Goal: Task Accomplishment & Management: Complete application form

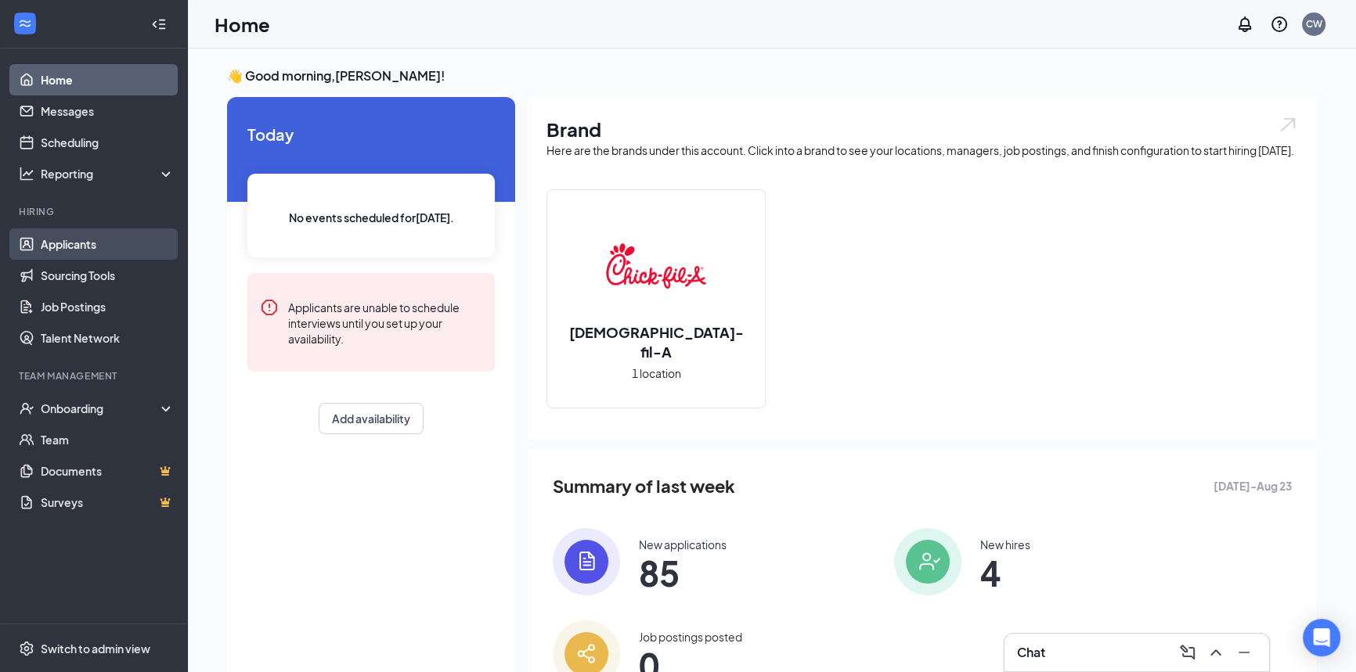
click at [68, 240] on link "Applicants" at bounding box center [108, 244] width 134 height 31
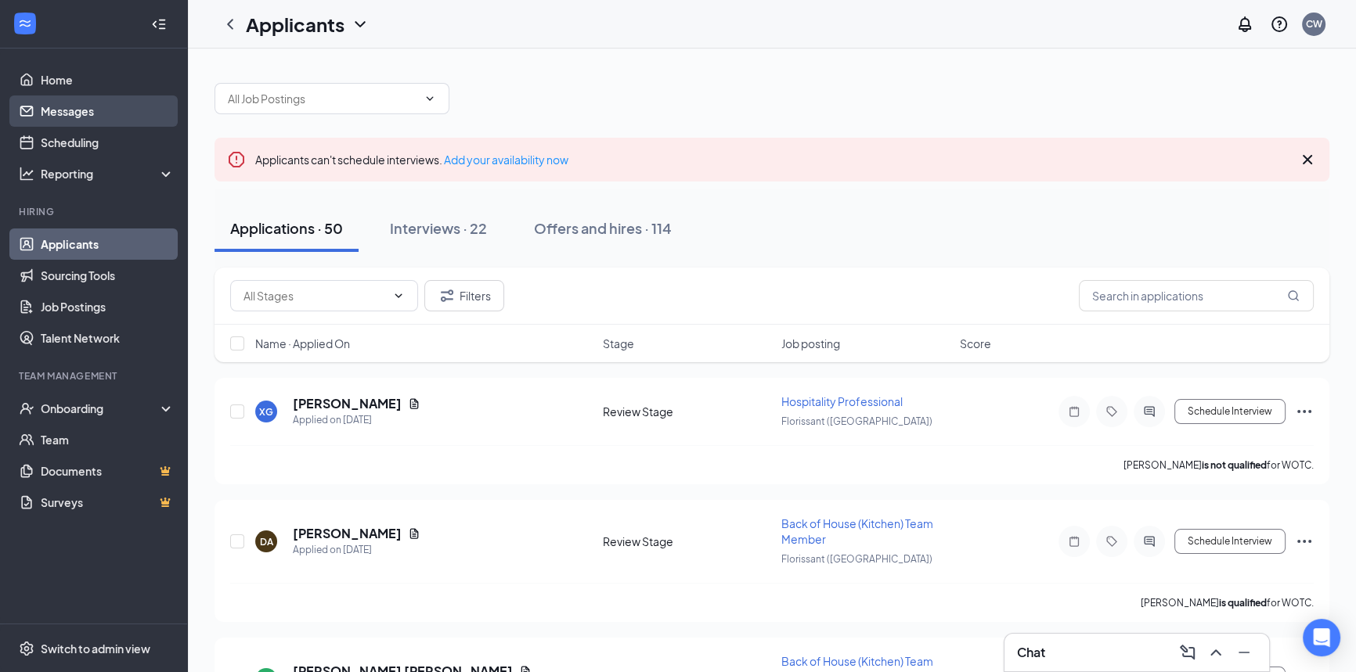
click at [72, 110] on link "Messages" at bounding box center [108, 111] width 134 height 31
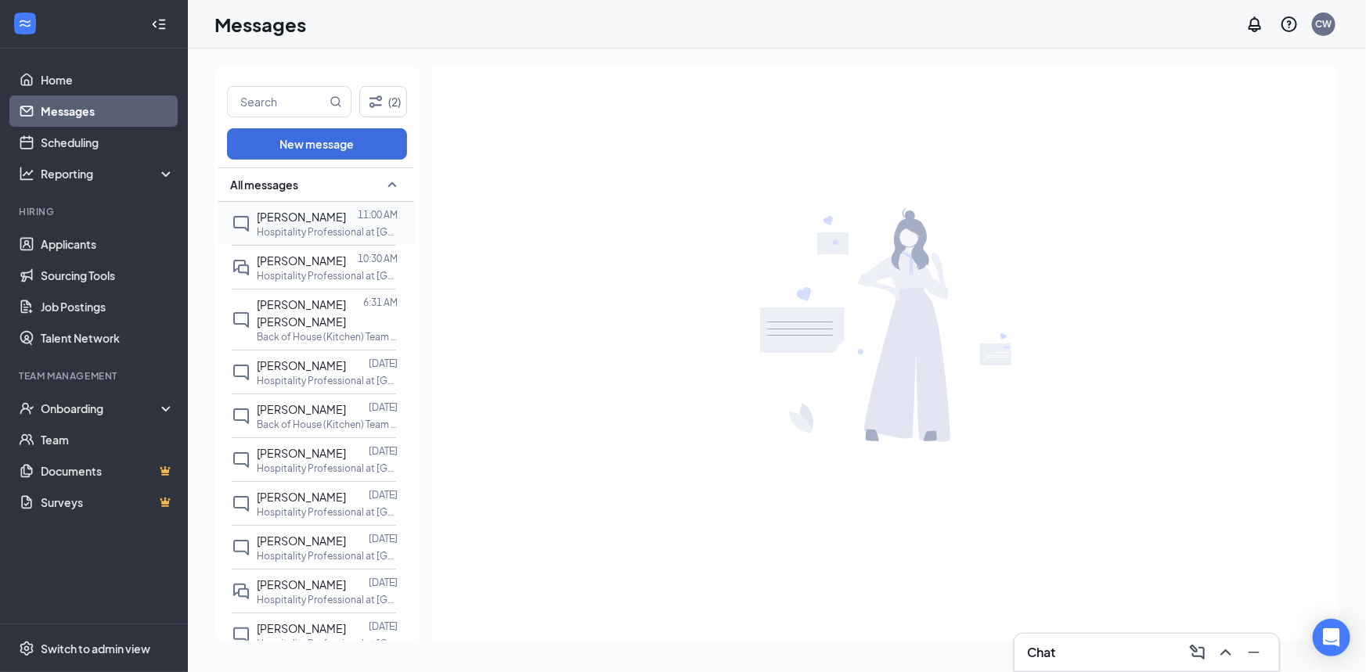
click at [313, 220] on span "[PERSON_NAME]" at bounding box center [301, 217] width 89 height 14
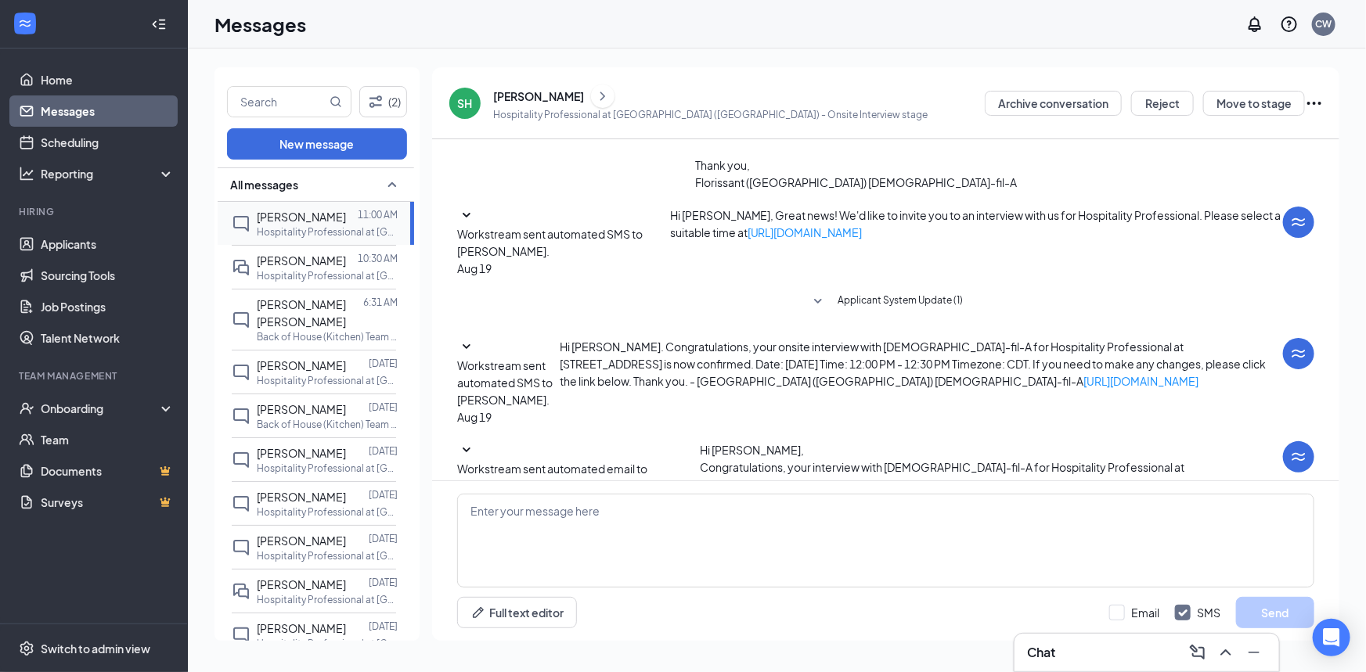
scroll to position [262, 0]
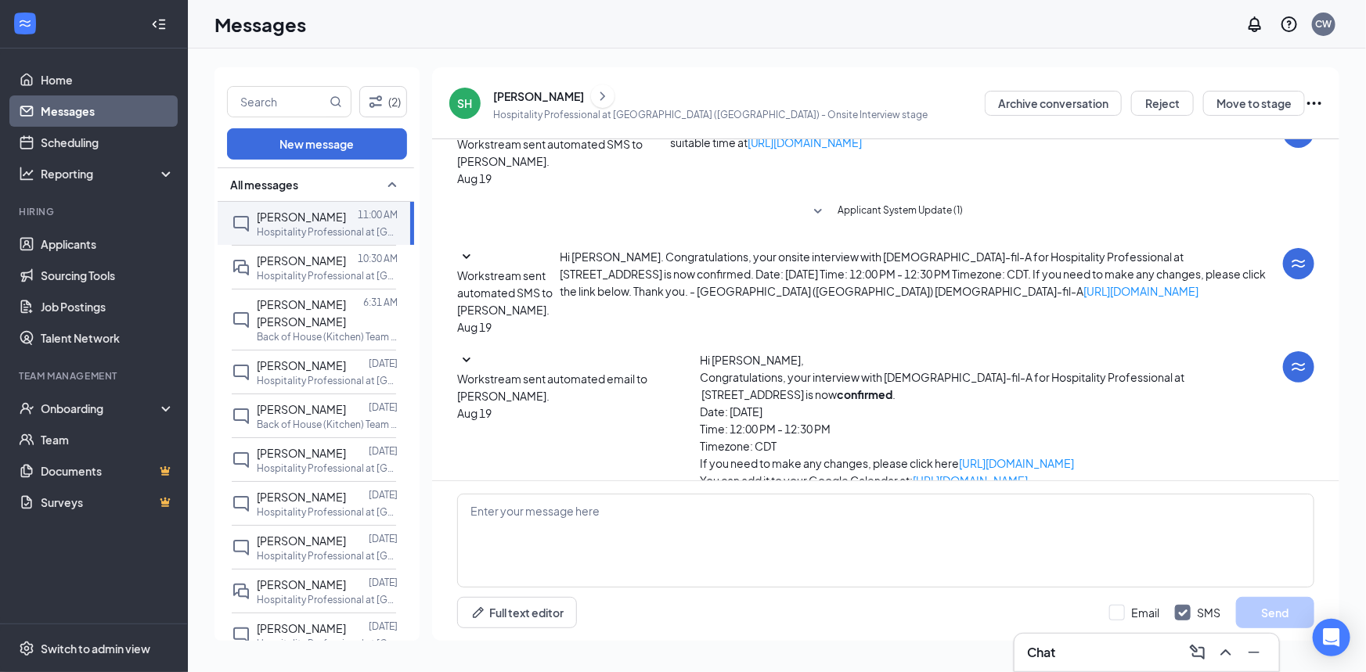
click at [1091, 658] on div "Chat" at bounding box center [1147, 652] width 240 height 25
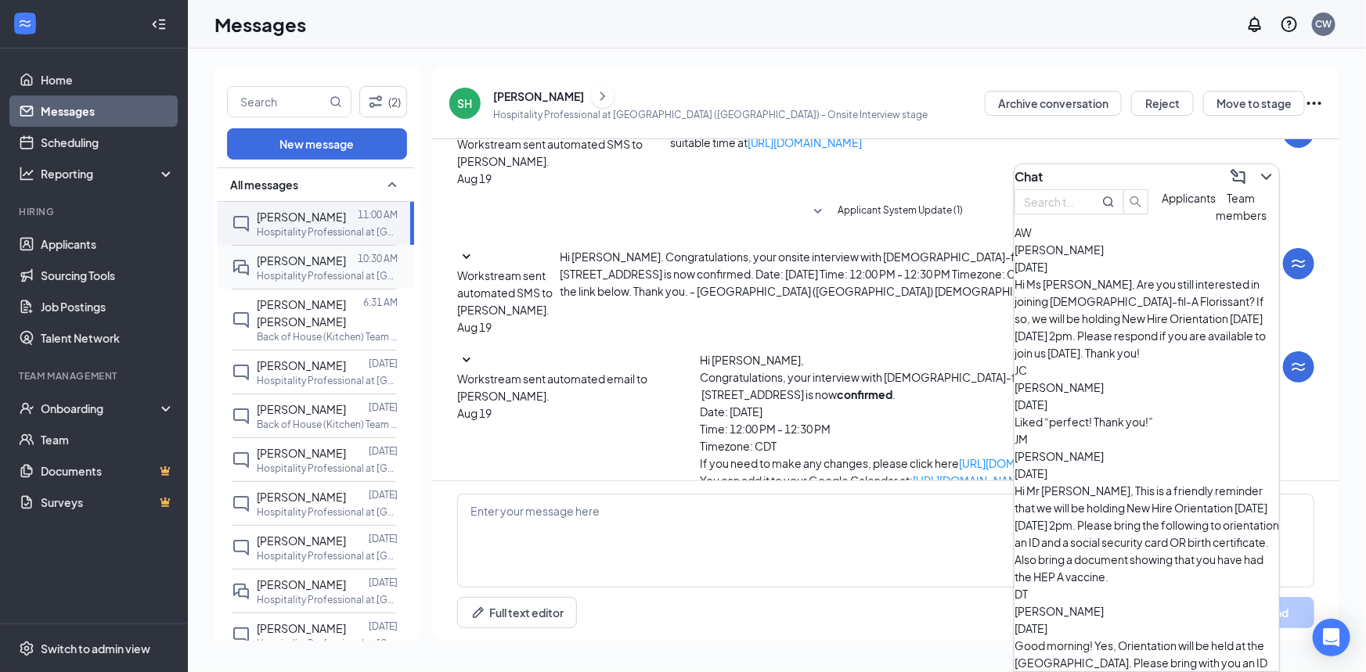
click at [307, 250] on div "[PERSON_NAME] 10:30 AM Hospitality Professional at [GEOGRAPHIC_DATA] ([GEOGRAPH…" at bounding box center [314, 267] width 164 height 44
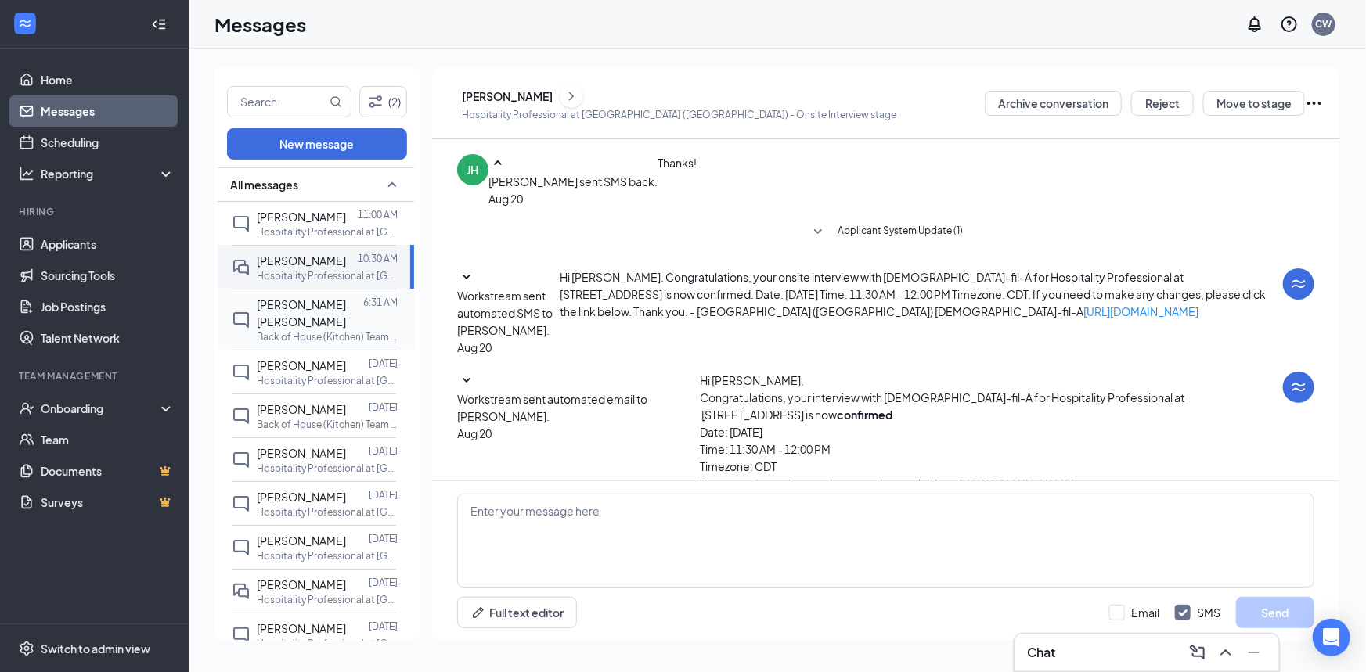
scroll to position [301, 0]
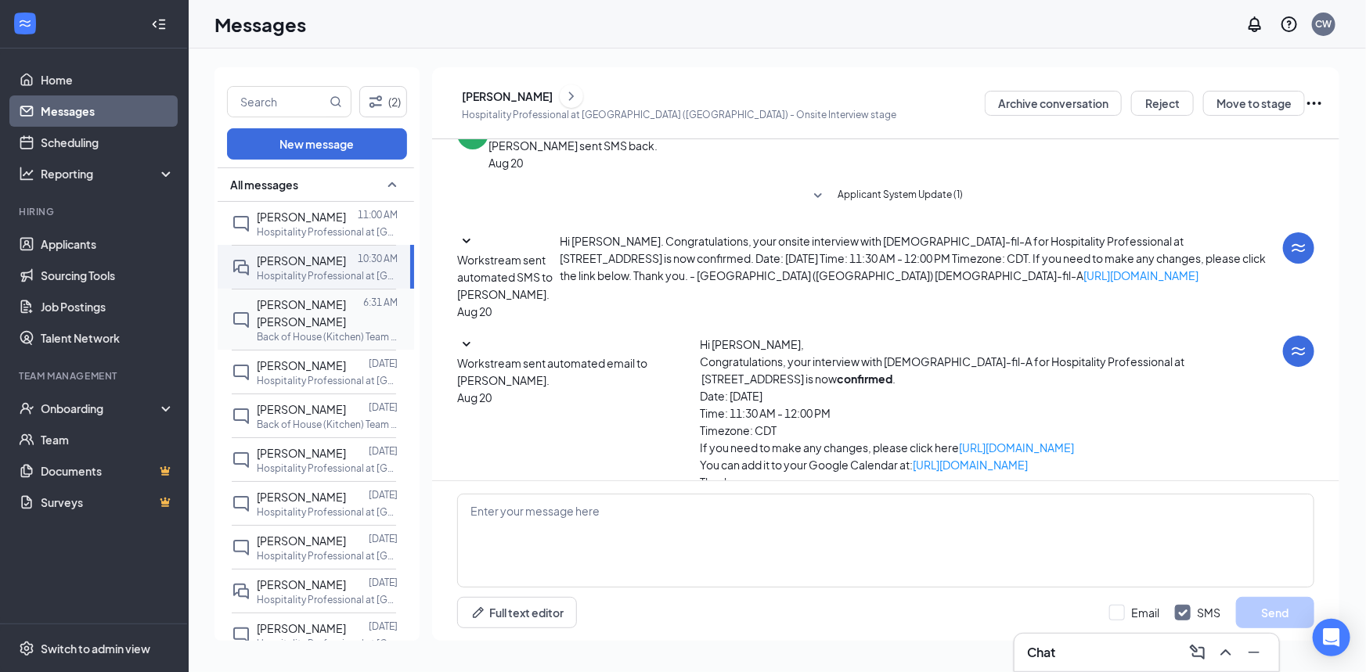
click at [311, 307] on span "[PERSON_NAME] [PERSON_NAME]" at bounding box center [301, 312] width 89 height 31
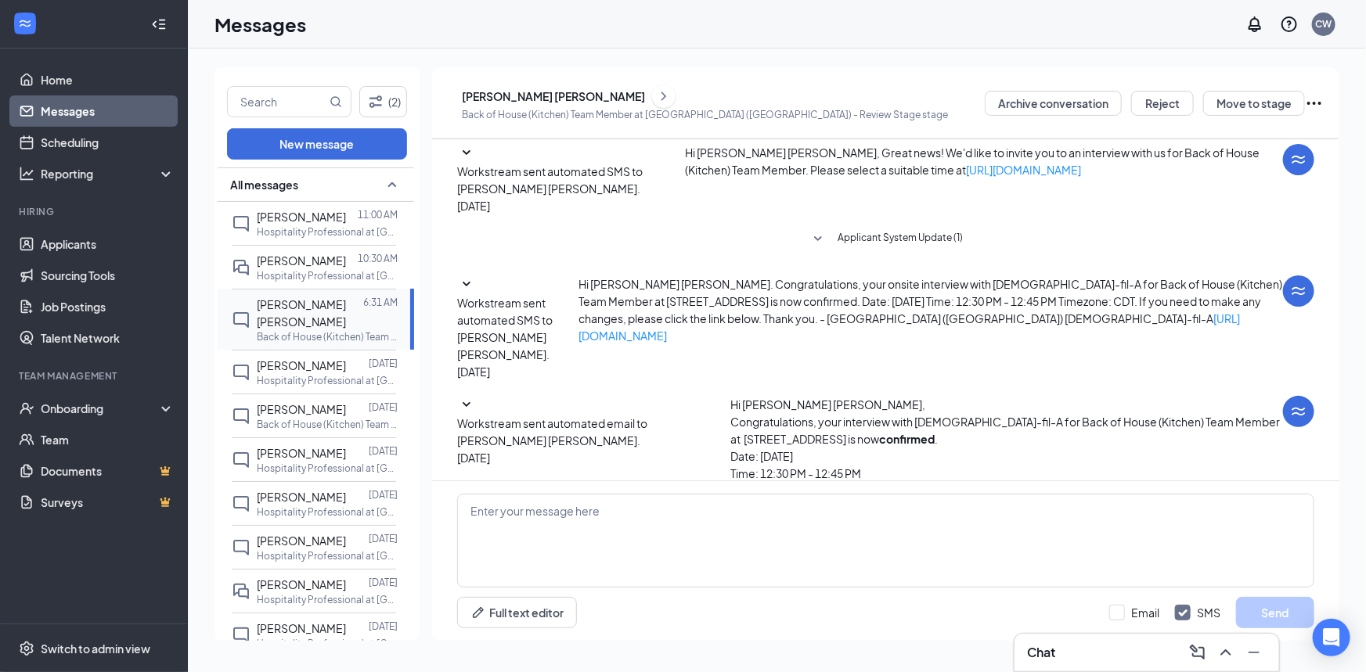
scroll to position [237, 0]
click at [346, 460] on div at bounding box center [357, 453] width 23 height 17
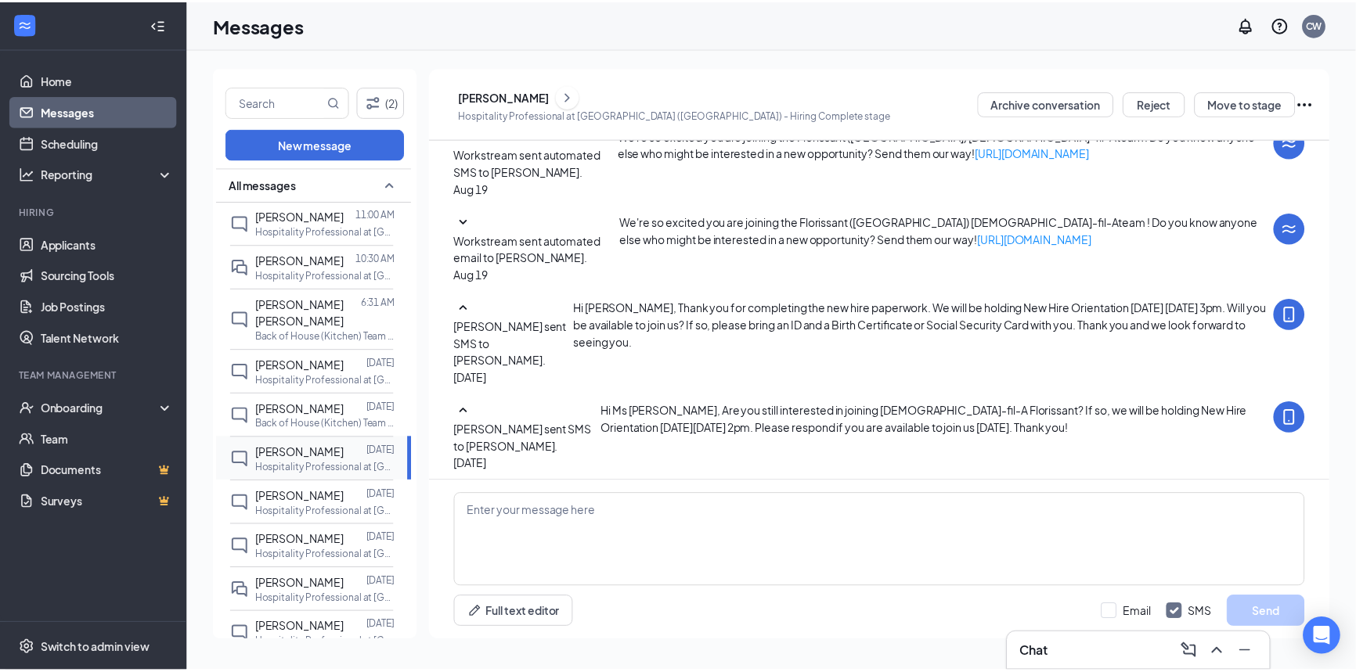
scroll to position [475, 0]
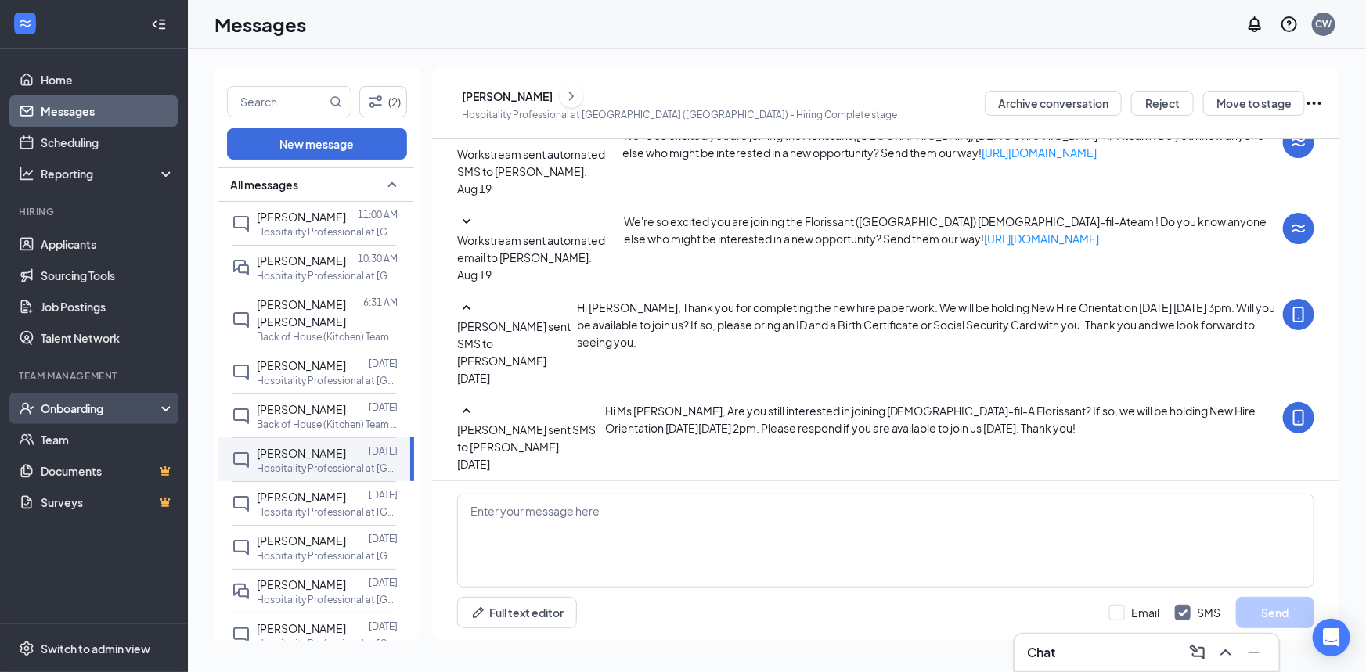
click at [81, 406] on div "Onboarding" at bounding box center [101, 409] width 121 height 16
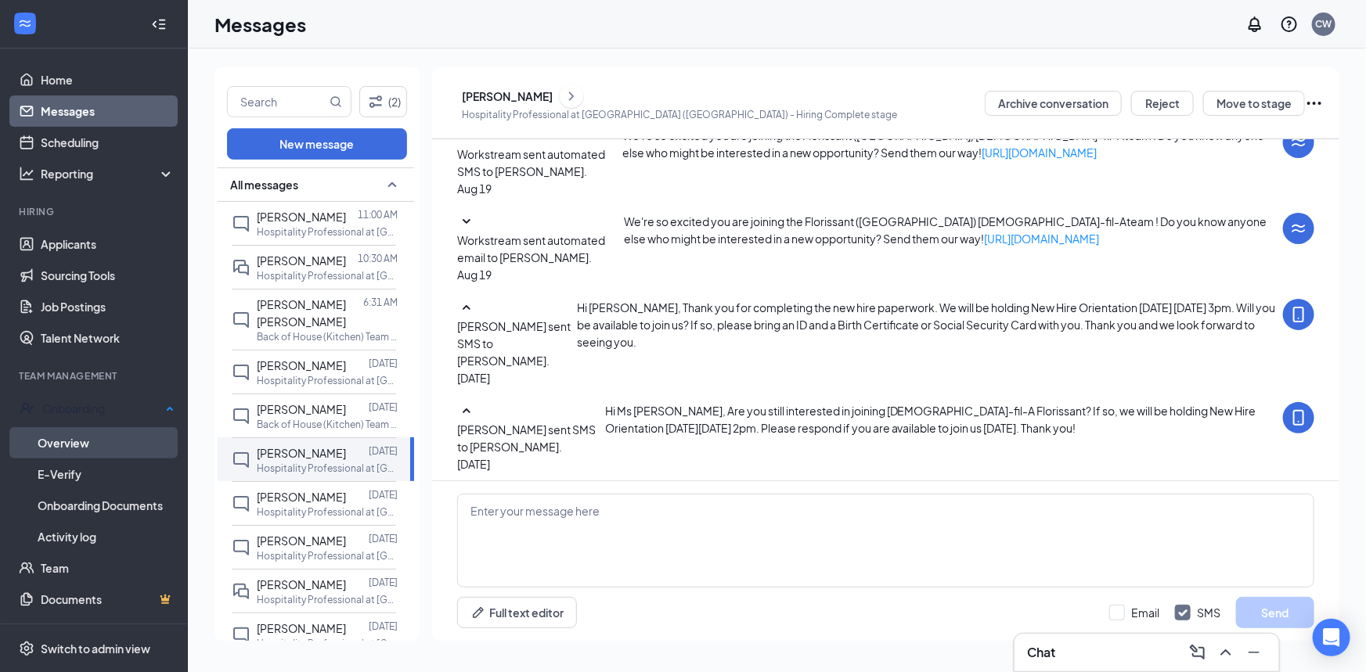
click at [89, 438] on link "Overview" at bounding box center [106, 442] width 137 height 31
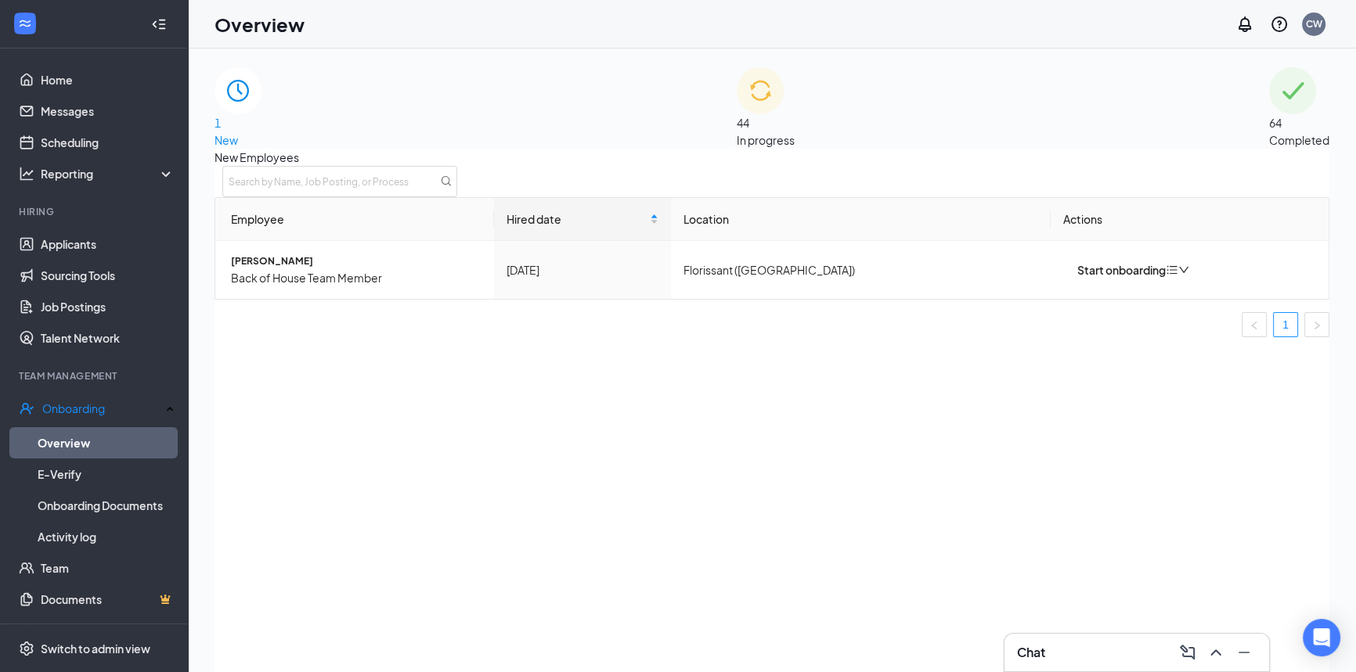
click at [795, 133] on span "In progress" at bounding box center [766, 140] width 58 height 14
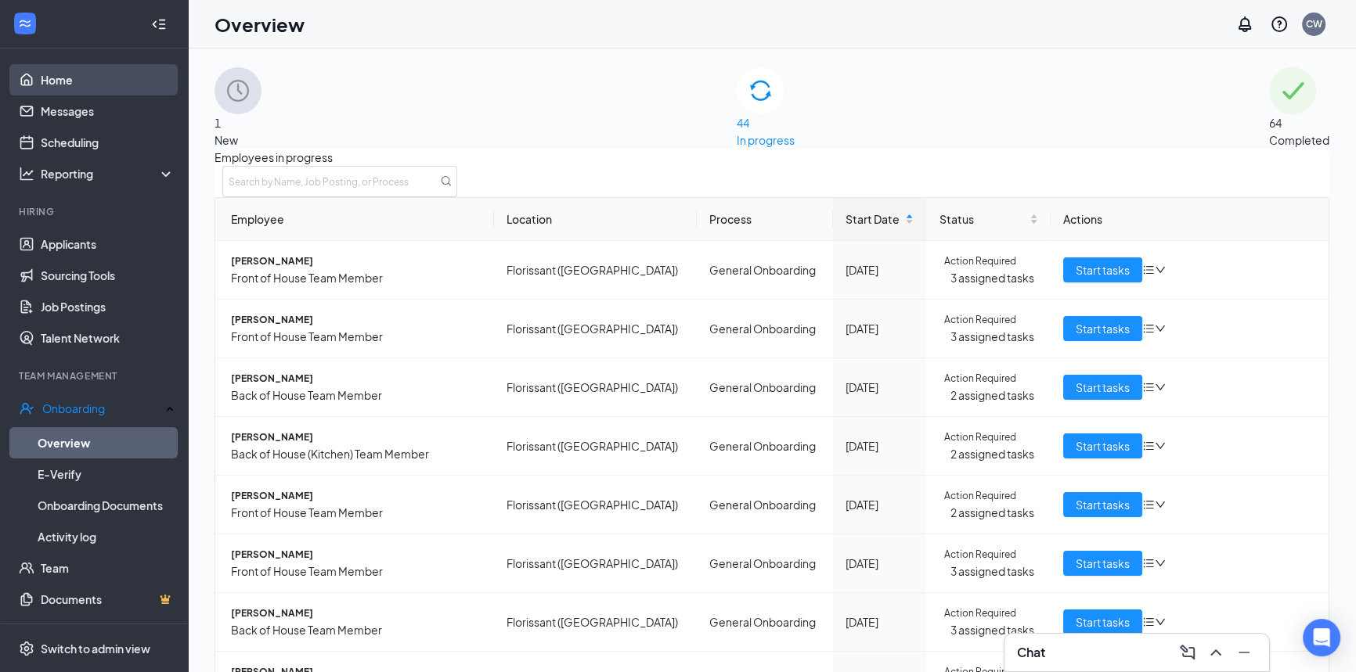
click at [54, 83] on link "Home" at bounding box center [108, 79] width 134 height 31
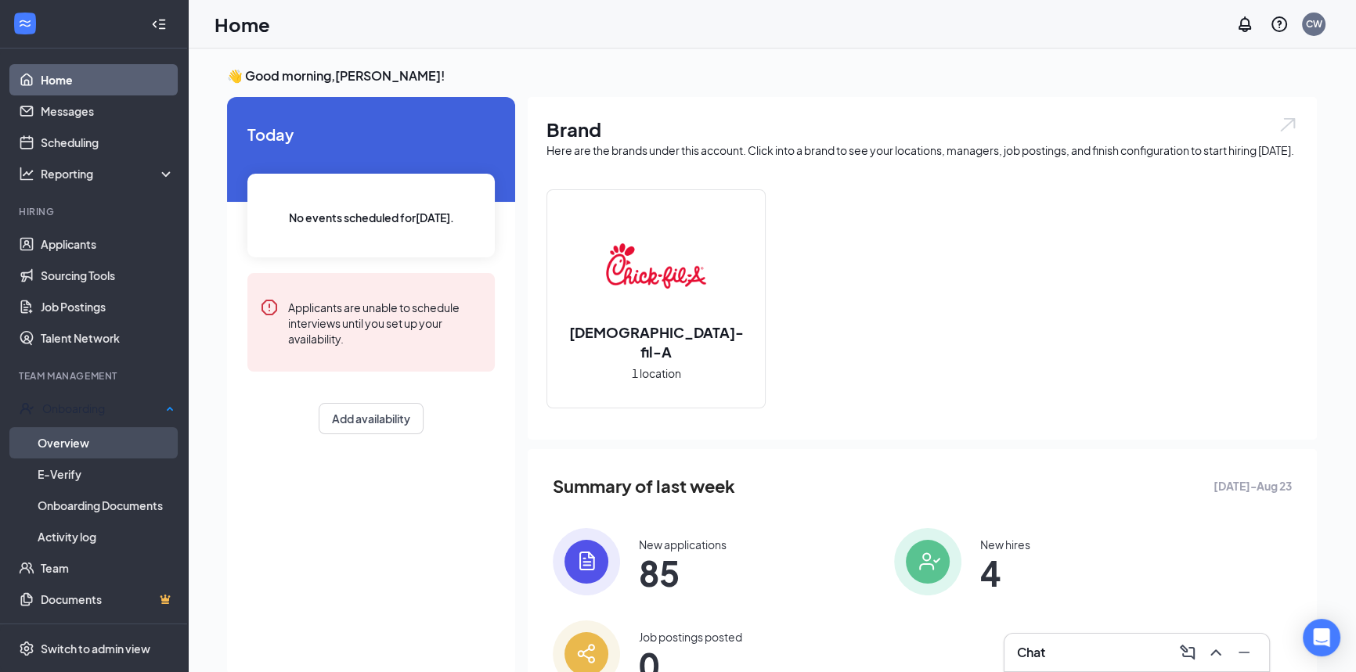
click at [82, 434] on link "Overview" at bounding box center [106, 442] width 137 height 31
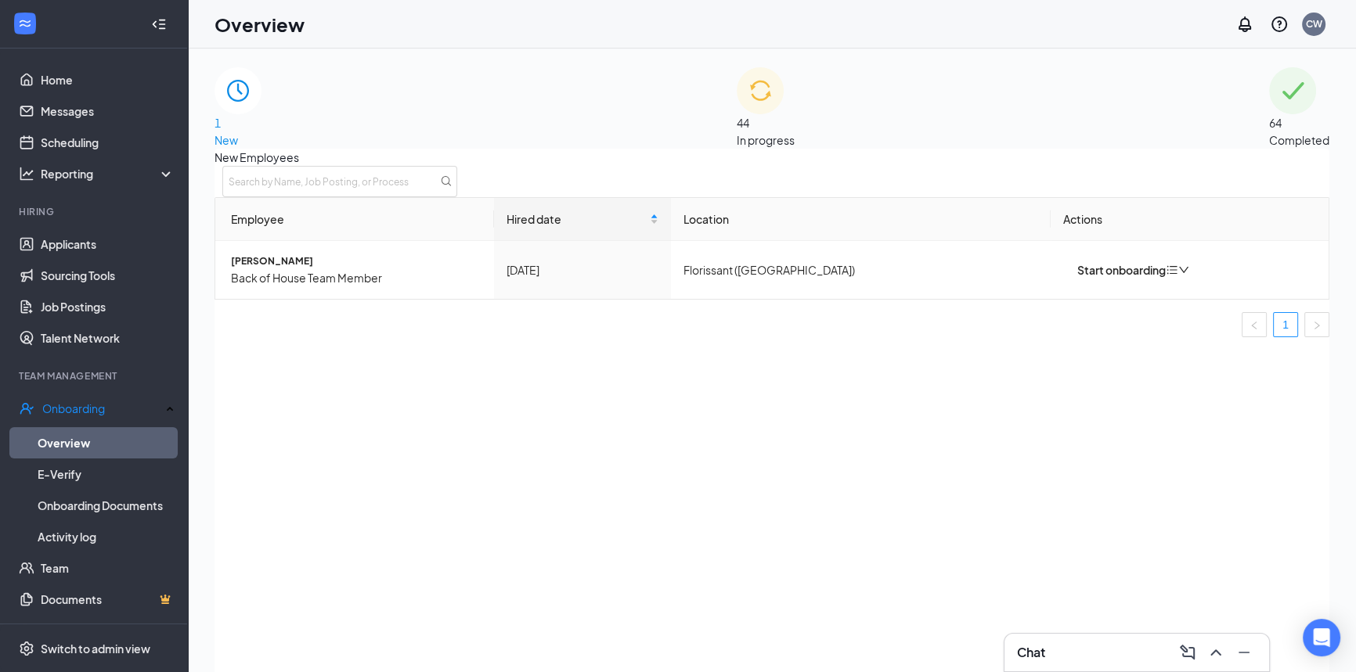
click at [795, 121] on div "44 In progress" at bounding box center [766, 107] width 58 height 81
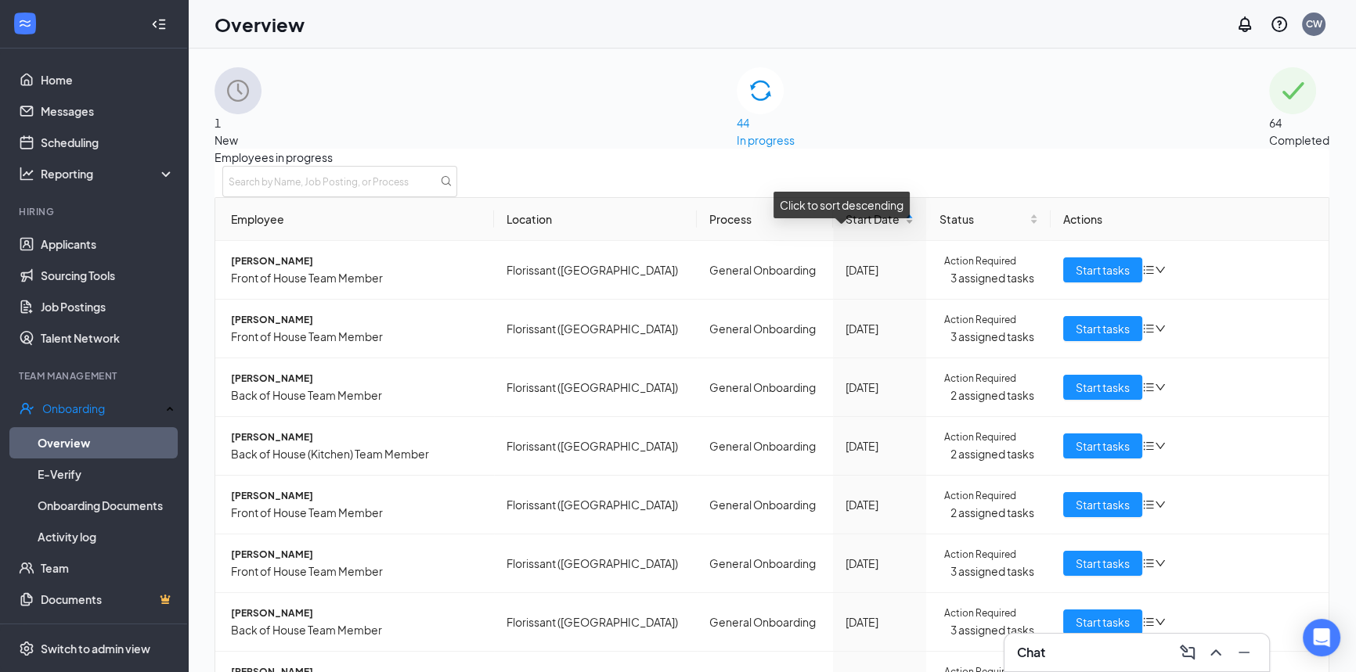
click at [846, 228] on div "Start Date" at bounding box center [880, 219] width 69 height 17
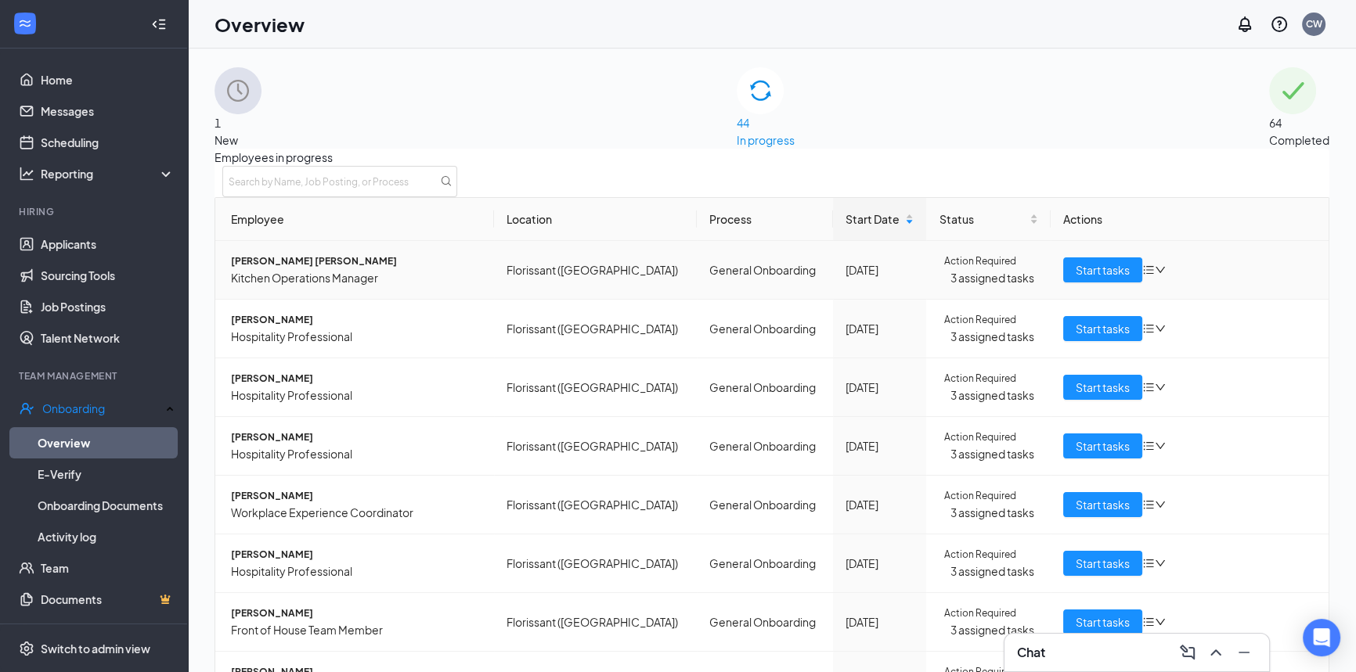
click at [330, 269] on span "[PERSON_NAME] [PERSON_NAME]" at bounding box center [356, 262] width 251 height 16
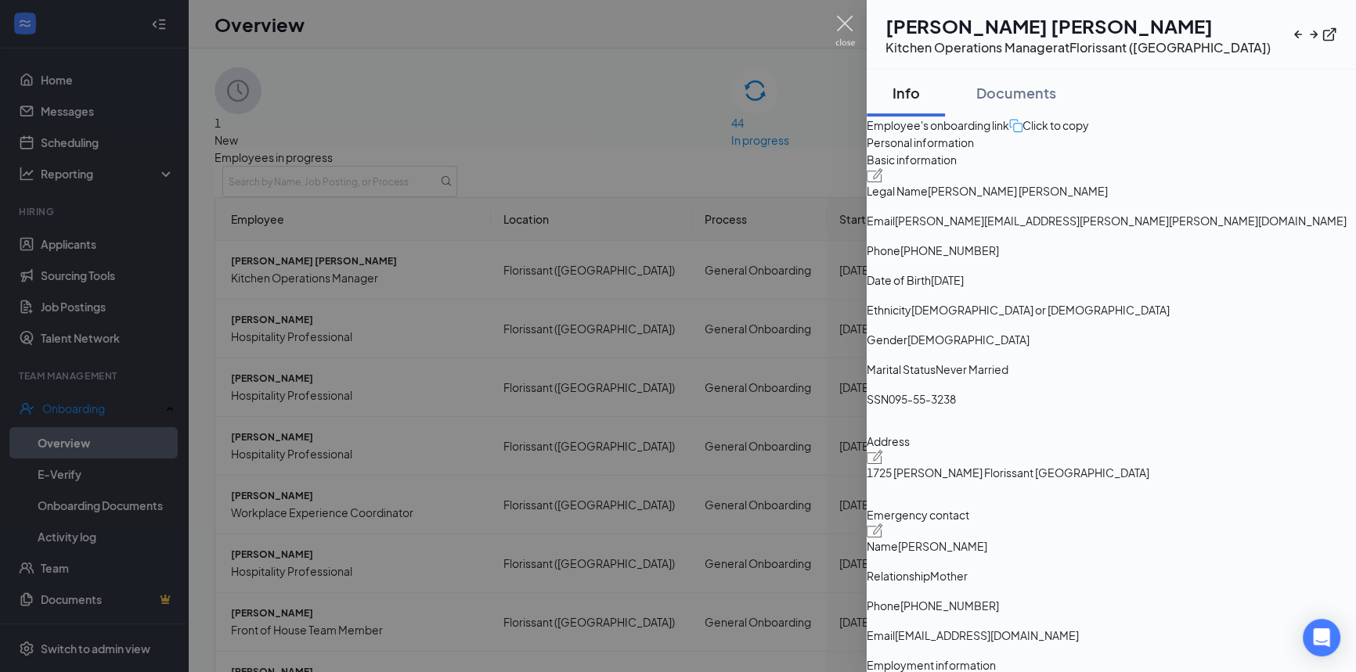
click at [852, 26] on img at bounding box center [845, 31] width 20 height 31
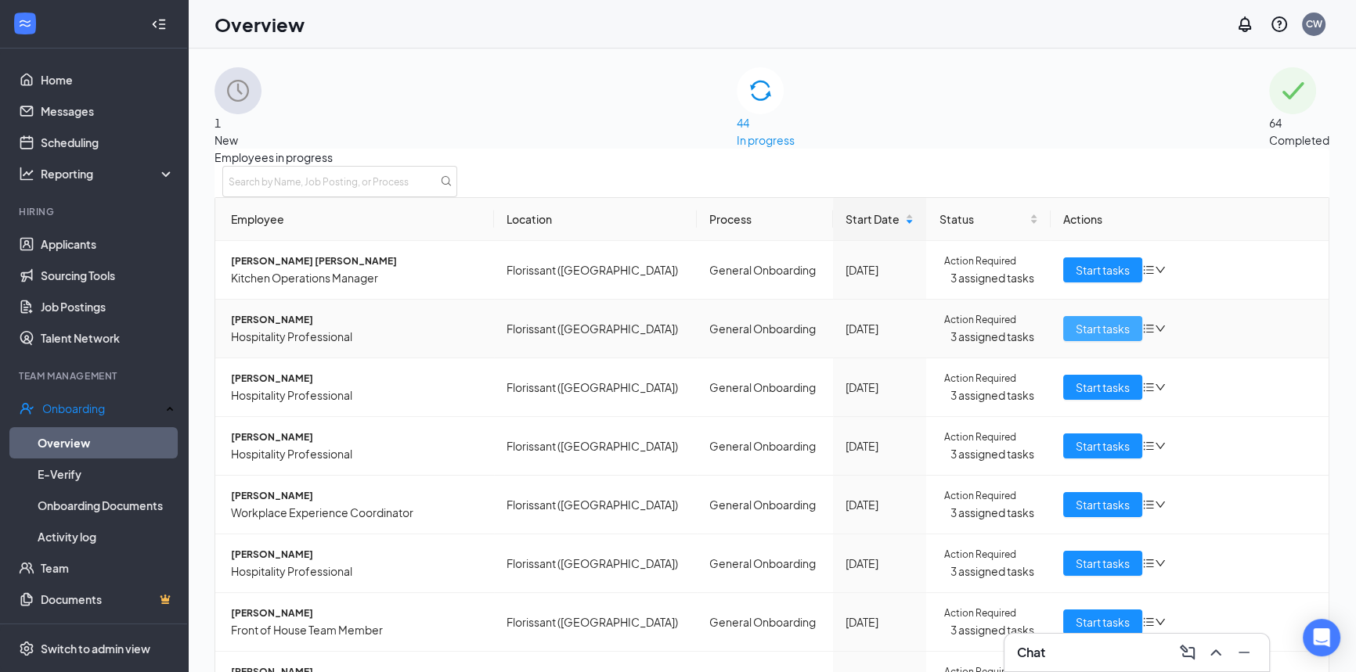
click at [1100, 337] on span "Start tasks" at bounding box center [1103, 328] width 54 height 17
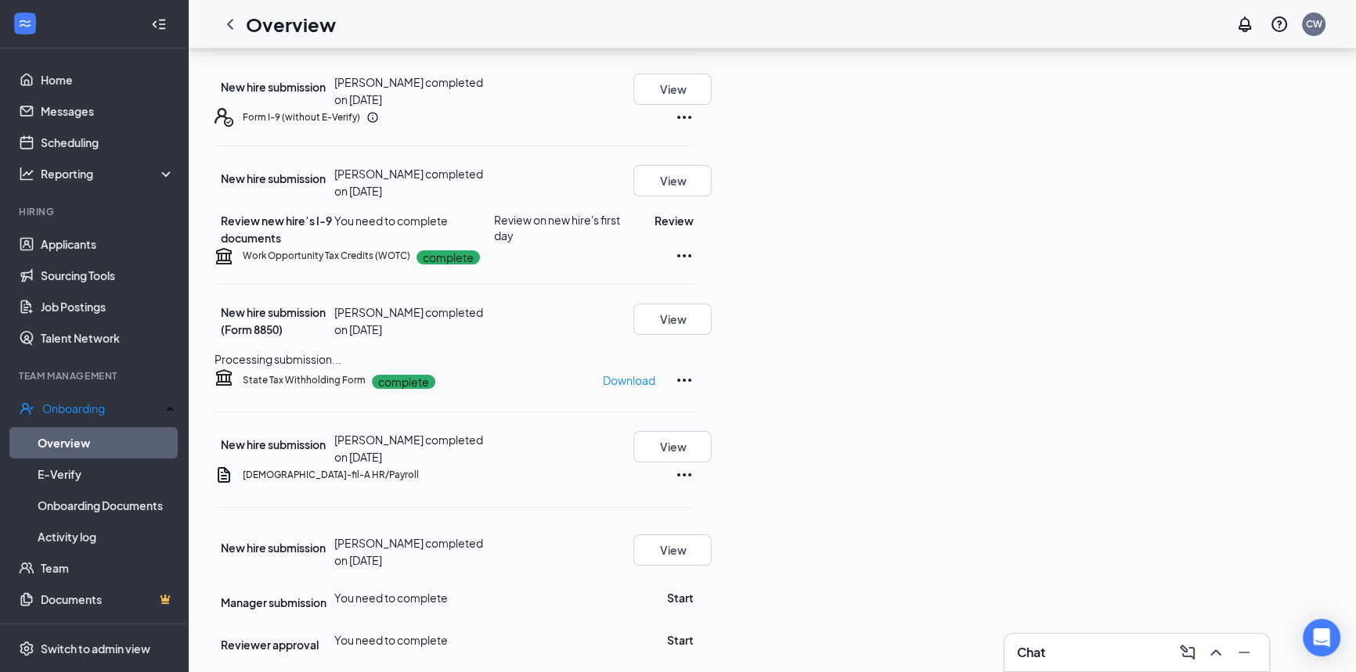
scroll to position [284, 0]
click at [694, 229] on button "Review" at bounding box center [673, 220] width 39 height 17
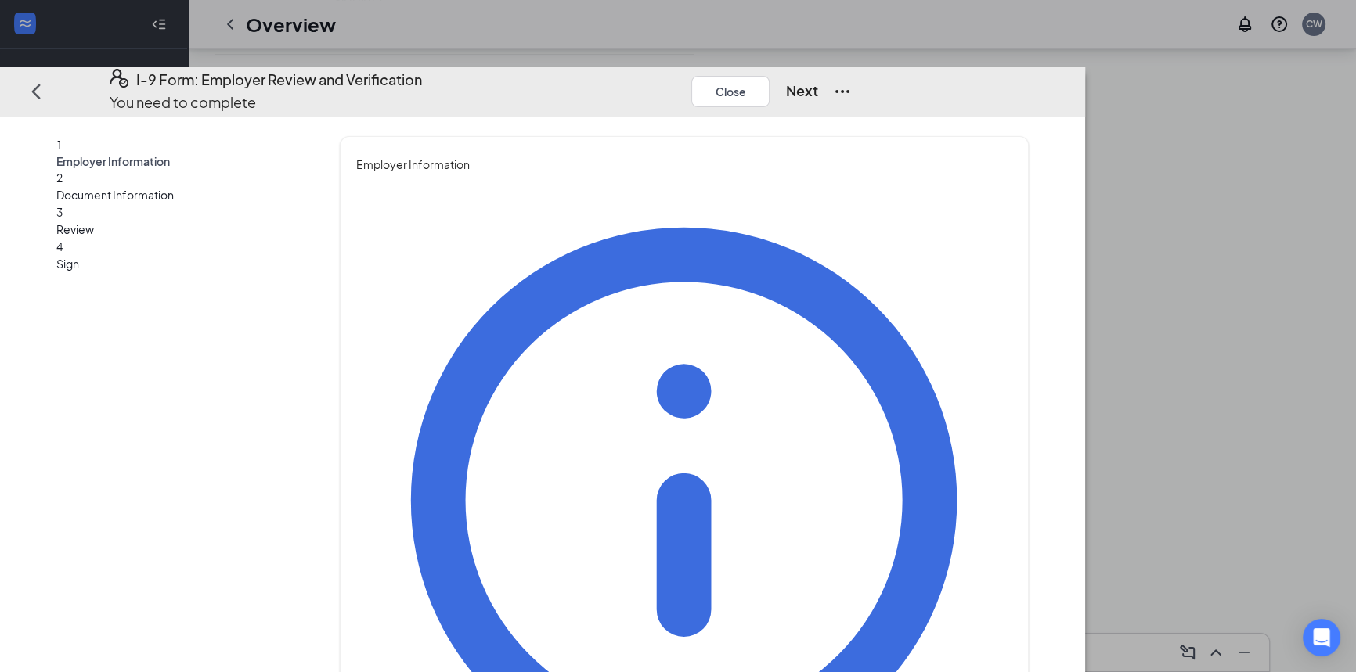
type input "[PERSON_NAME]"
type input "HR Director"
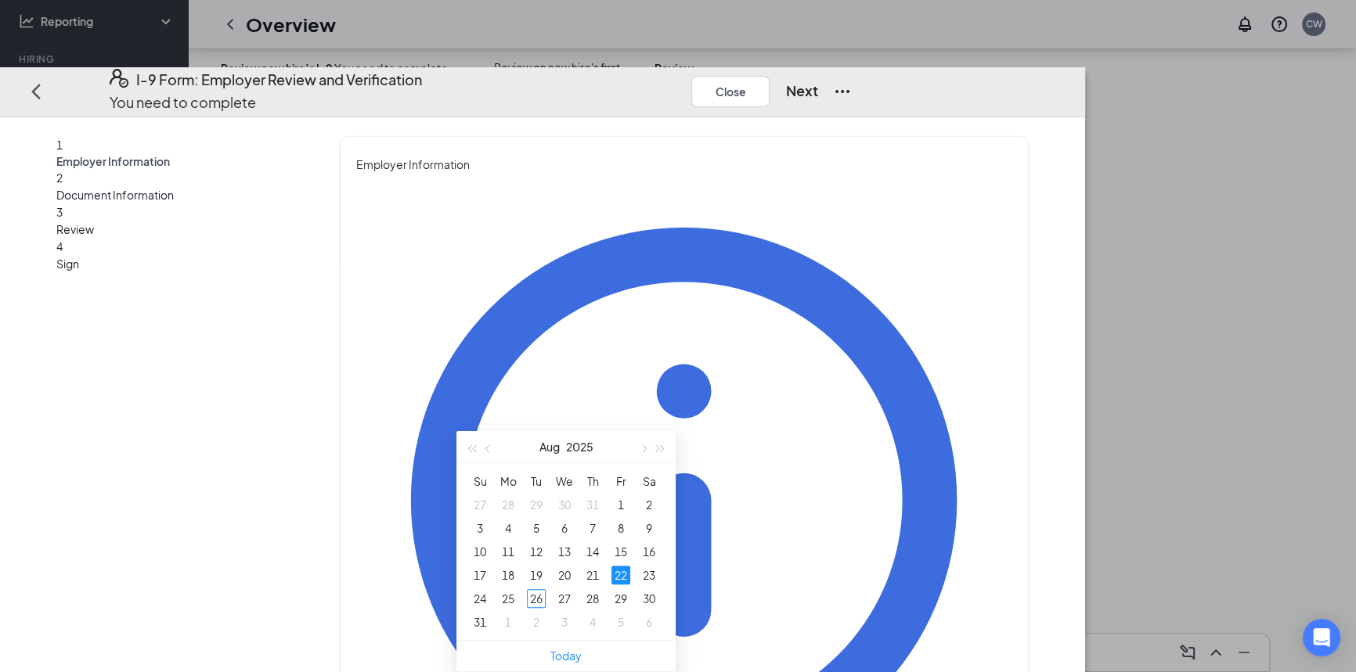
scroll to position [427, 0]
type input "[DATE]"
click at [534, 590] on div "26" at bounding box center [536, 599] width 19 height 19
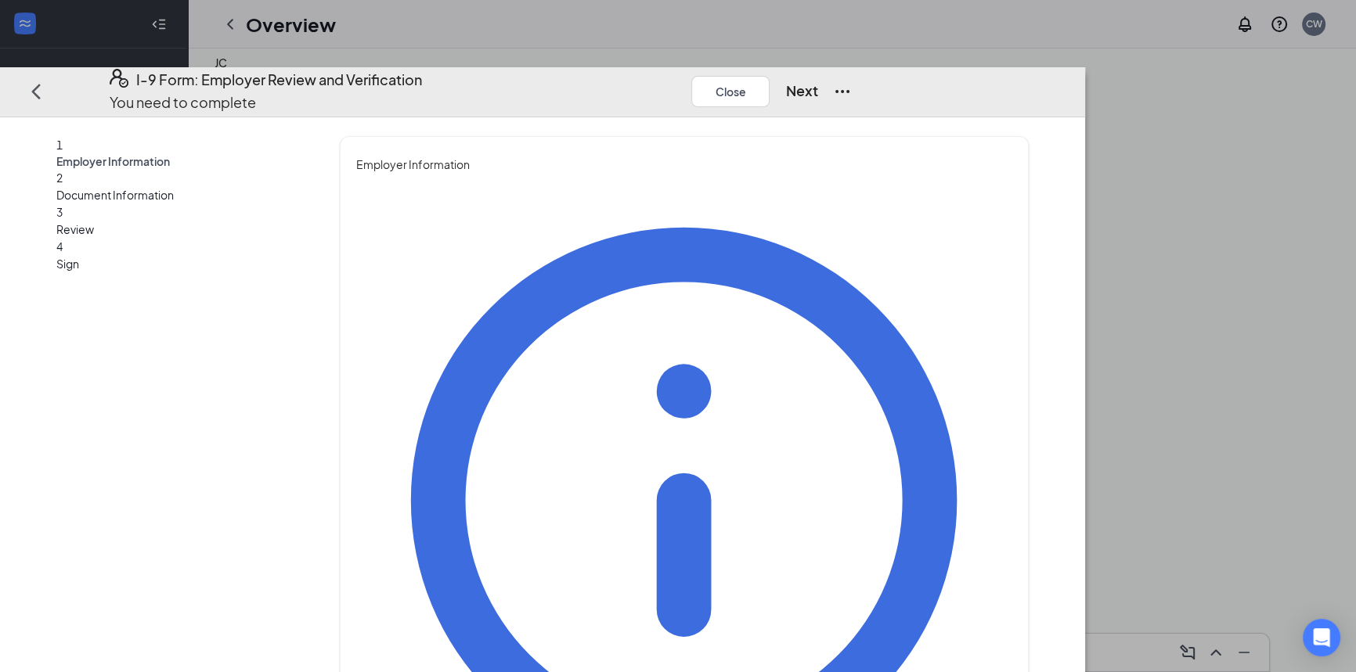
scroll to position [0, 0]
click at [817, 80] on button "Next" at bounding box center [801, 91] width 32 height 22
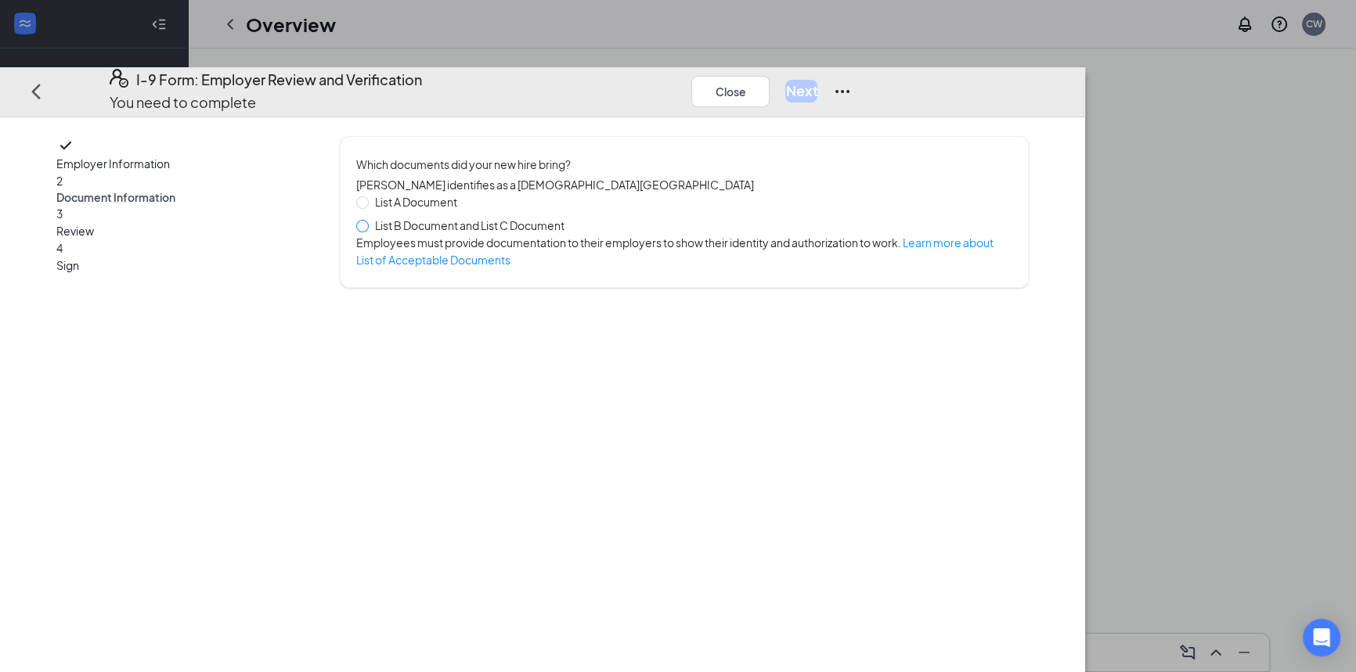
click at [369, 220] on span at bounding box center [362, 226] width 13 height 13
click at [367, 220] on input "List B Document and List C Document" at bounding box center [361, 225] width 11 height 11
radio input "true"
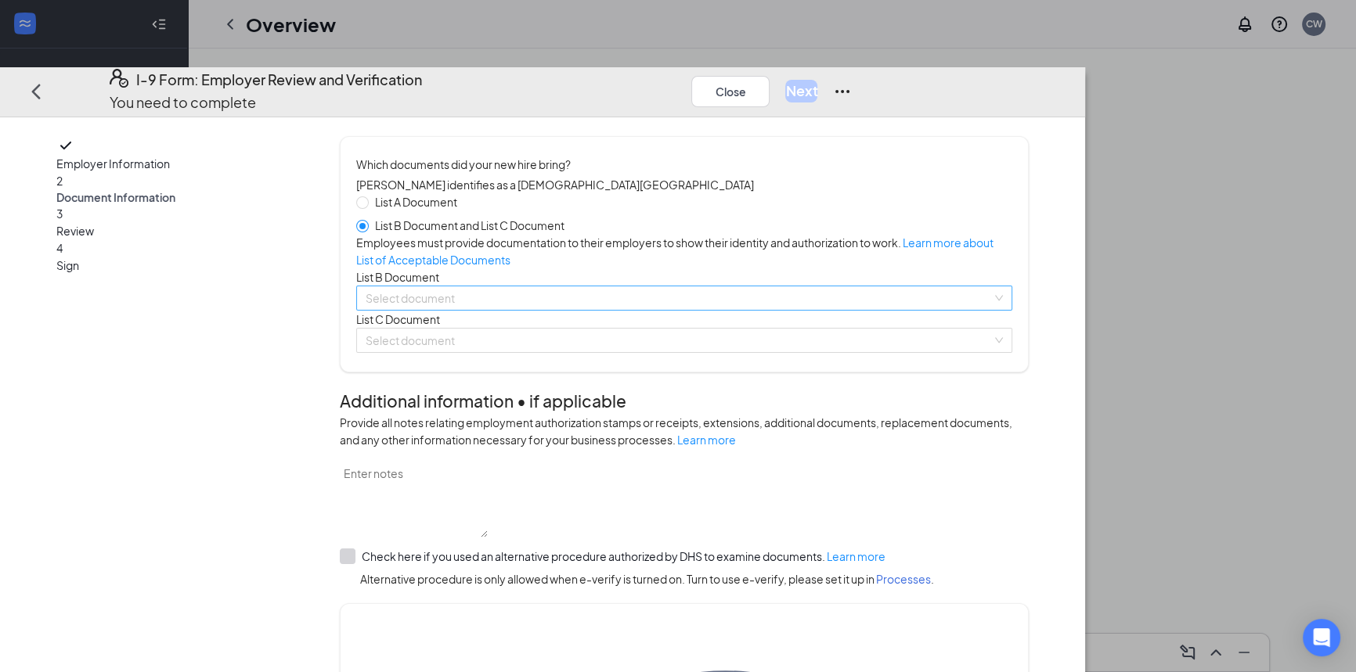
click at [562, 311] on div "Select document" at bounding box center [683, 298] width 655 height 25
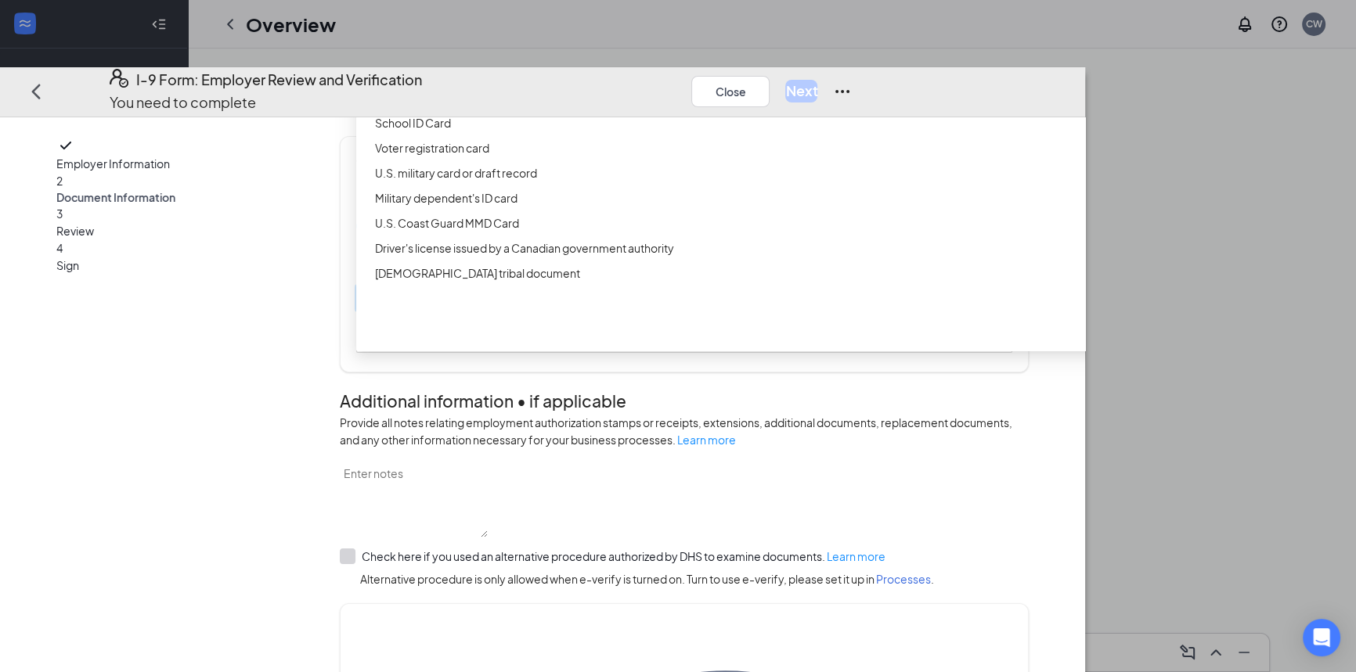
click at [642, 81] on div "Driver’s License issued by U.S State or outlying US possession" at bounding box center [748, 72] width 747 height 17
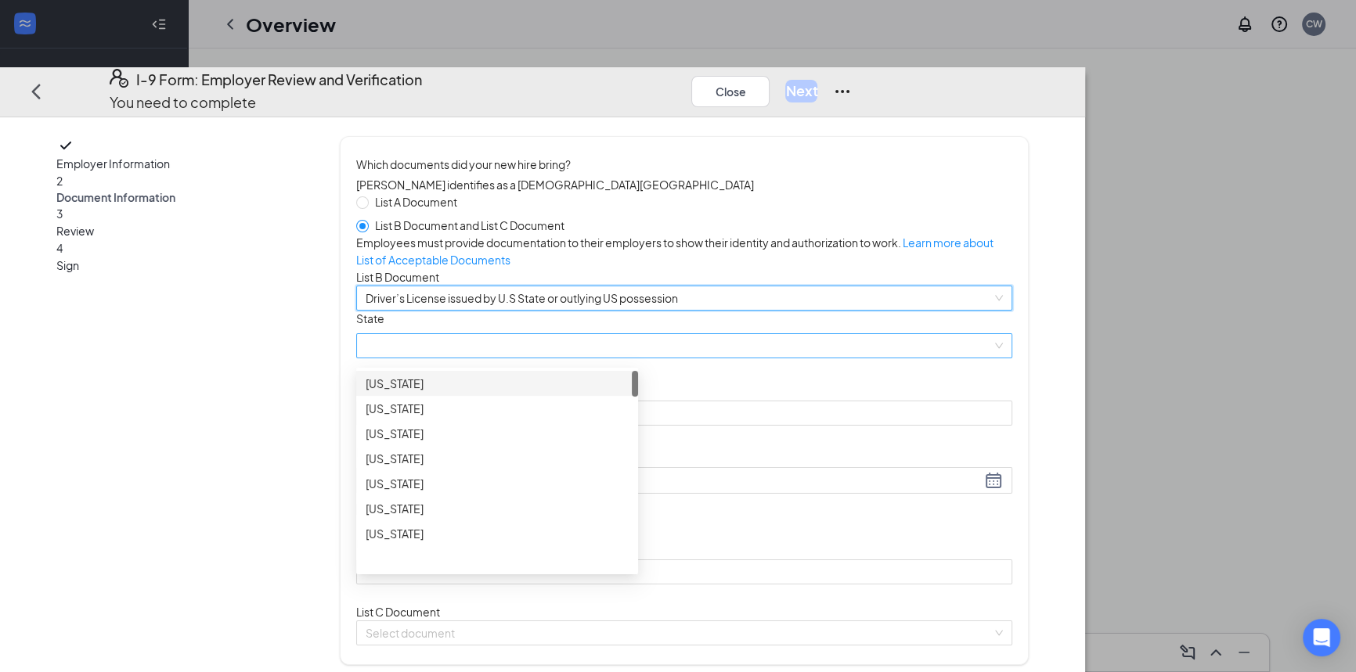
click at [631, 358] on span at bounding box center [684, 345] width 636 height 23
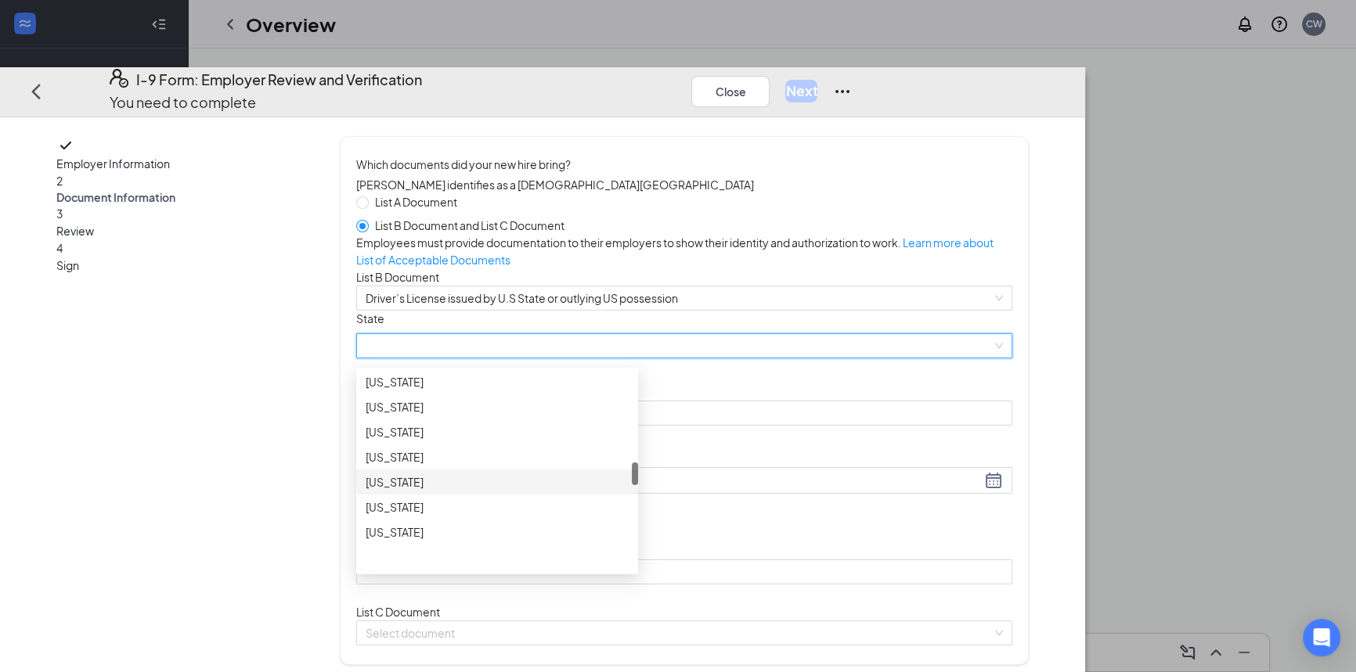
scroll to position [853, 0]
click at [507, 467] on div "[US_STATE]" at bounding box center [497, 458] width 263 height 17
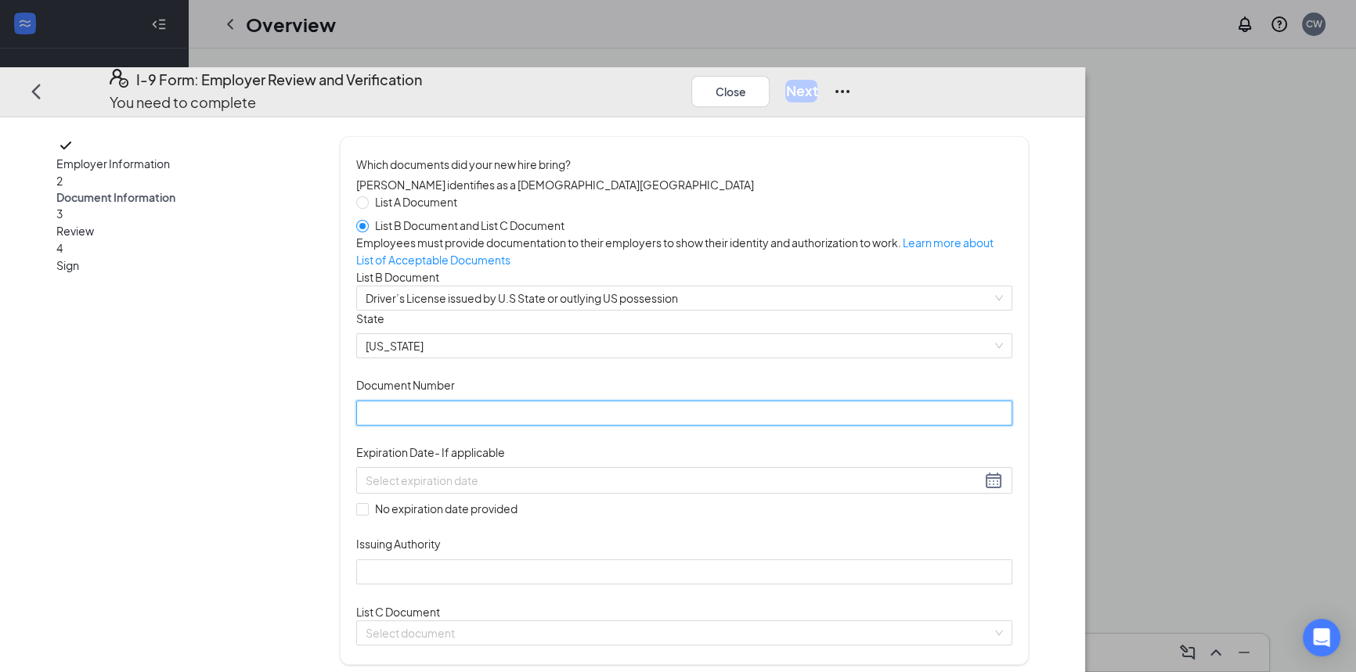
click at [623, 426] on input "Document Number" at bounding box center [683, 413] width 655 height 25
type input "Z03512300101"
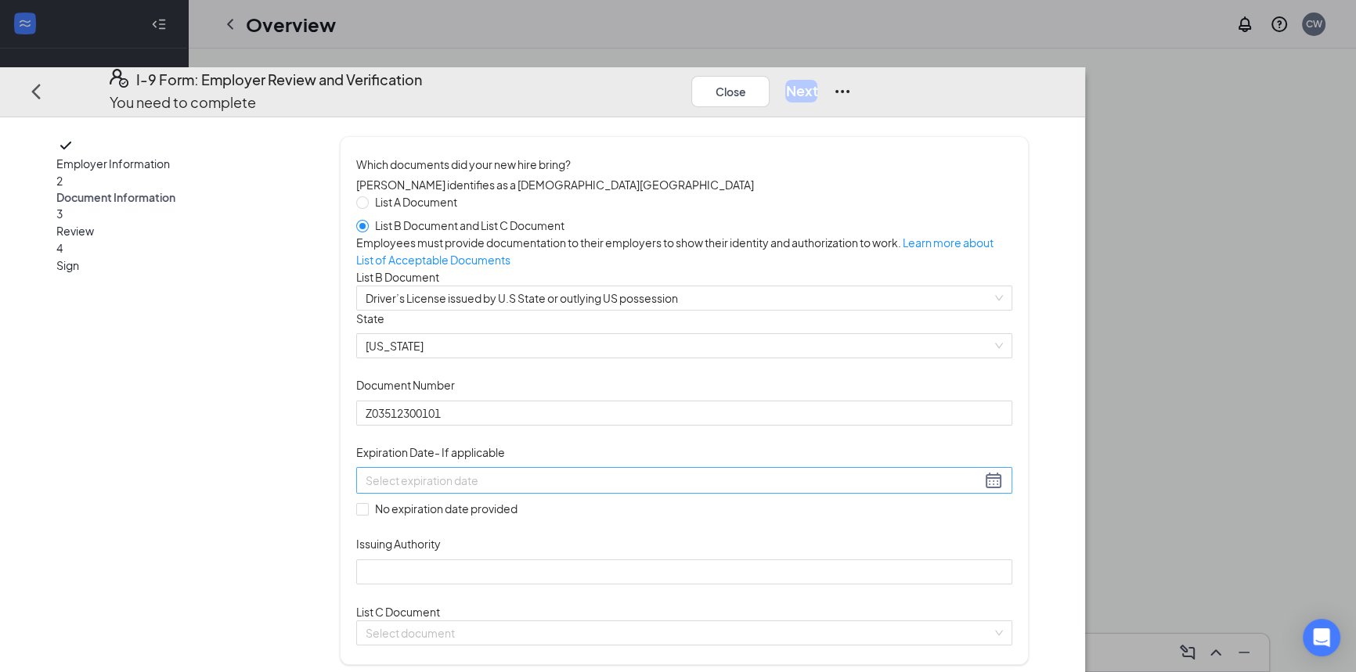
click at [609, 489] on input at bounding box center [673, 480] width 615 height 17
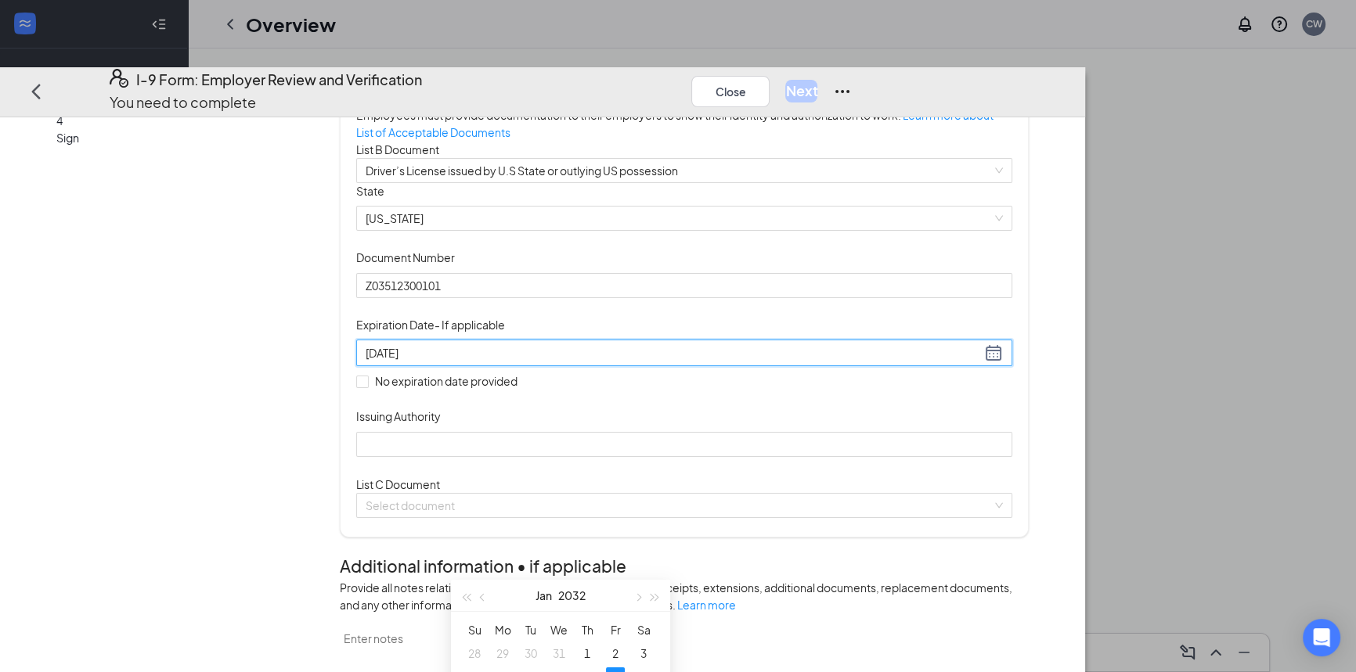
scroll to position [142, 0]
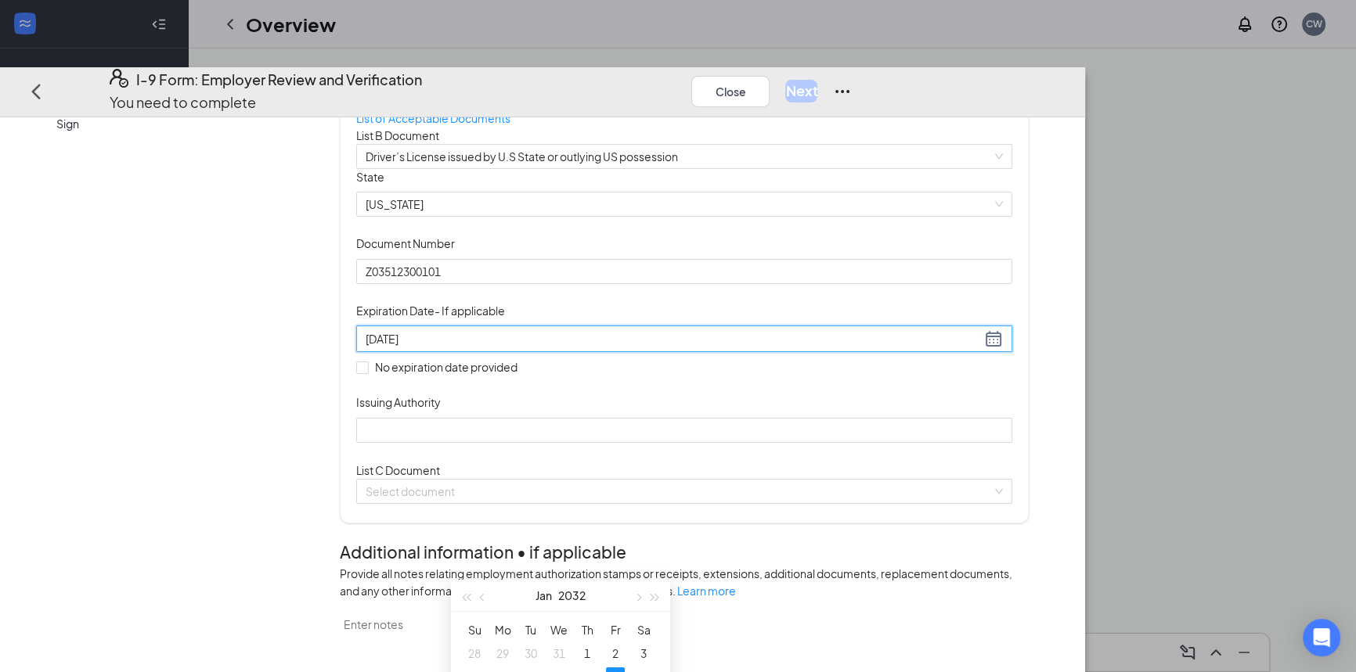
drag, startPoint x: 597, startPoint y: 596, endPoint x: 613, endPoint y: 570, distance: 30.2
click at [613, 570] on body "Home Messages Scheduling Reporting Hiring Applicants Sourcing Tools Job Posting…" at bounding box center [678, 336] width 1356 height 672
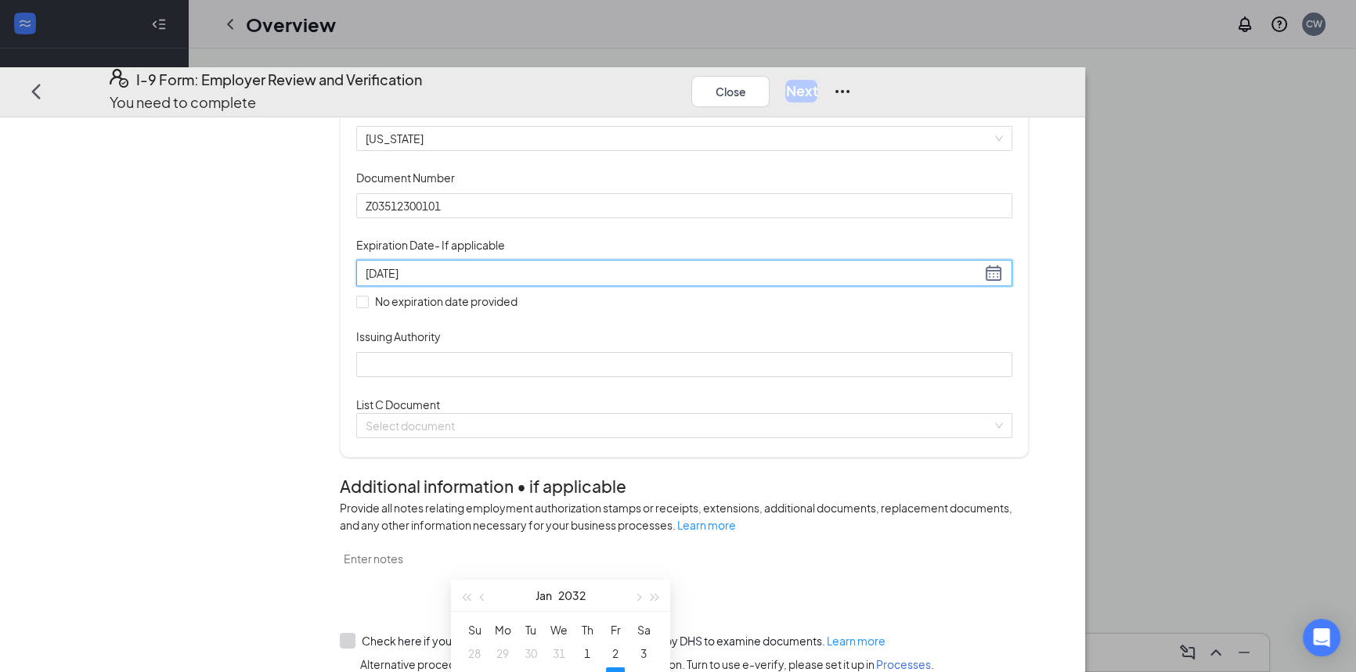
scroll to position [0, 0]
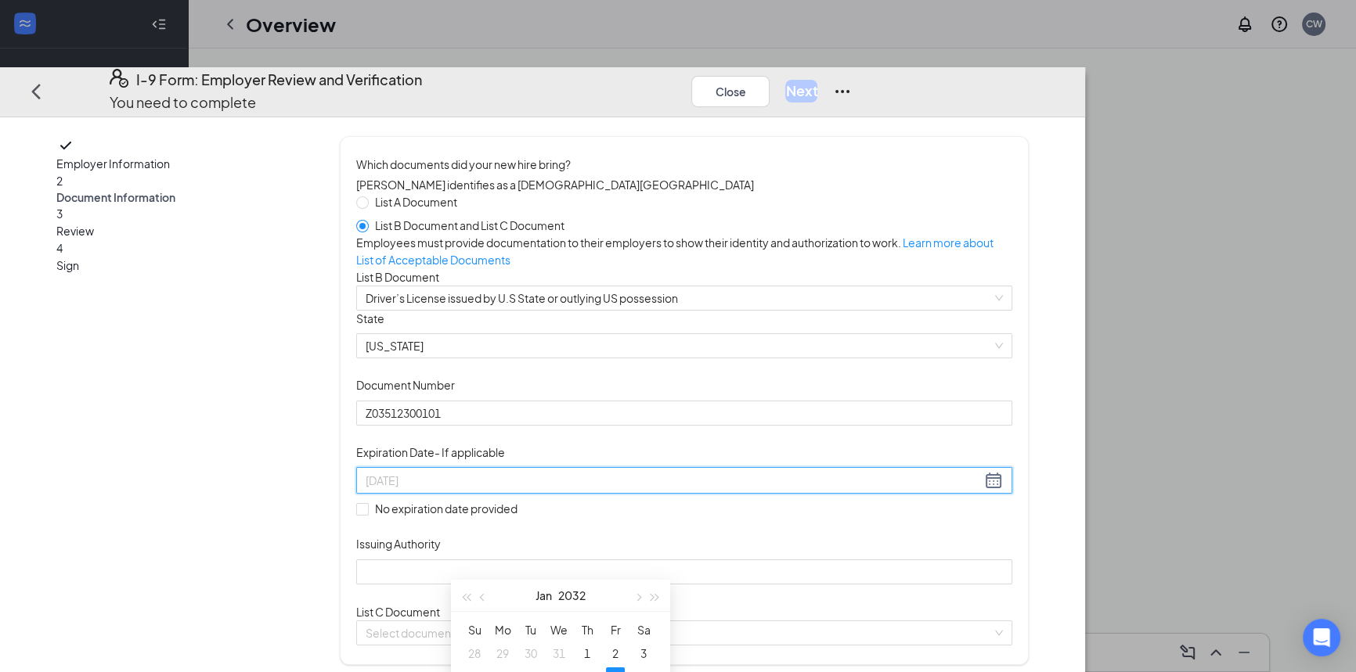
click at [614, 668] on div "9" at bounding box center [615, 677] width 19 height 19
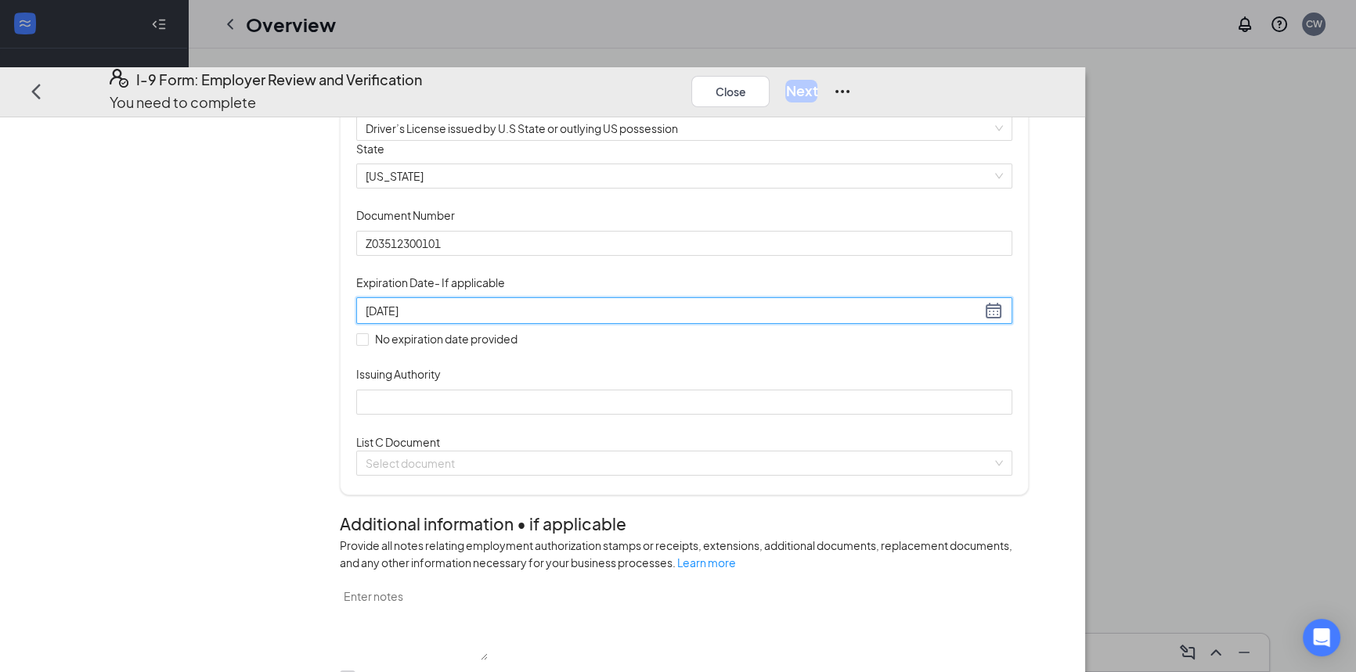
scroll to position [213, 0]
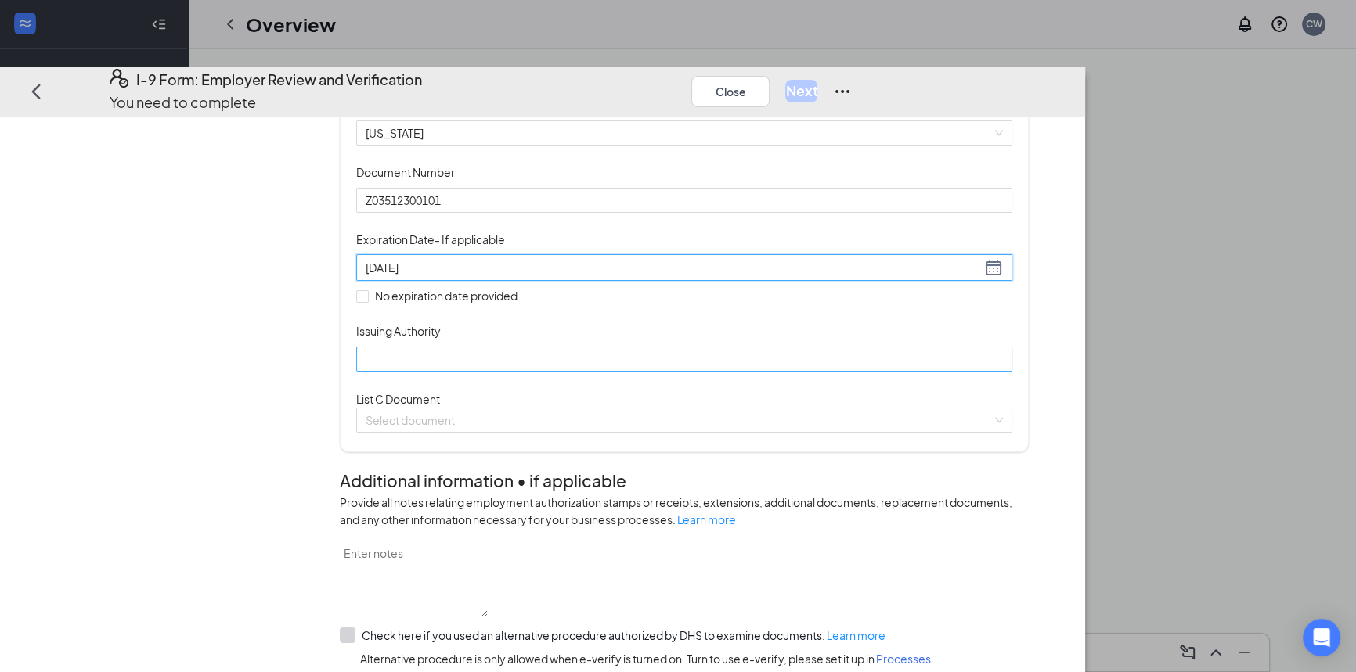
type input "[DATE]"
click at [608, 372] on input "Issuing Authority" at bounding box center [683, 359] width 655 height 25
type input "Social Security Admin"
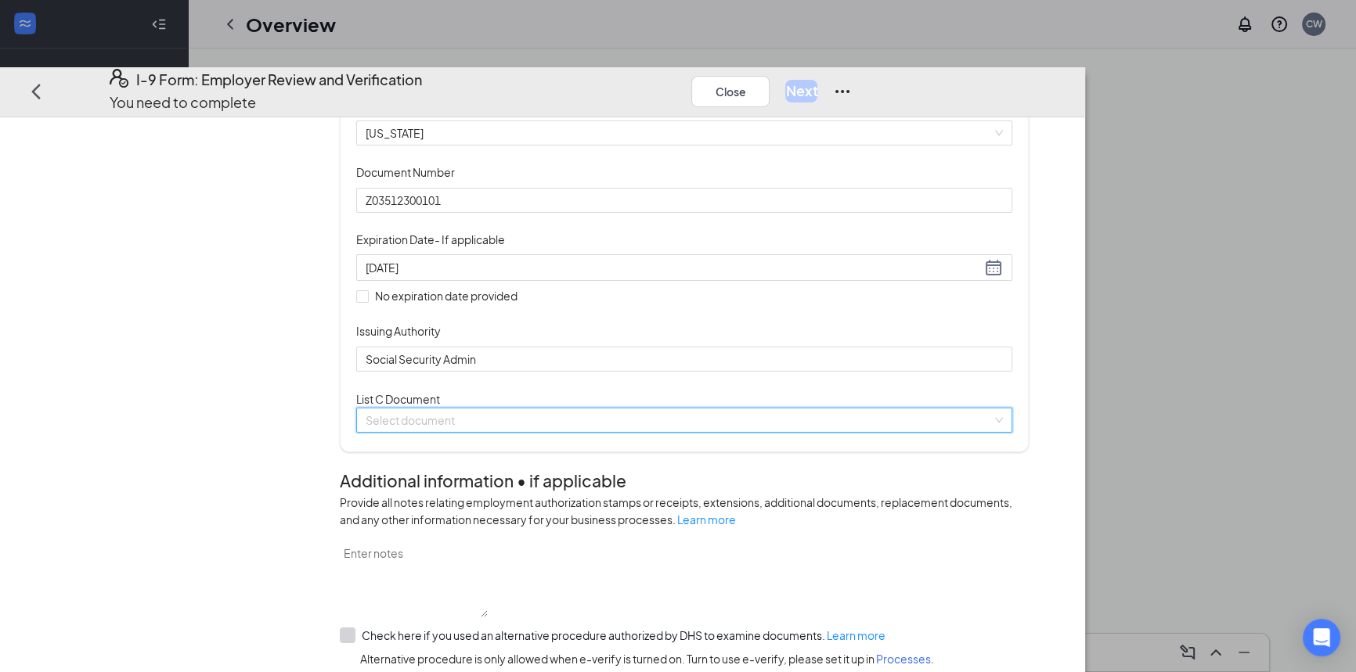
click at [614, 432] on input "search" at bounding box center [679, 420] width 626 height 23
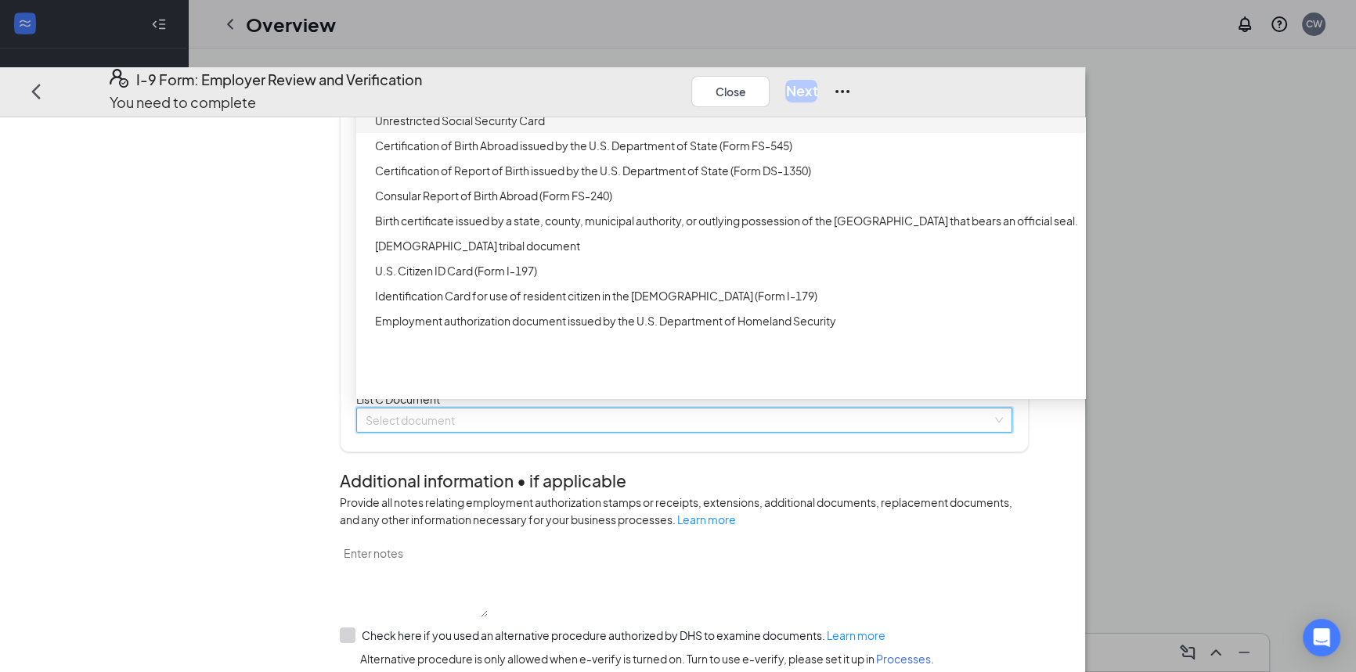
drag, startPoint x: 553, startPoint y: 254, endPoint x: 562, endPoint y: 256, distance: 8.8
click at [555, 129] on div "Unrestricted Social Security Card" at bounding box center [748, 120] width 747 height 17
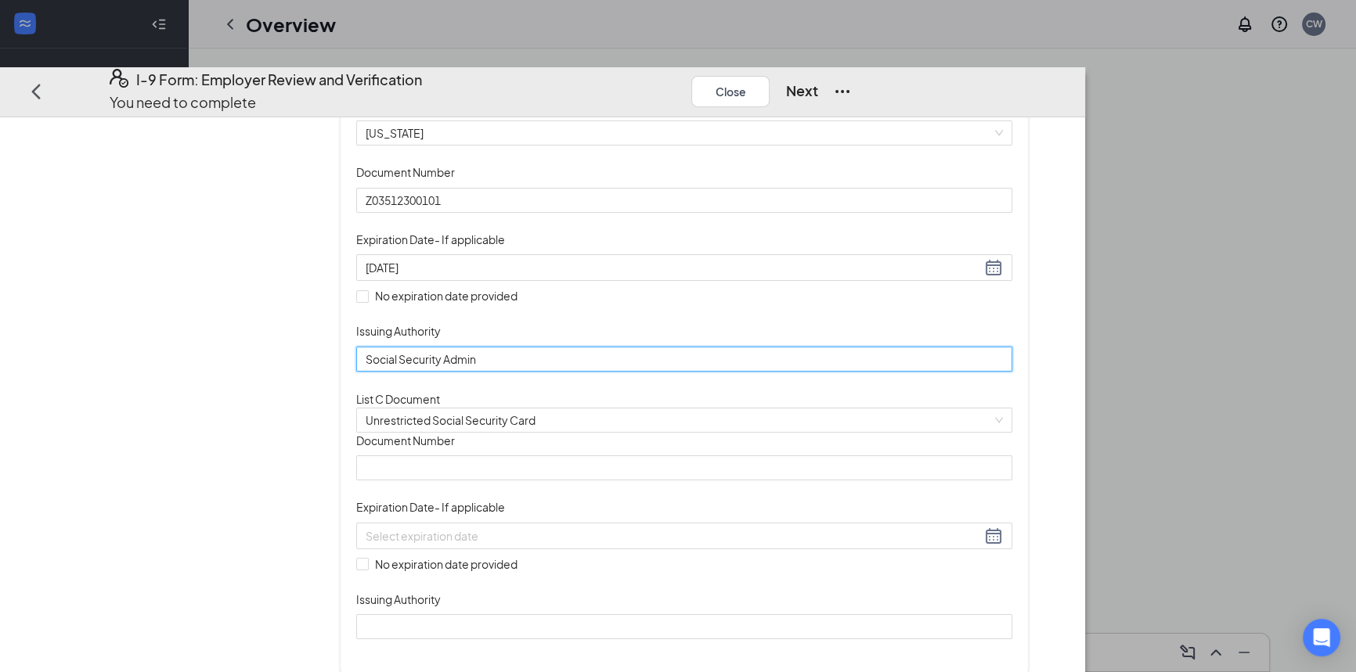
drag, startPoint x: 597, startPoint y: 446, endPoint x: 438, endPoint y: 453, distance: 159.1
click at [438, 453] on div "Which documents did your new hire bring? [PERSON_NAME] identifies as a [DEMOGRA…" at bounding box center [684, 300] width 688 height 755
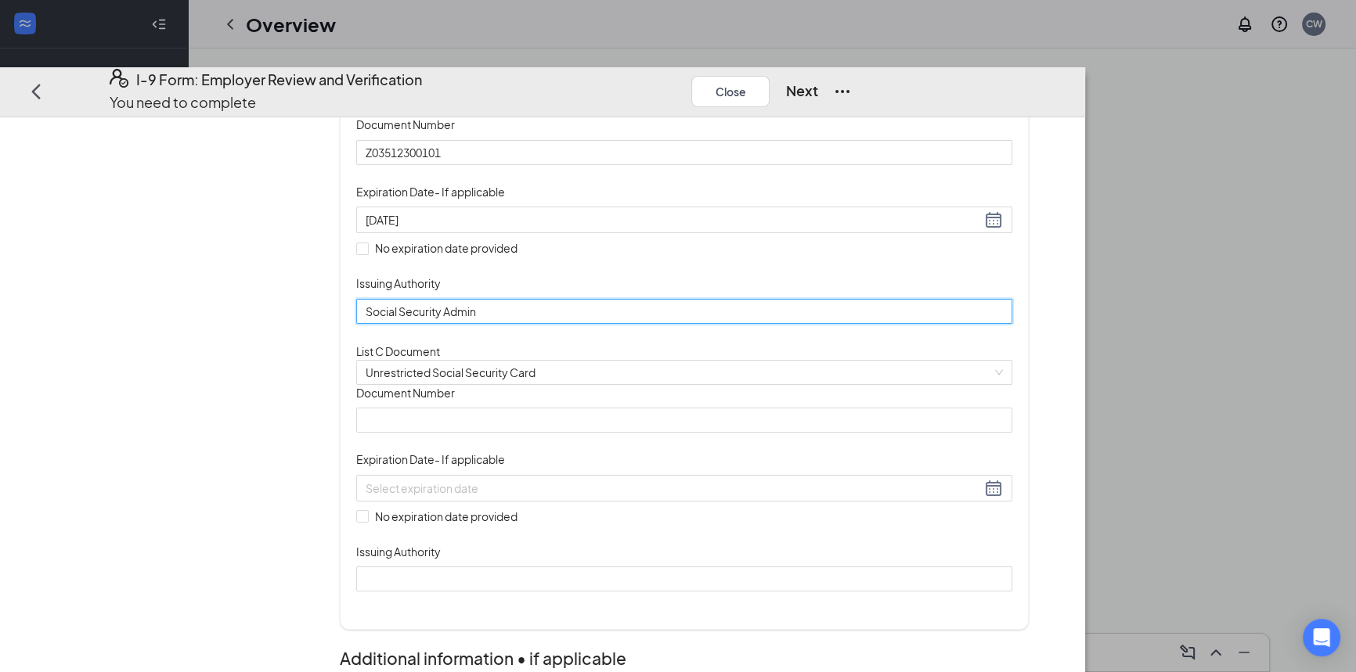
scroll to position [427, 0]
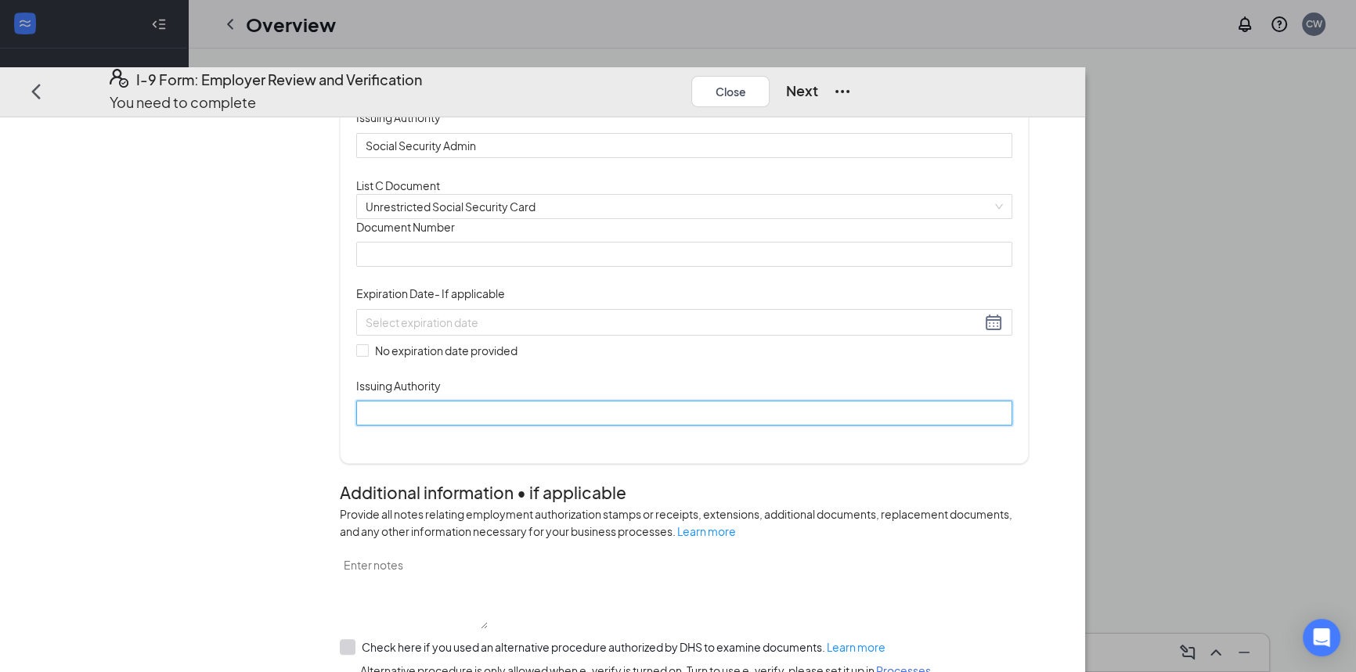
click at [509, 426] on input "Issuing Authority" at bounding box center [683, 413] width 655 height 25
paste input "Social Security Admin"
type input "Social Security Admin"
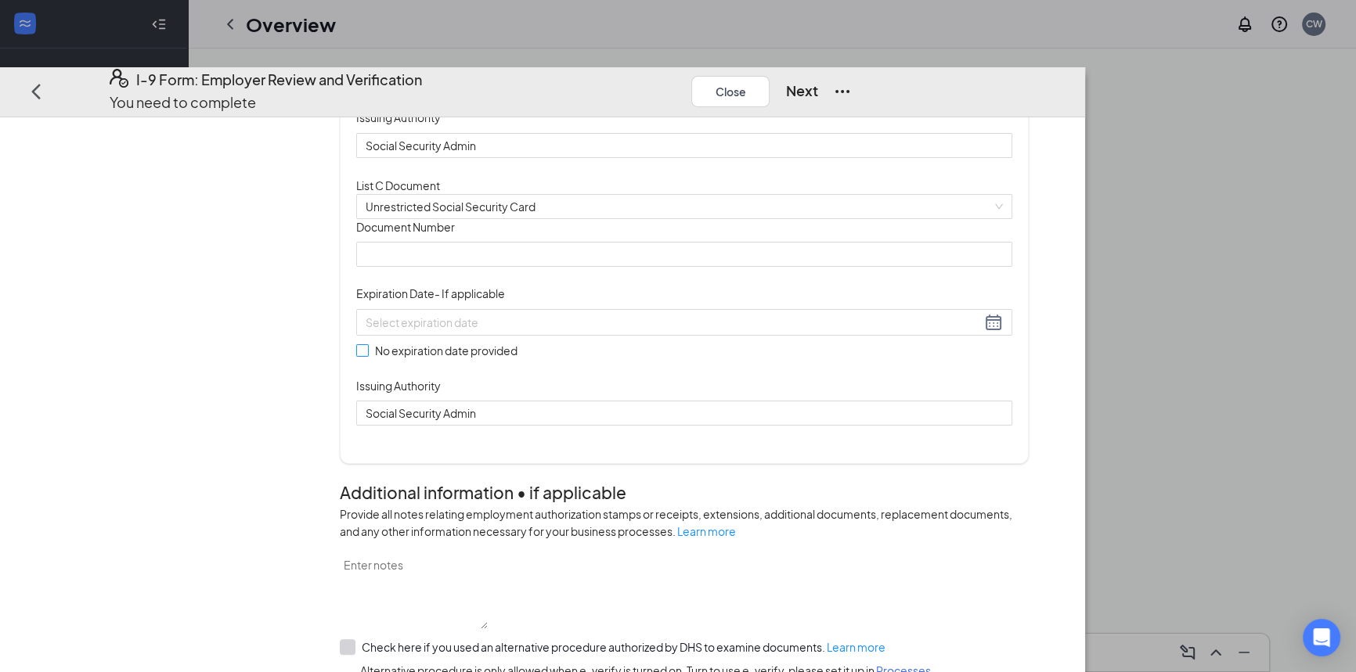
click at [367, 355] on input "No expiration date provided" at bounding box center [361, 349] width 11 height 11
checkbox input "true"
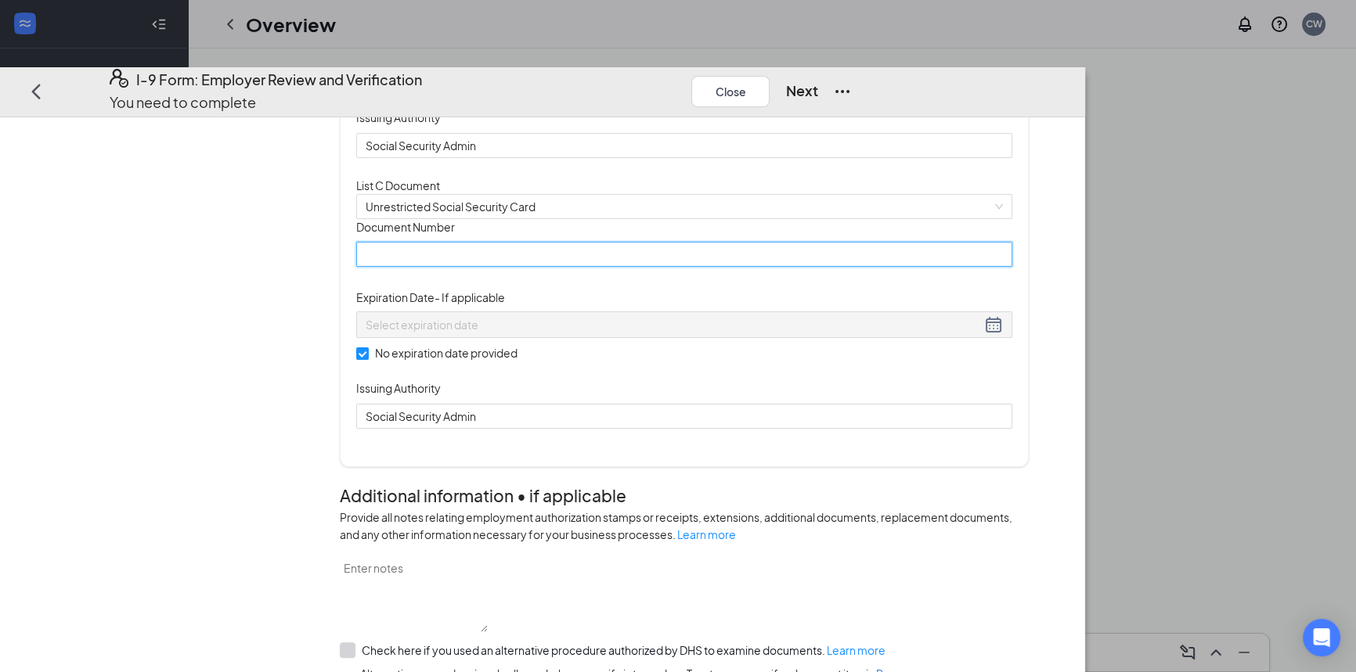
click at [529, 267] on input "Document Number" at bounding box center [683, 254] width 655 height 25
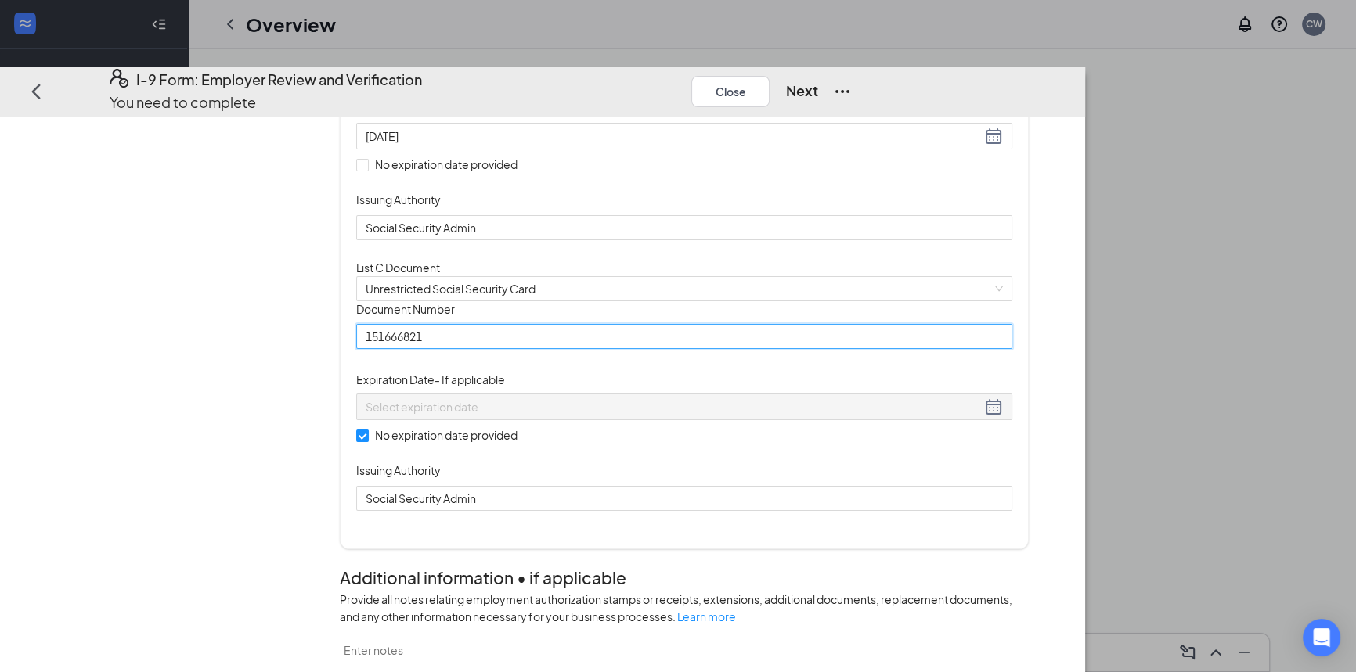
scroll to position [284, 0]
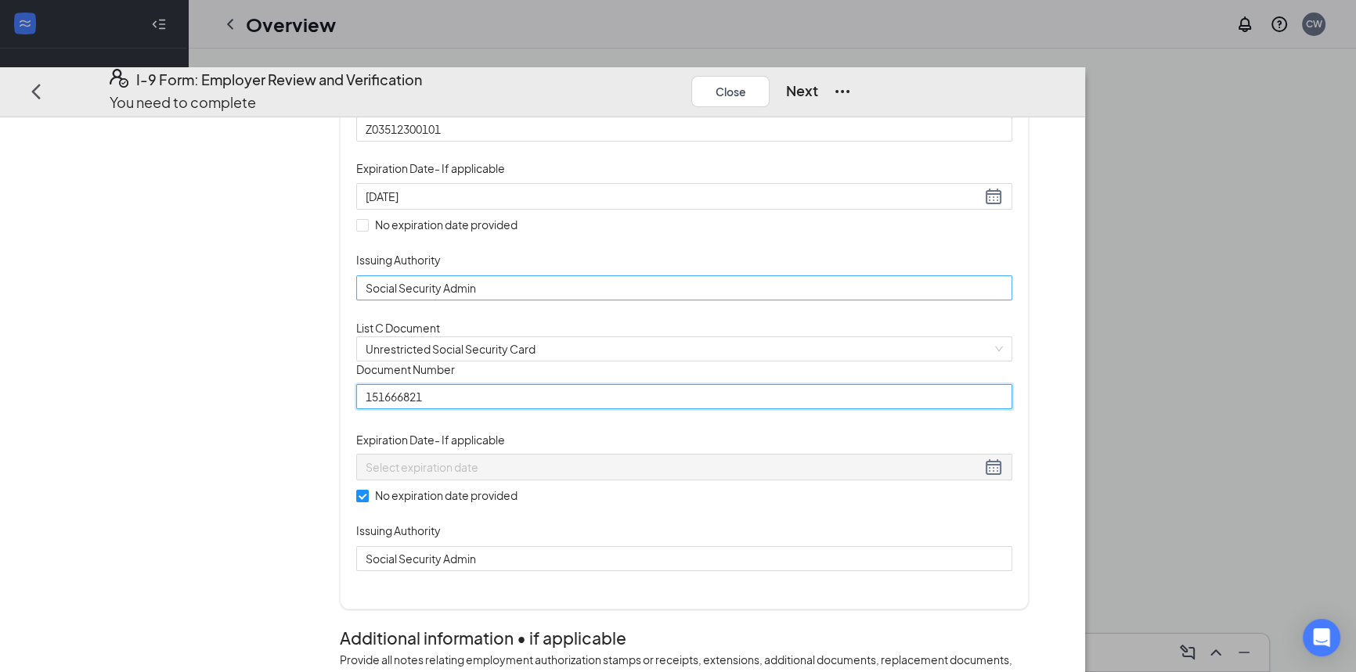
type input "151666821"
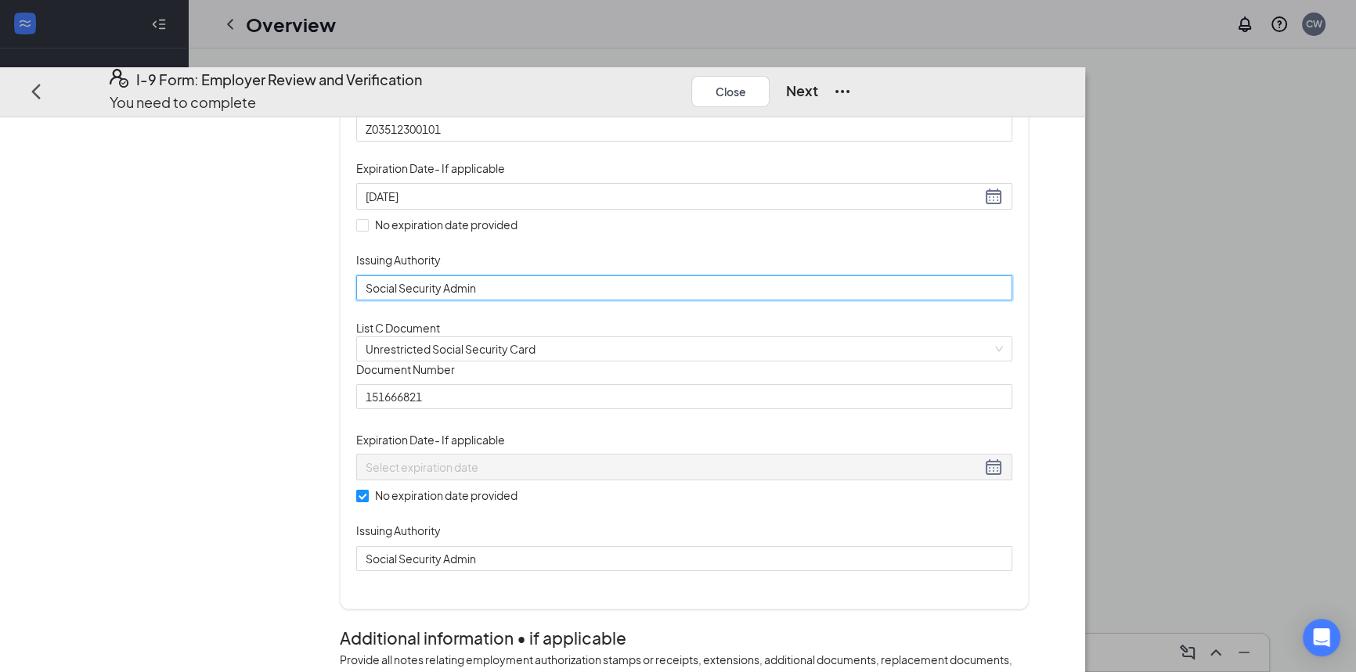
drag, startPoint x: 611, startPoint y: 375, endPoint x: 435, endPoint y: 392, distance: 177.0
click at [436, 393] on div "Which documents did your new hire bring? [PERSON_NAME] identifies as a [DEMOGRA…" at bounding box center [684, 231] width 688 height 758
type input "State of [US_STATE]"
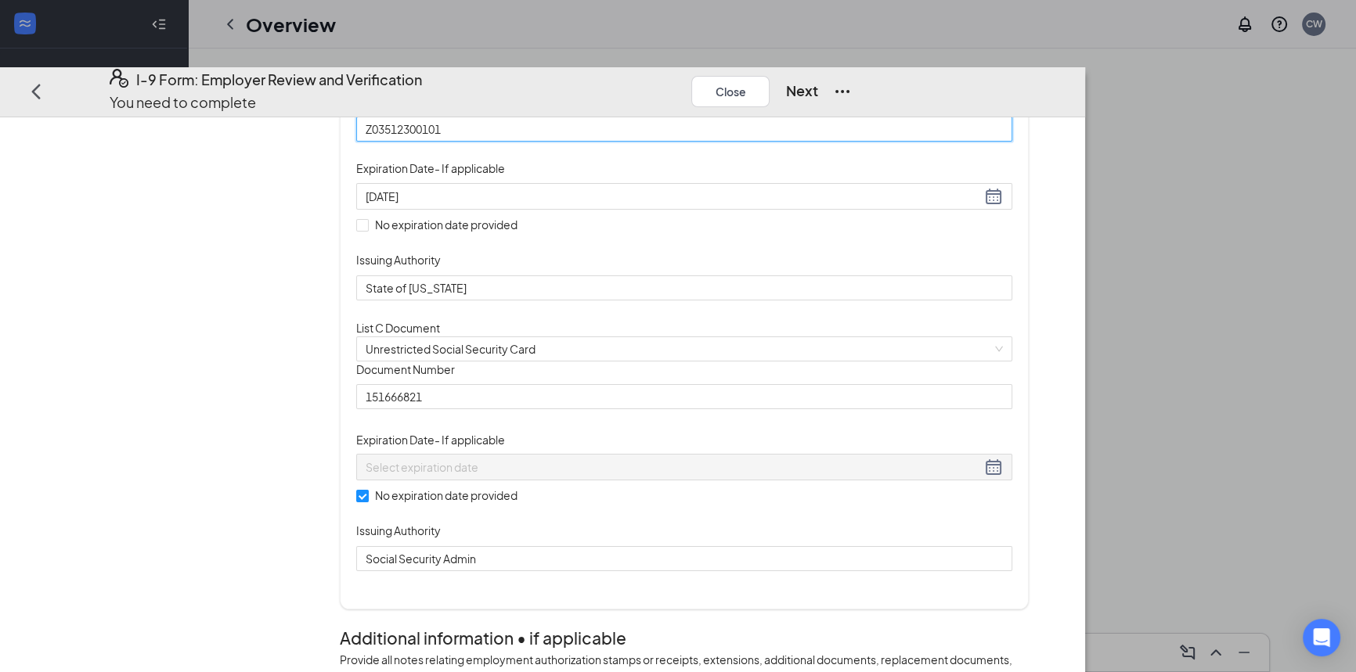
click at [558, 142] on input "Z03512300101" at bounding box center [683, 129] width 655 height 25
type input "Z035123001"
click at [856, 262] on div "Document Title Driver’s License issued by U.S State or outlying US possession S…" at bounding box center [683, 164] width 655 height 274
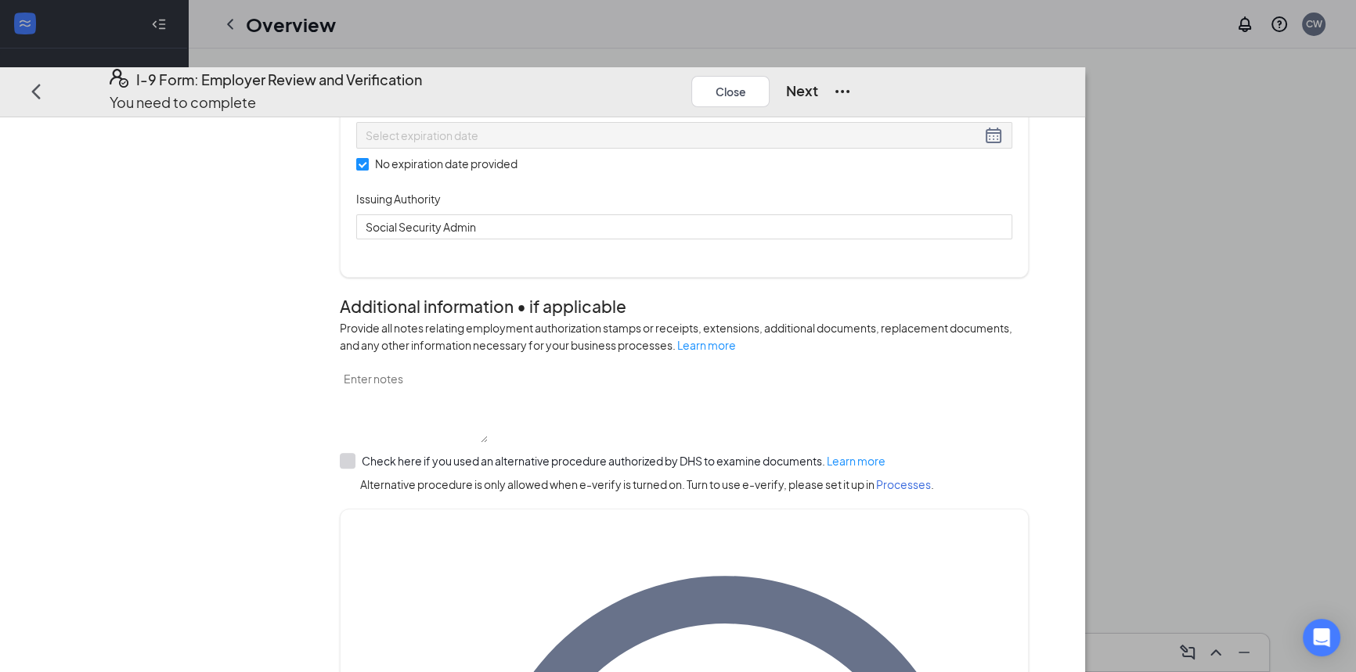
scroll to position [808, 0]
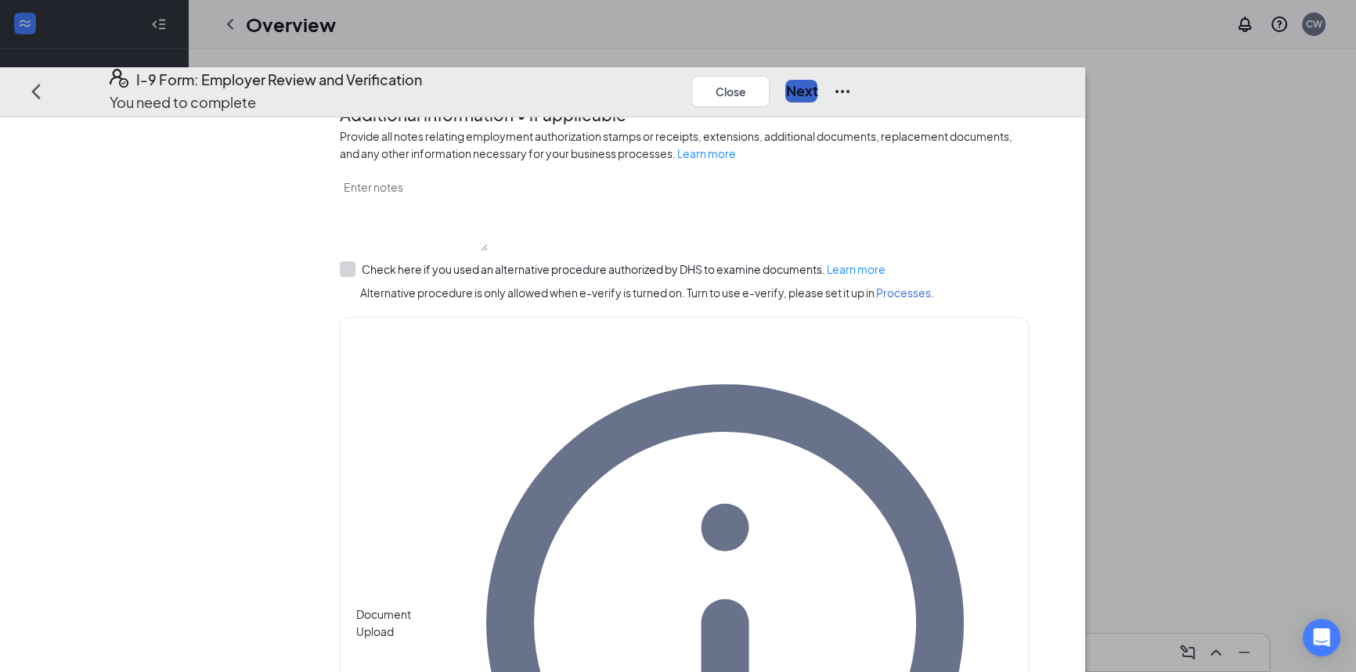
click at [817, 80] on button "Next" at bounding box center [801, 91] width 32 height 22
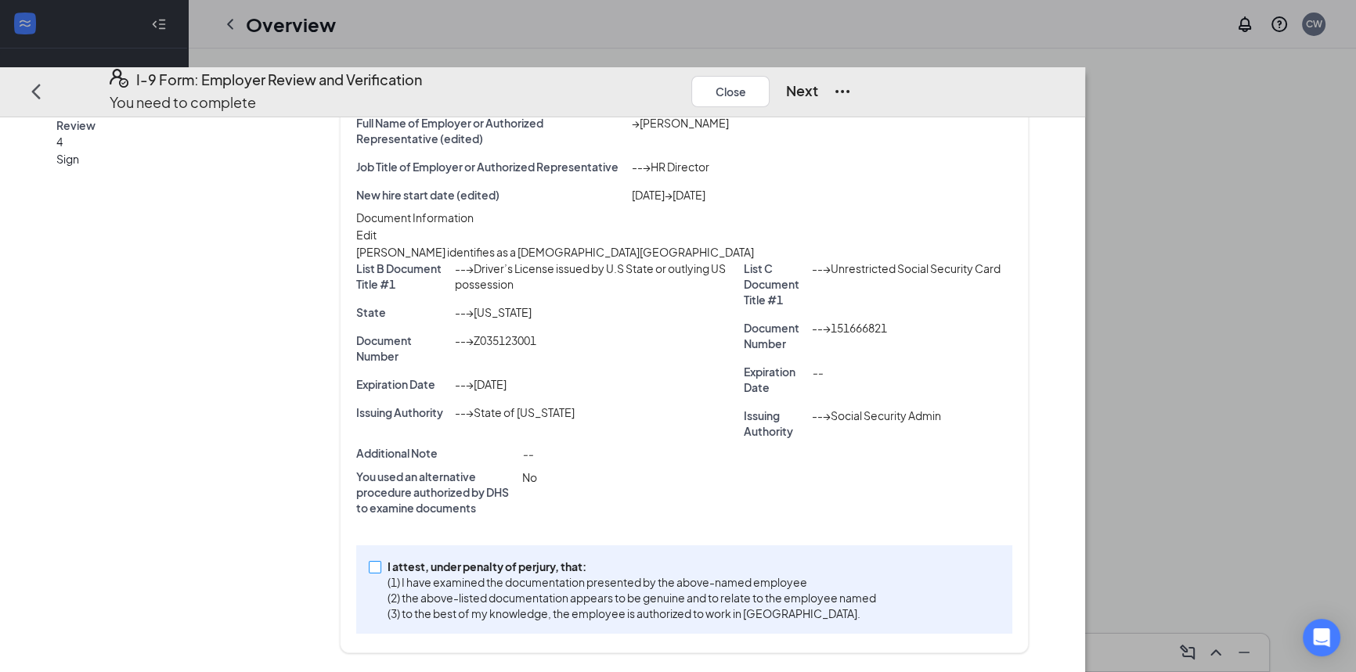
click at [381, 568] on span at bounding box center [375, 567] width 13 height 13
click at [380, 568] on input "I attest, under penalty of [PERSON_NAME], that: (1) I have examined the documen…" at bounding box center [374, 566] width 11 height 11
checkbox input "true"
click at [817, 80] on button "Next" at bounding box center [801, 91] width 32 height 22
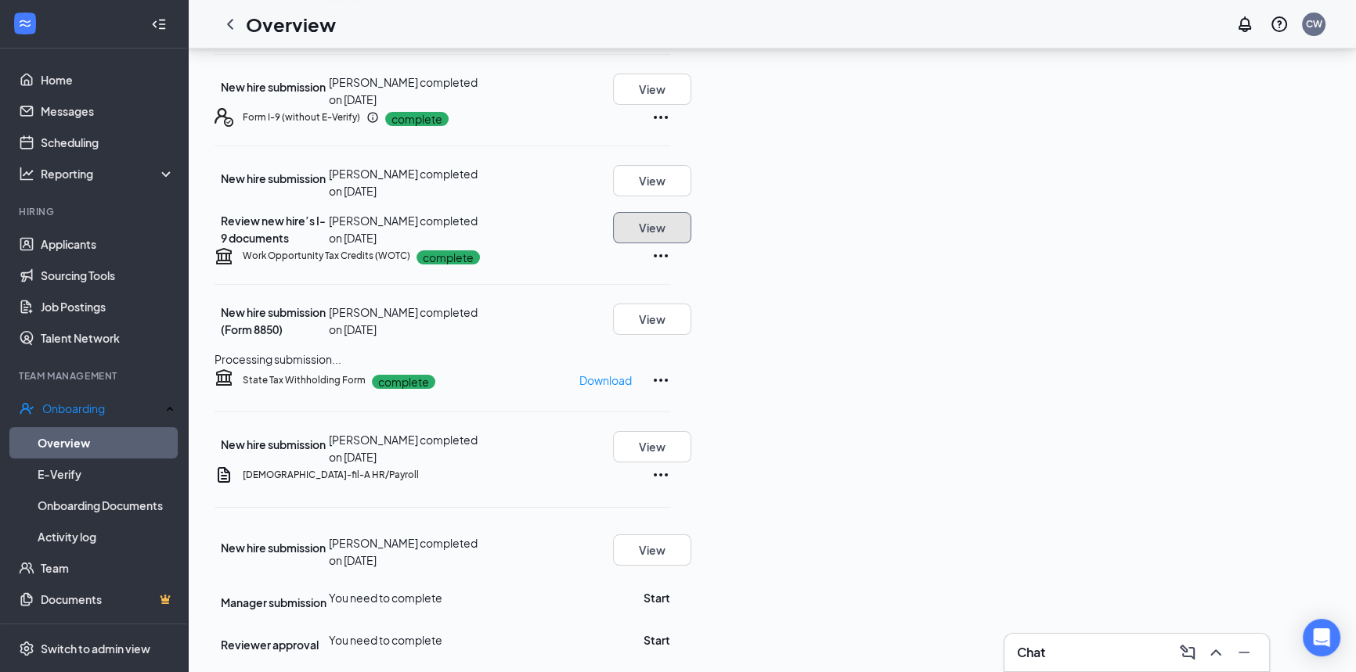
scroll to position [537, 0]
click at [670, 590] on button "Start" at bounding box center [657, 598] width 27 height 17
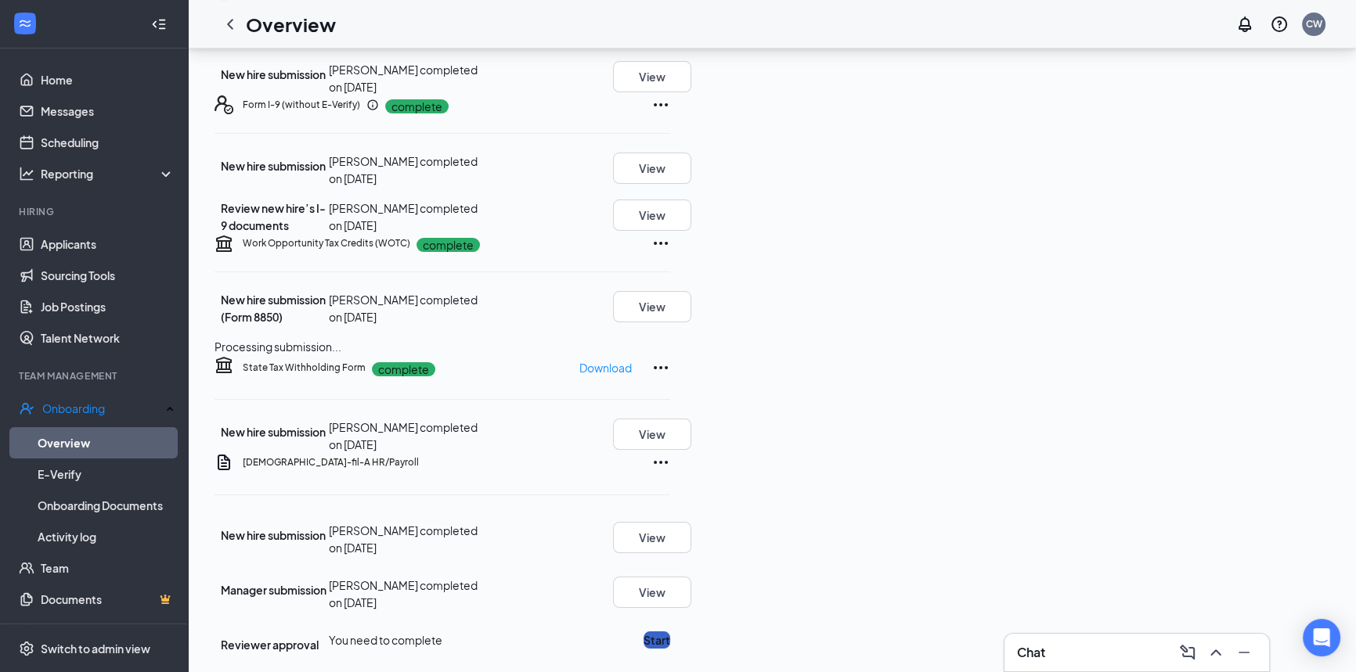
click at [670, 632] on button "Start" at bounding box center [657, 640] width 27 height 17
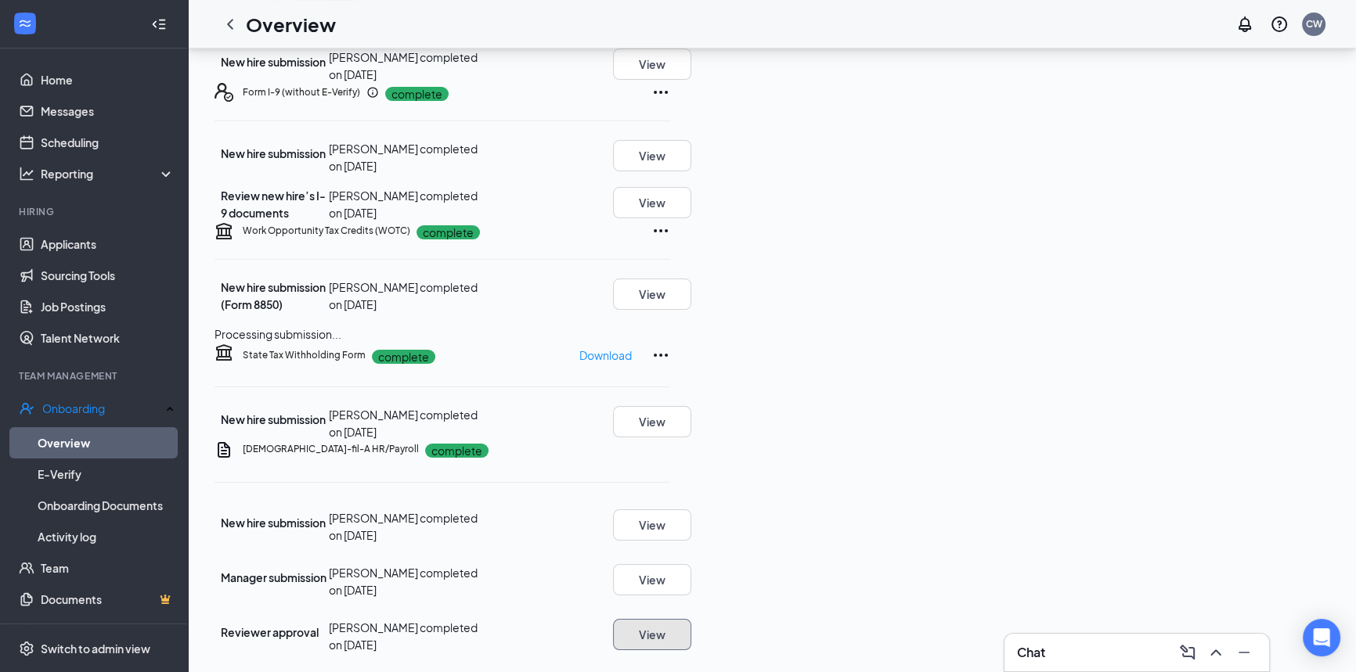
scroll to position [0, 0]
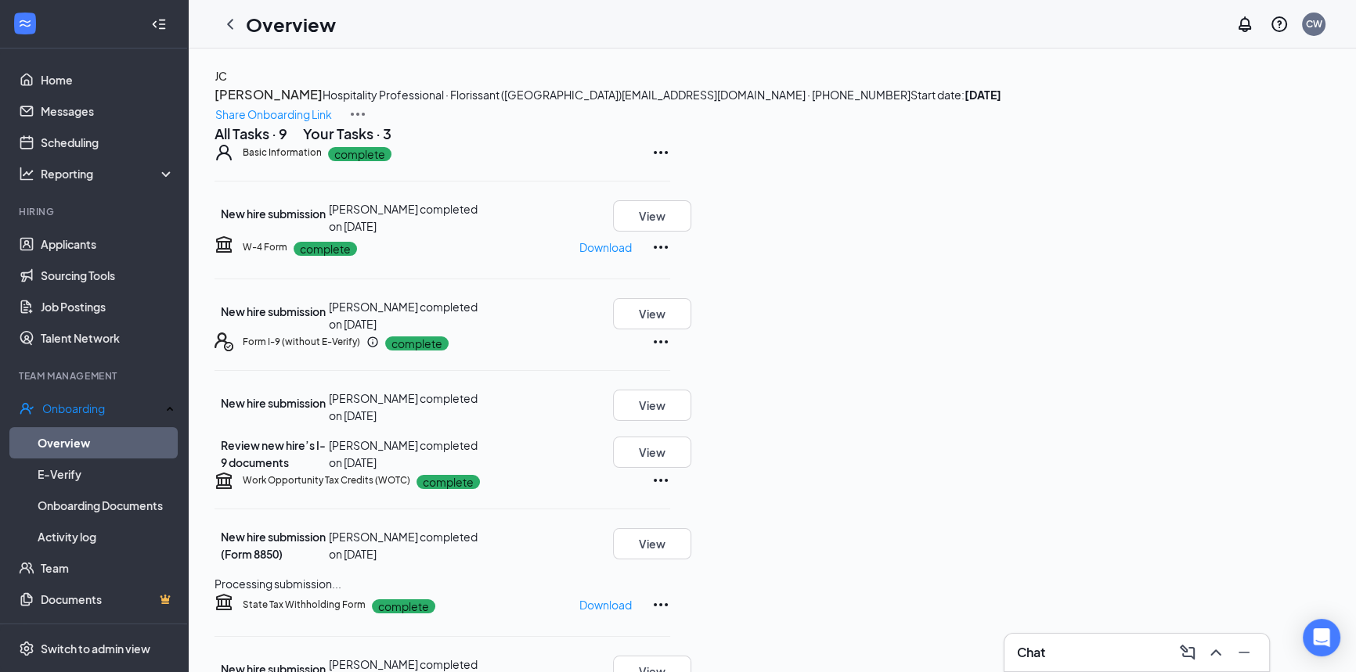
click at [298, 26] on h1 "Overview" at bounding box center [291, 24] width 90 height 27
click at [221, 19] on icon "ChevronLeft" at bounding box center [230, 24] width 19 height 19
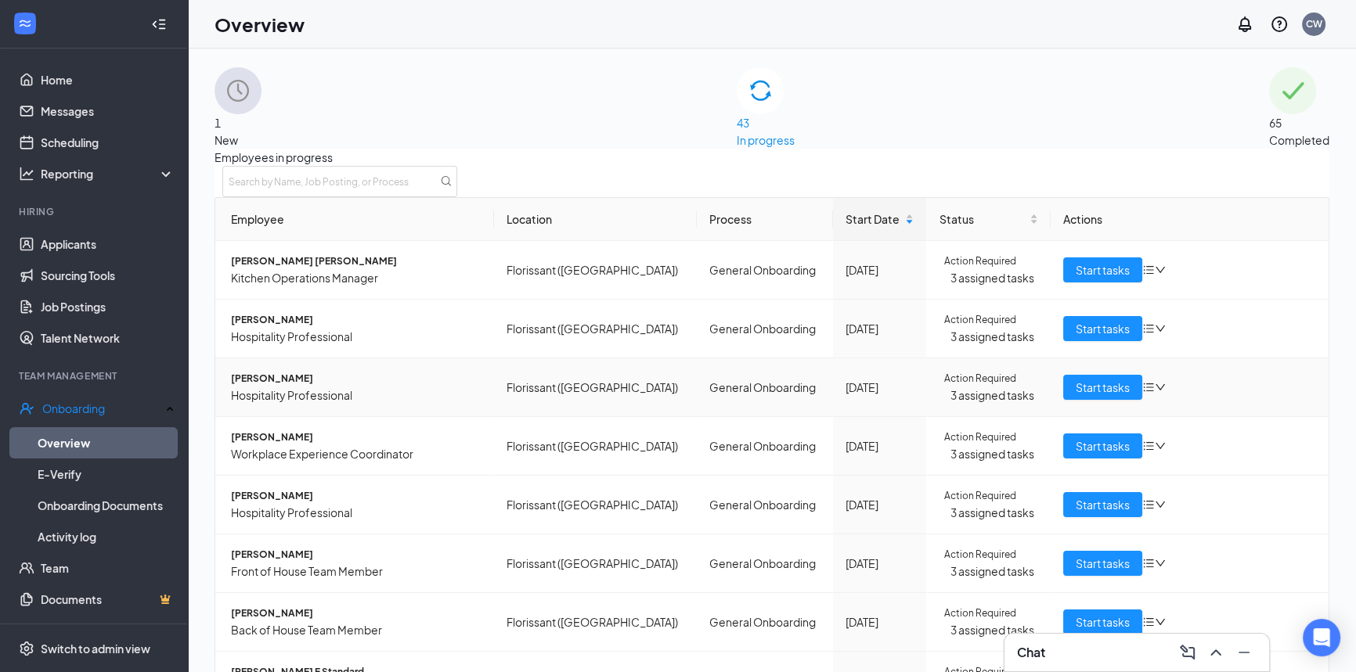
click at [1143, 394] on icon "bars" at bounding box center [1148, 387] width 13 height 13
click at [1192, 489] on div "Remove from onboarding" at bounding box center [1207, 479] width 133 height 17
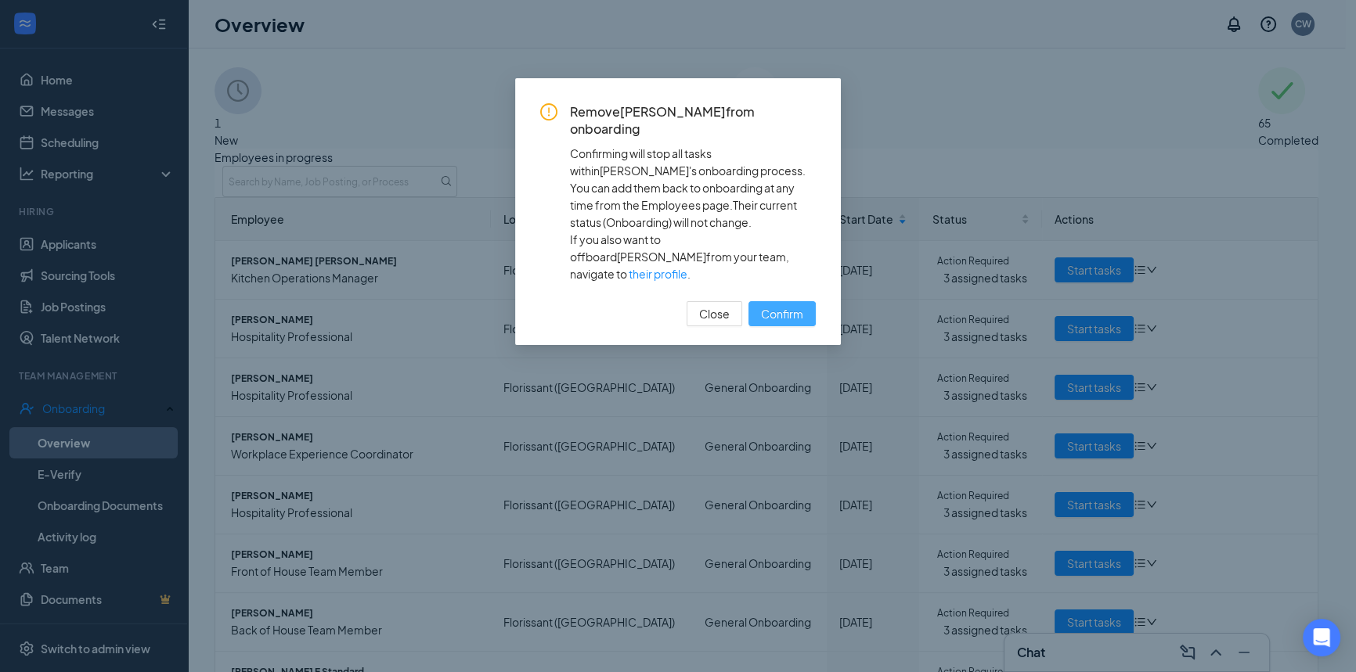
click at [791, 305] on span "Confirm" at bounding box center [782, 313] width 42 height 17
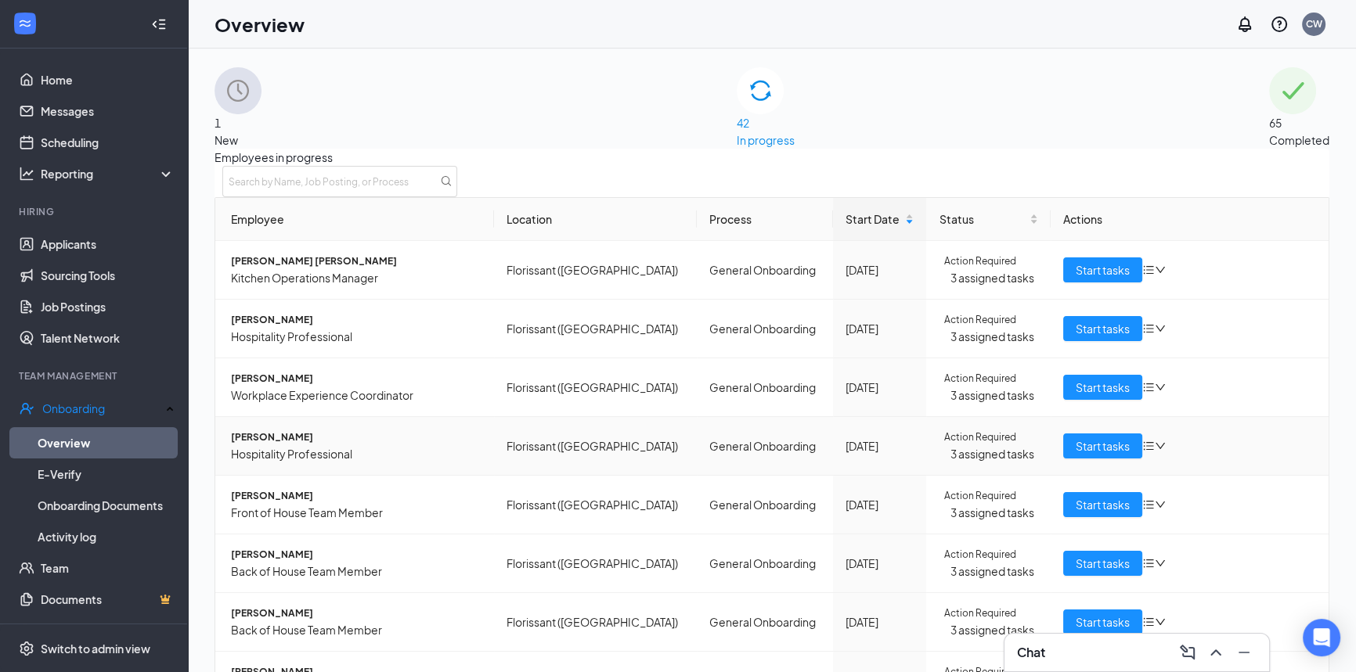
click at [1143, 451] on icon "bars" at bounding box center [1148, 446] width 10 height 9
click at [1171, 546] on div "Remove from onboarding" at bounding box center [1207, 536] width 133 height 17
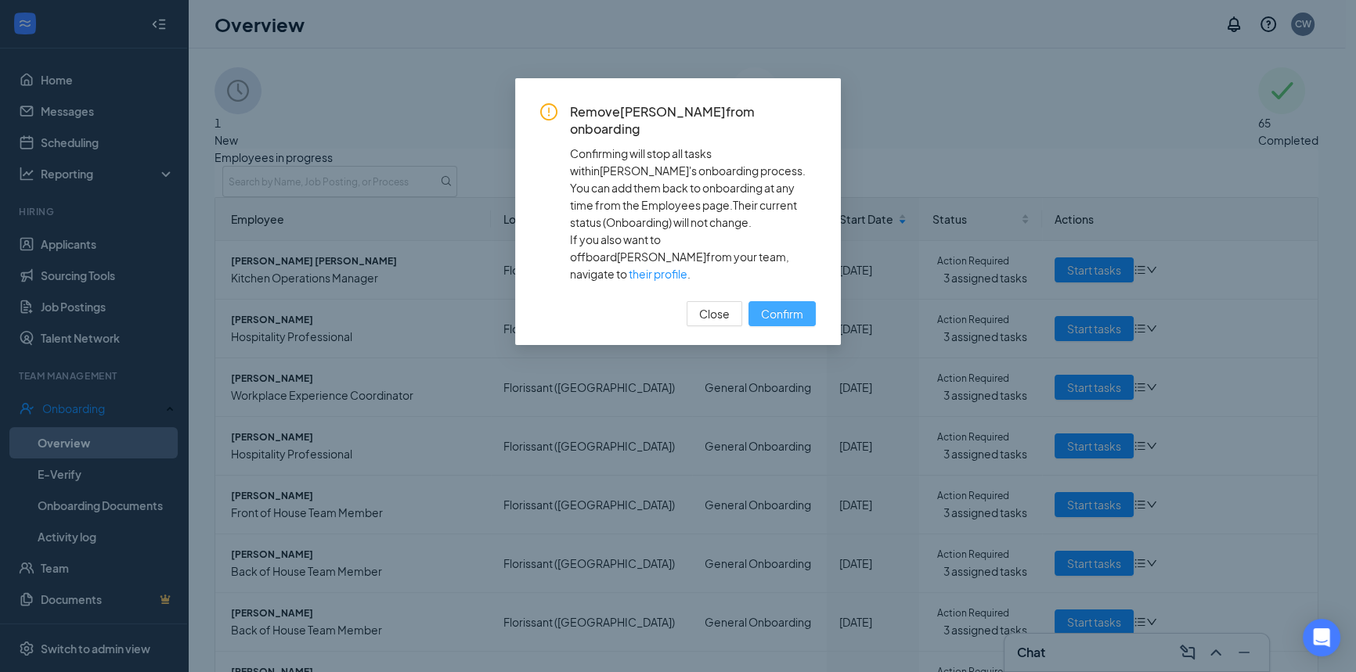
click at [795, 305] on span "Confirm" at bounding box center [782, 313] width 42 height 17
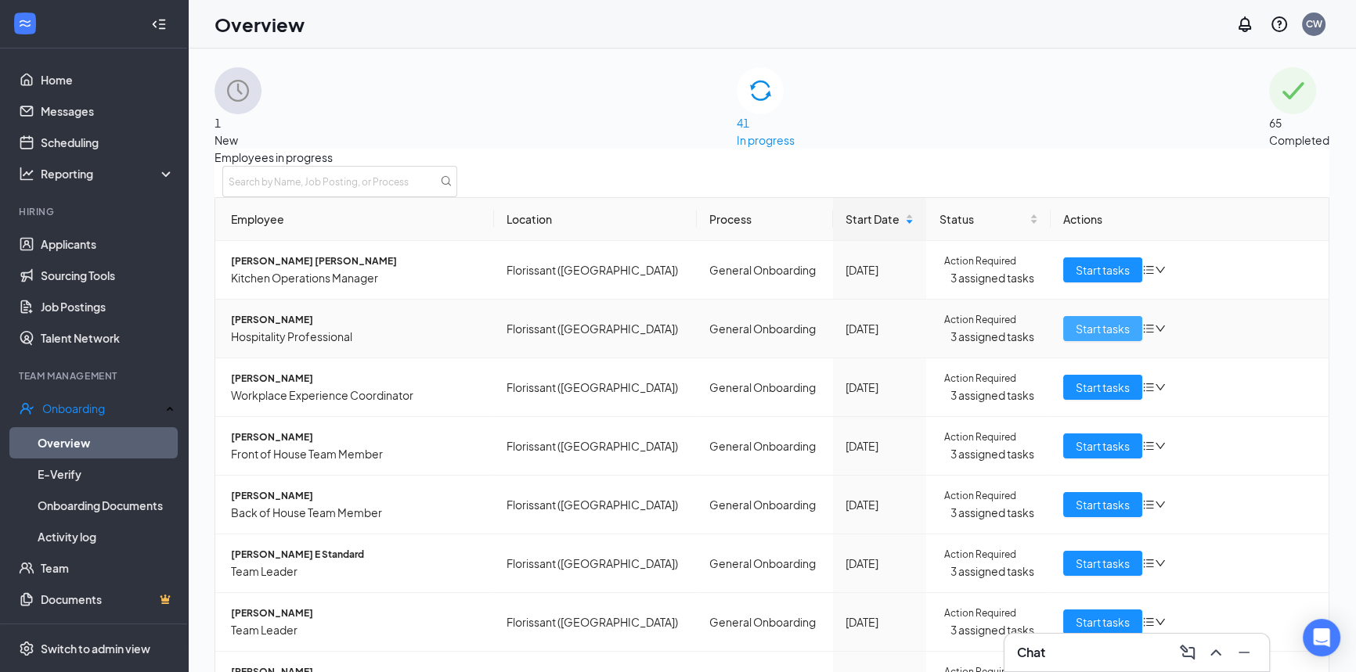
click at [1089, 337] on span "Start tasks" at bounding box center [1103, 328] width 54 height 17
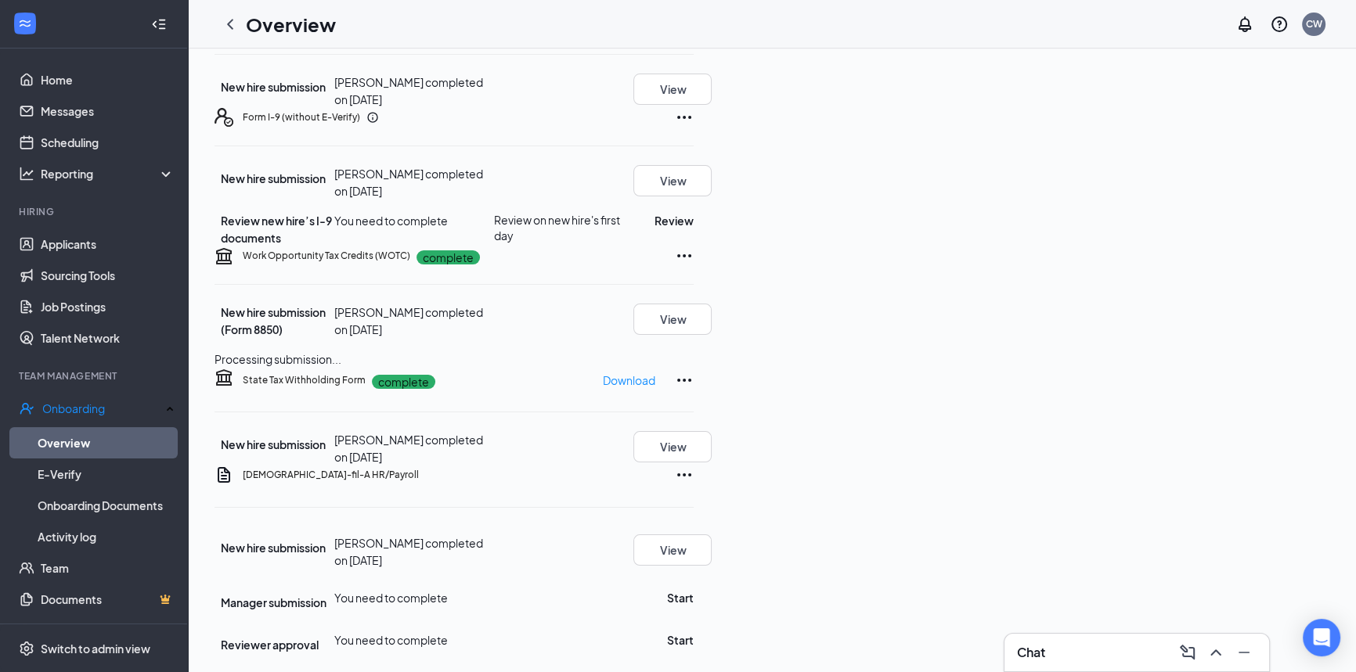
scroll to position [284, 0]
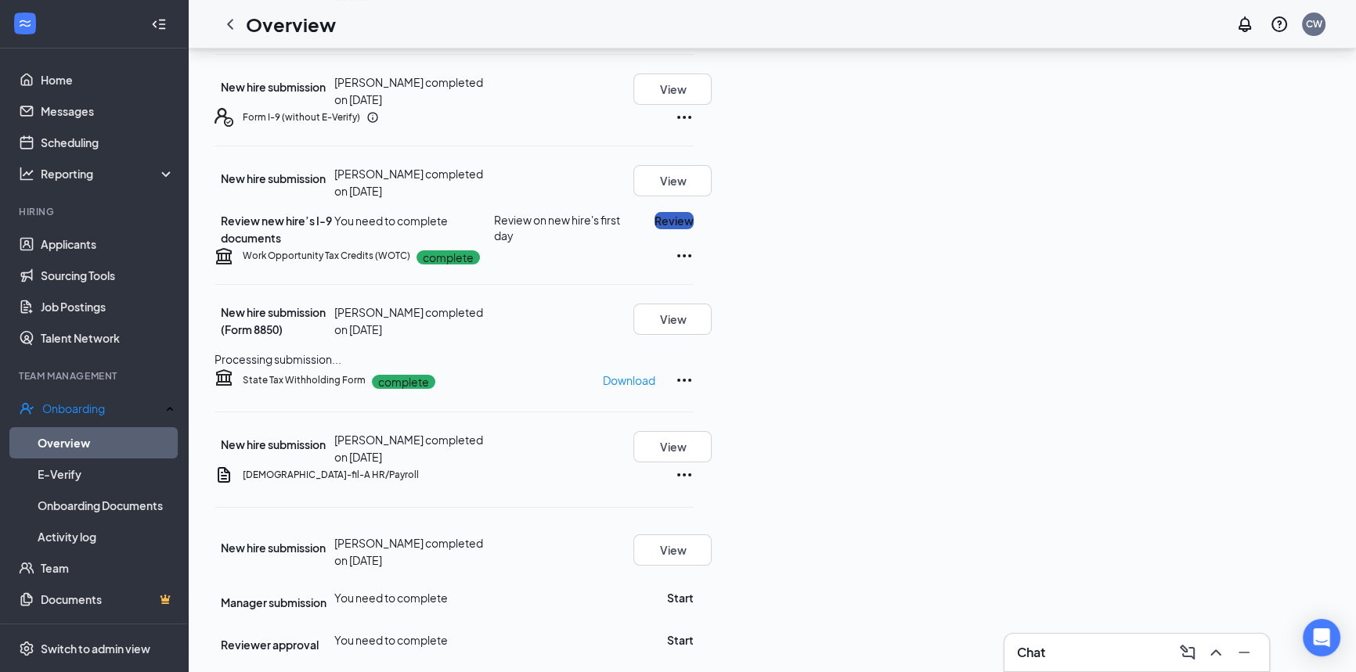
click at [694, 229] on button "Review" at bounding box center [673, 220] width 39 height 17
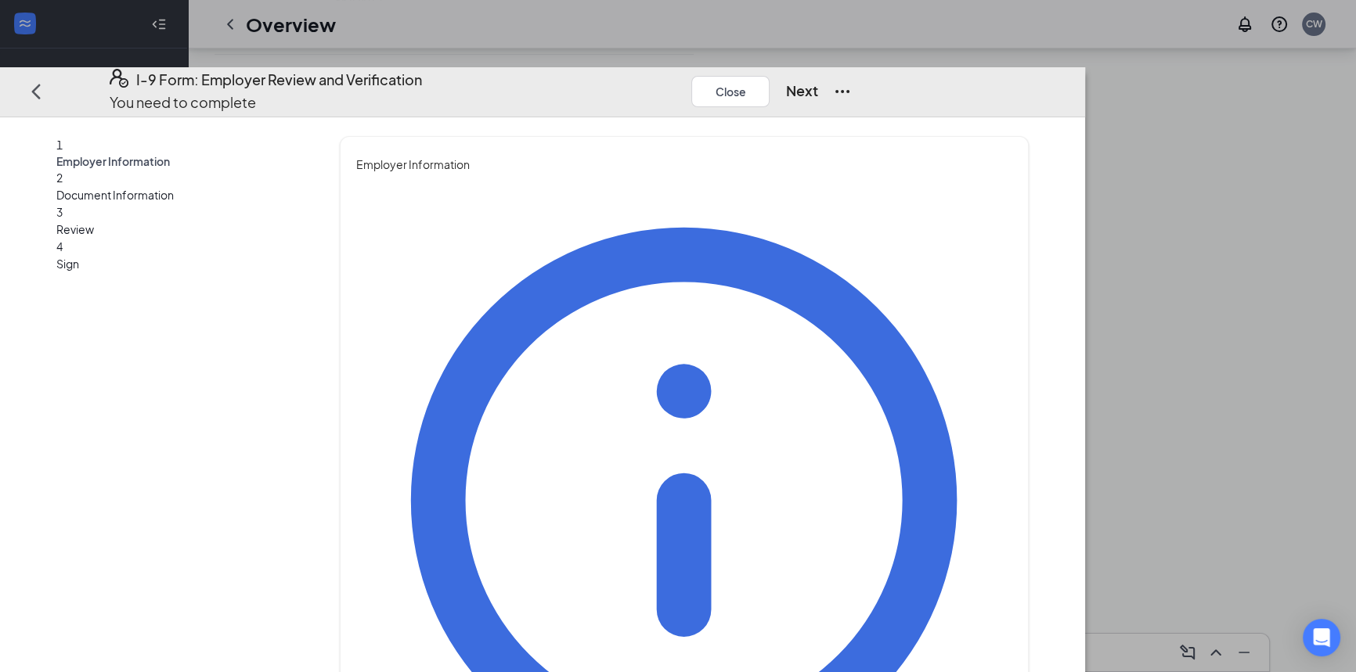
type input "[PERSON_NAME]"
type input "HR Director"
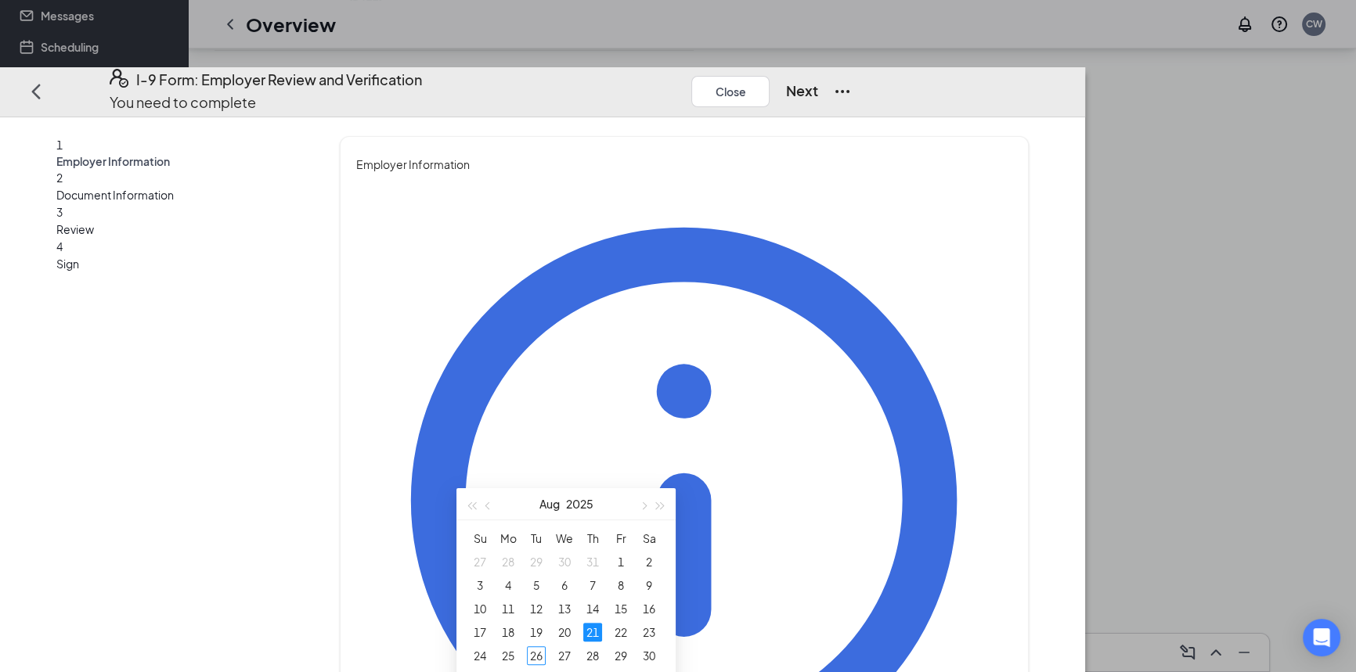
scroll to position [355, 0]
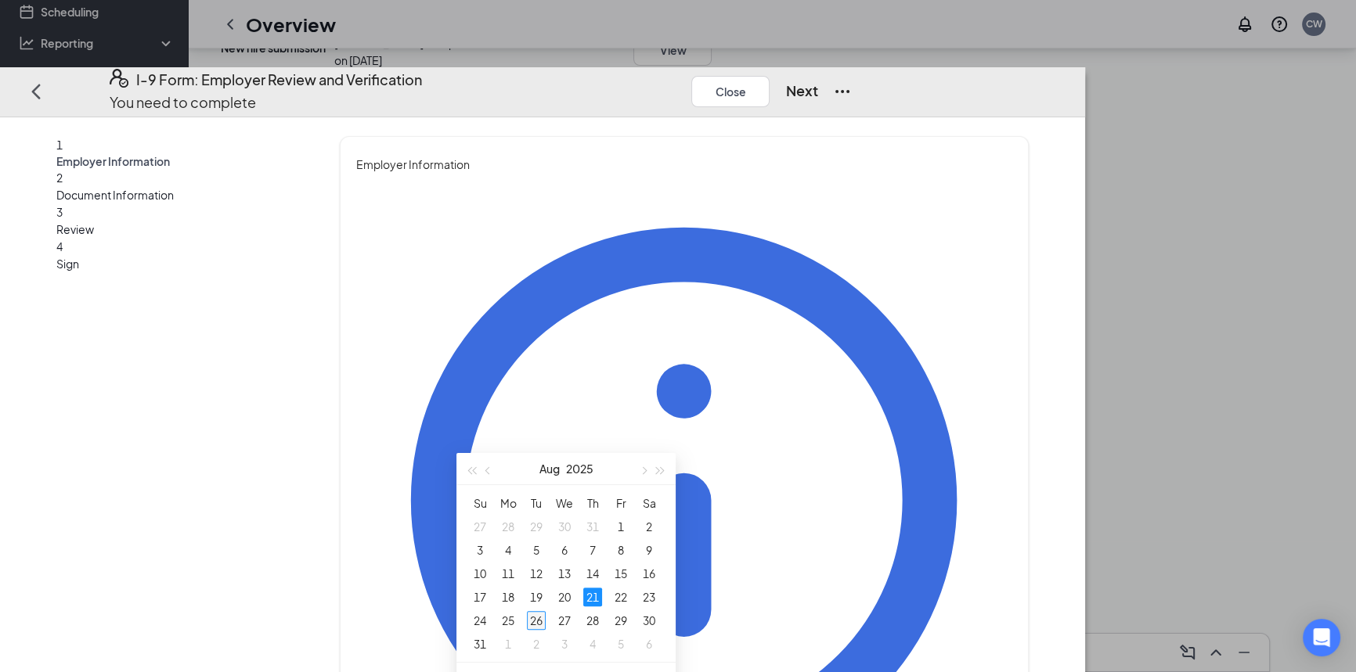
type input "[DATE]"
click at [540, 622] on div "26" at bounding box center [536, 620] width 19 height 19
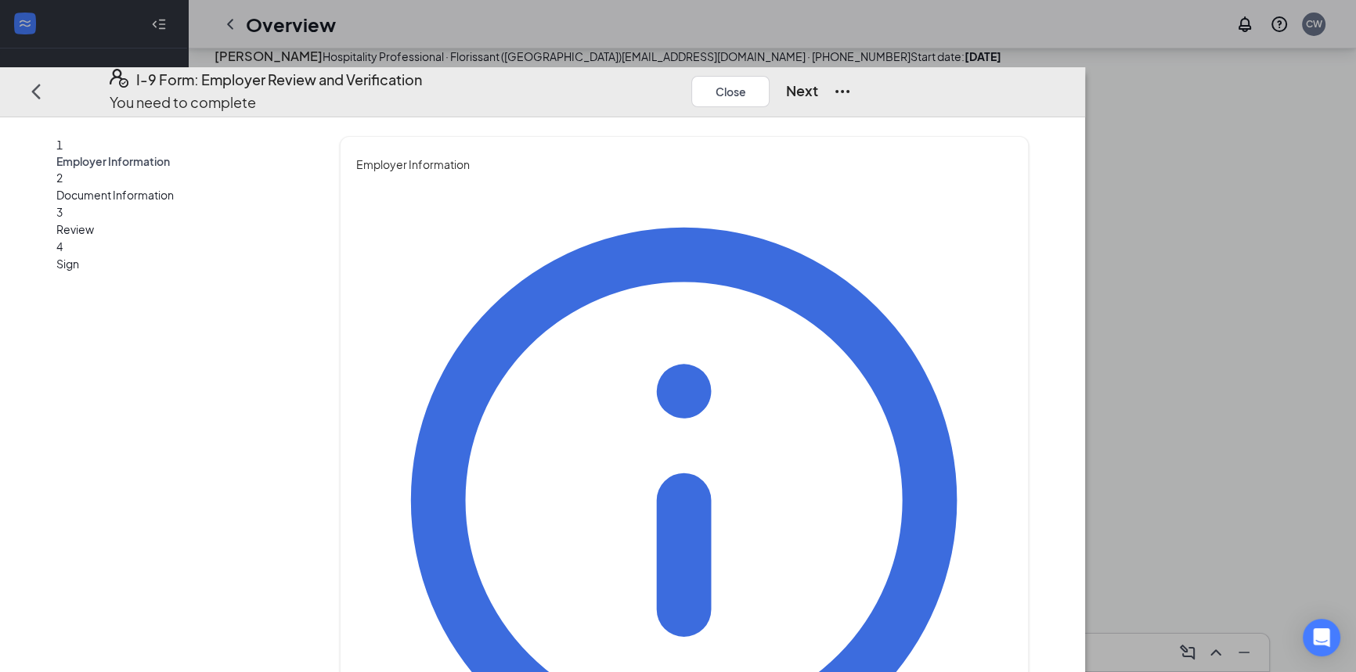
scroll to position [0, 0]
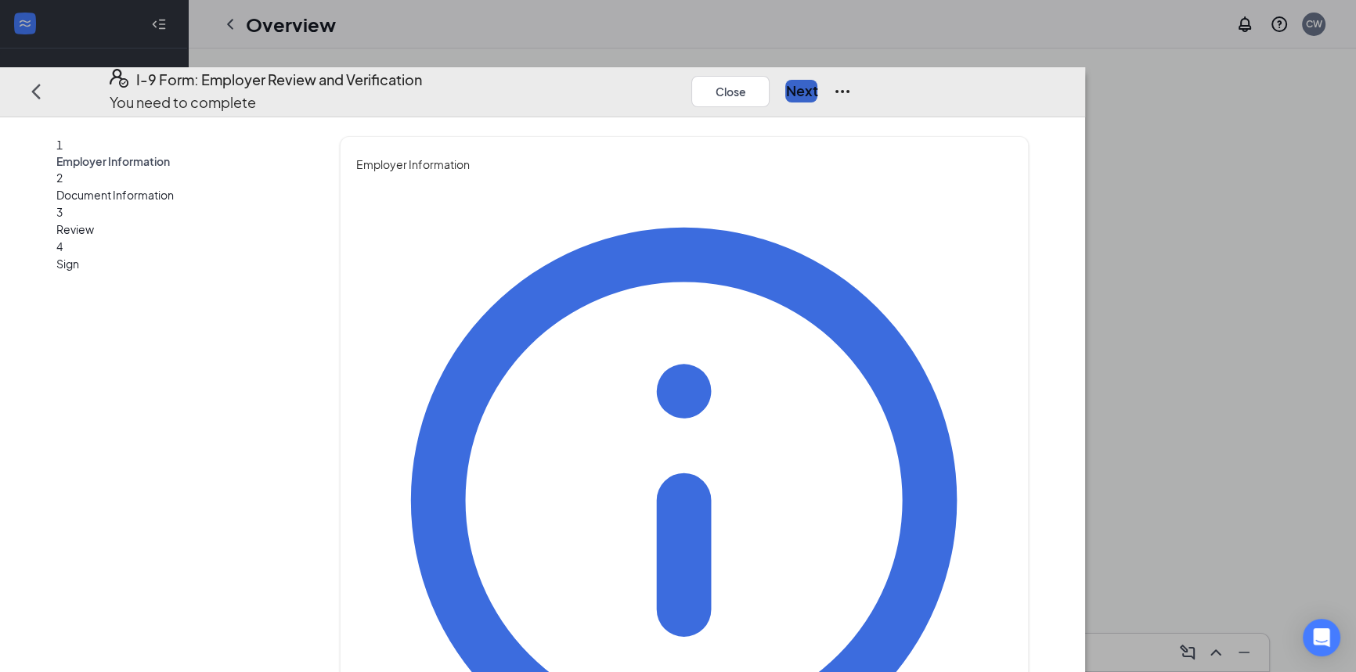
click at [817, 80] on button "Next" at bounding box center [801, 91] width 32 height 22
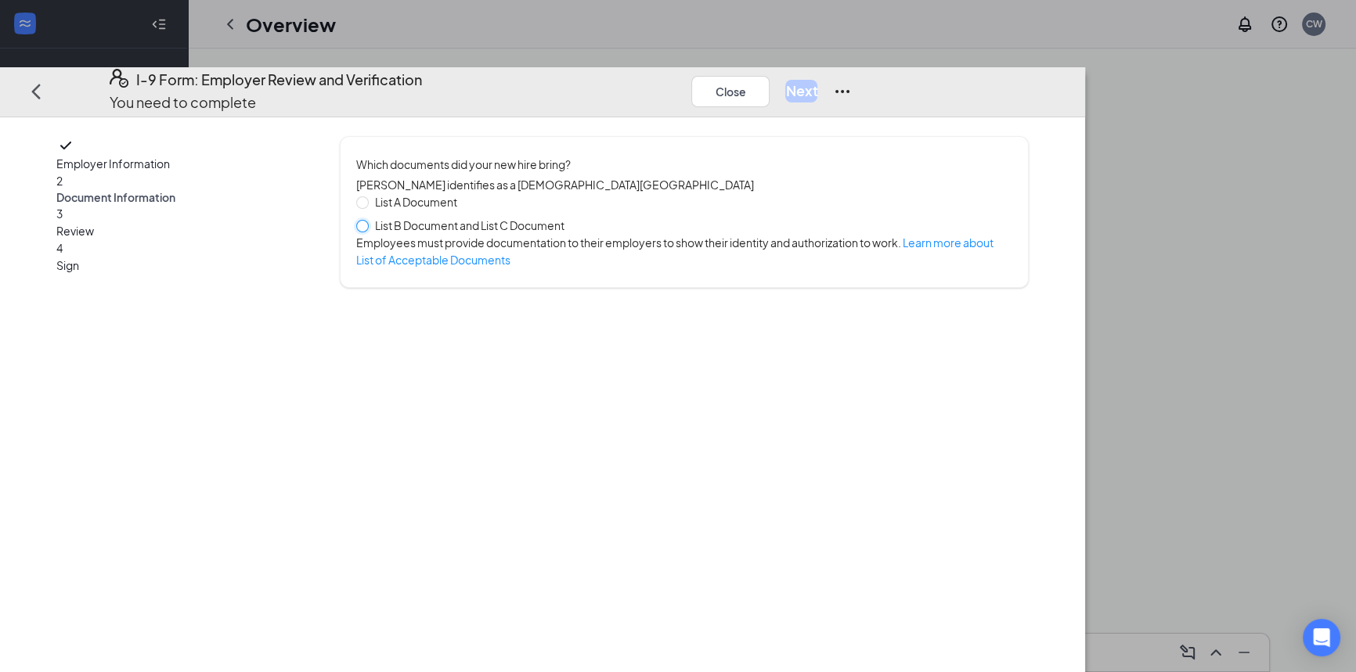
click at [367, 220] on input "List B Document and List C Document" at bounding box center [361, 225] width 11 height 11
radio input "true"
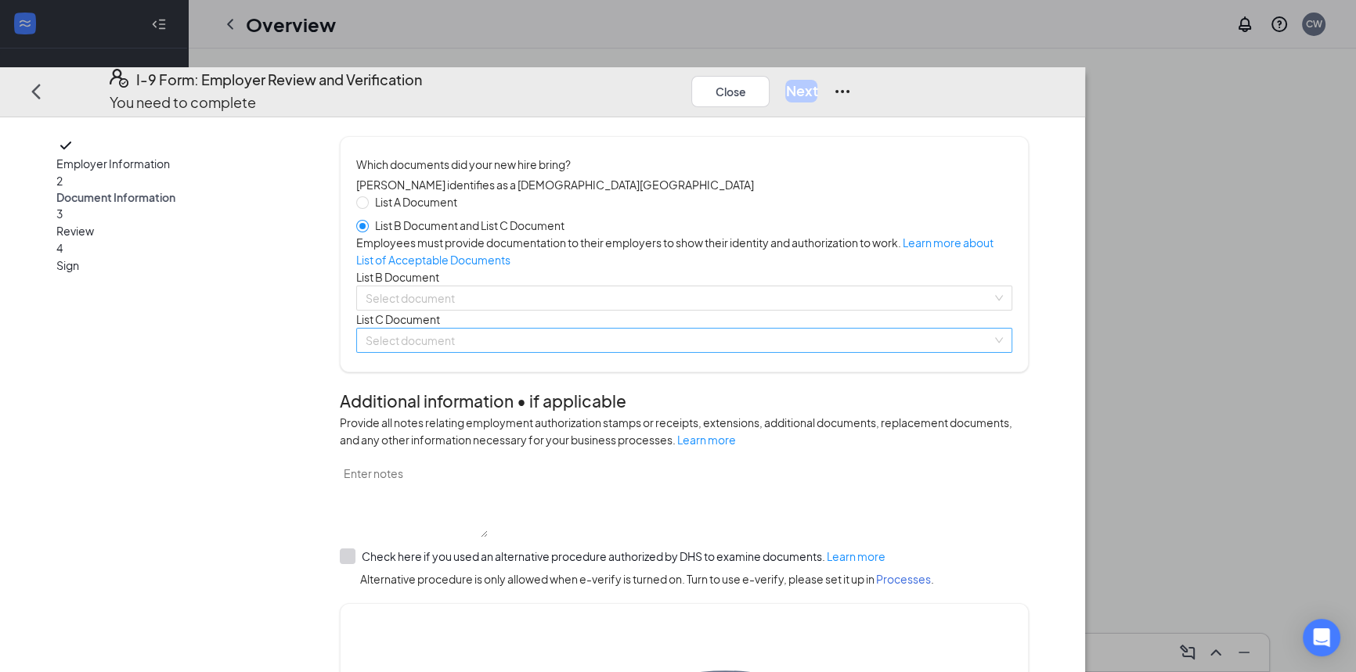
click at [566, 352] on input "search" at bounding box center [679, 340] width 626 height 23
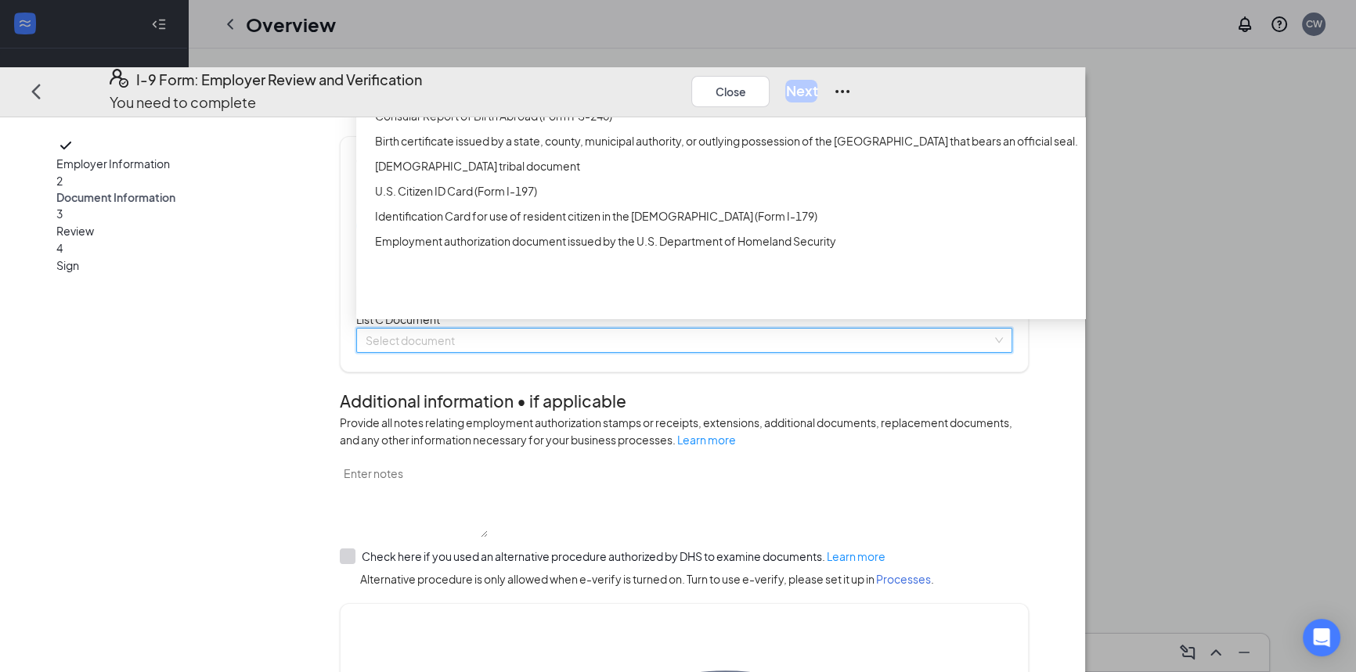
click at [549, 49] on div "Unrestricted Social Security Card" at bounding box center [748, 40] width 747 height 17
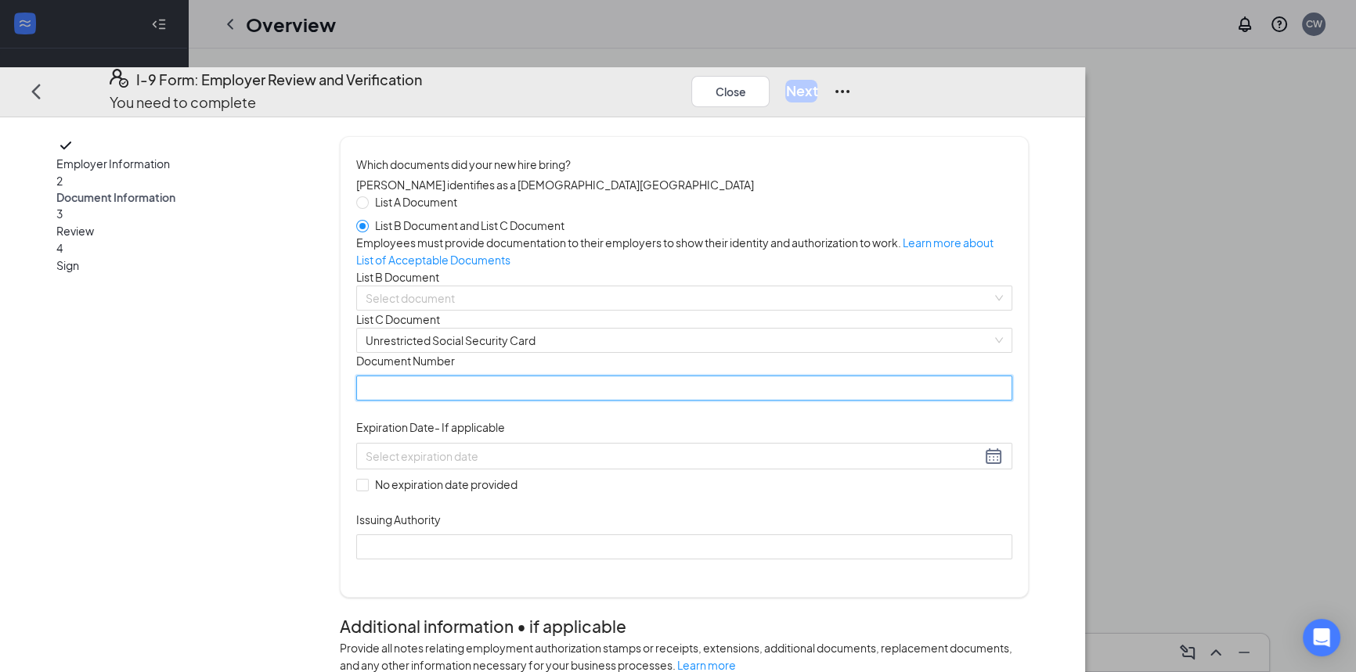
click at [581, 401] on input "Document Number" at bounding box center [683, 388] width 655 height 25
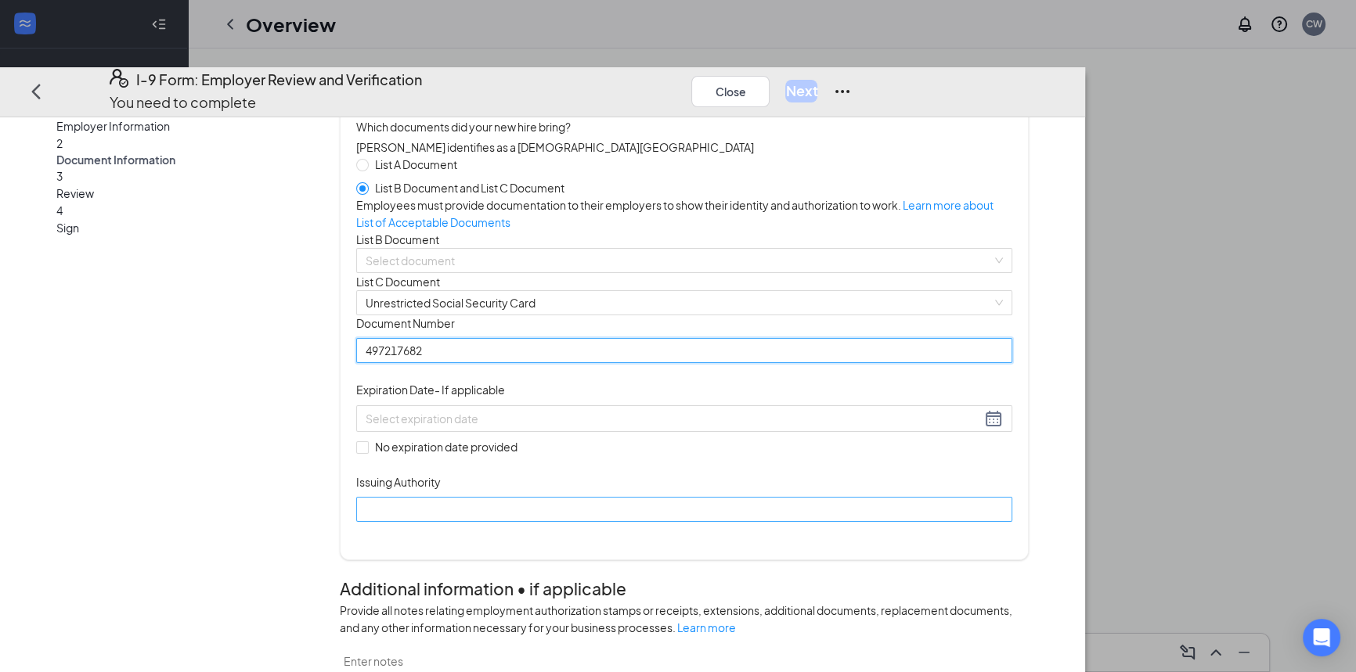
scroll to position [142, 0]
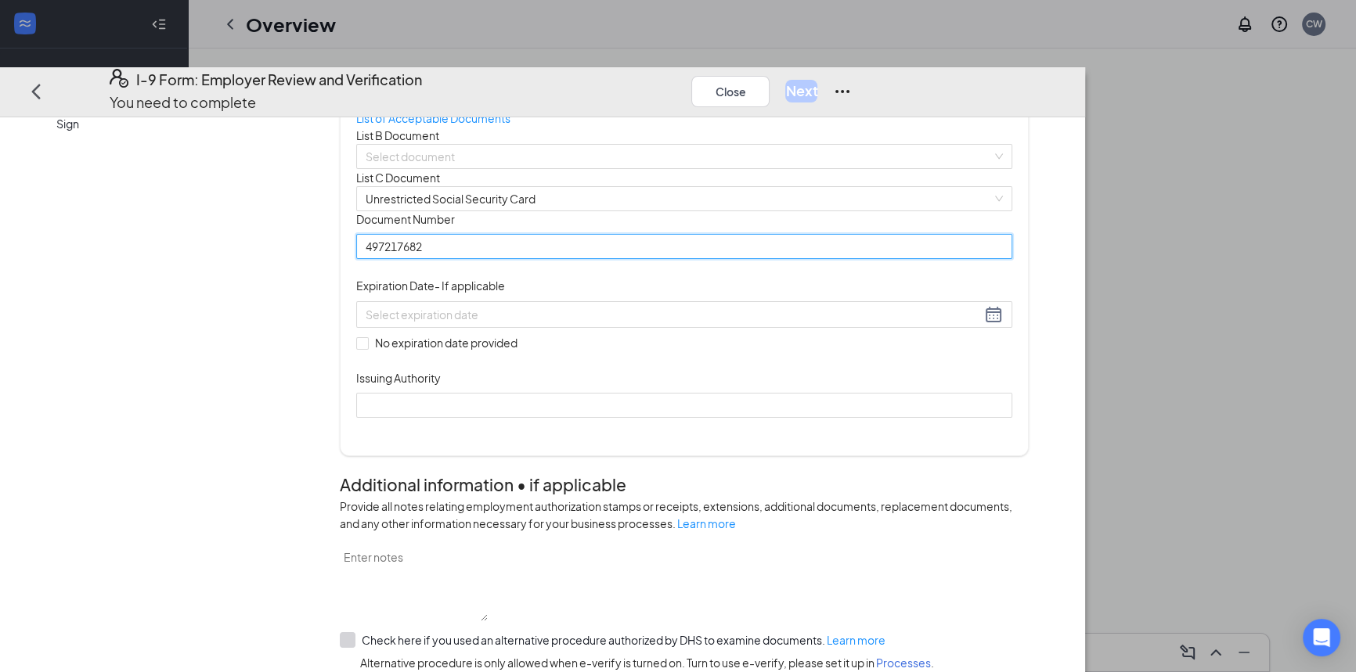
type input "497217682"
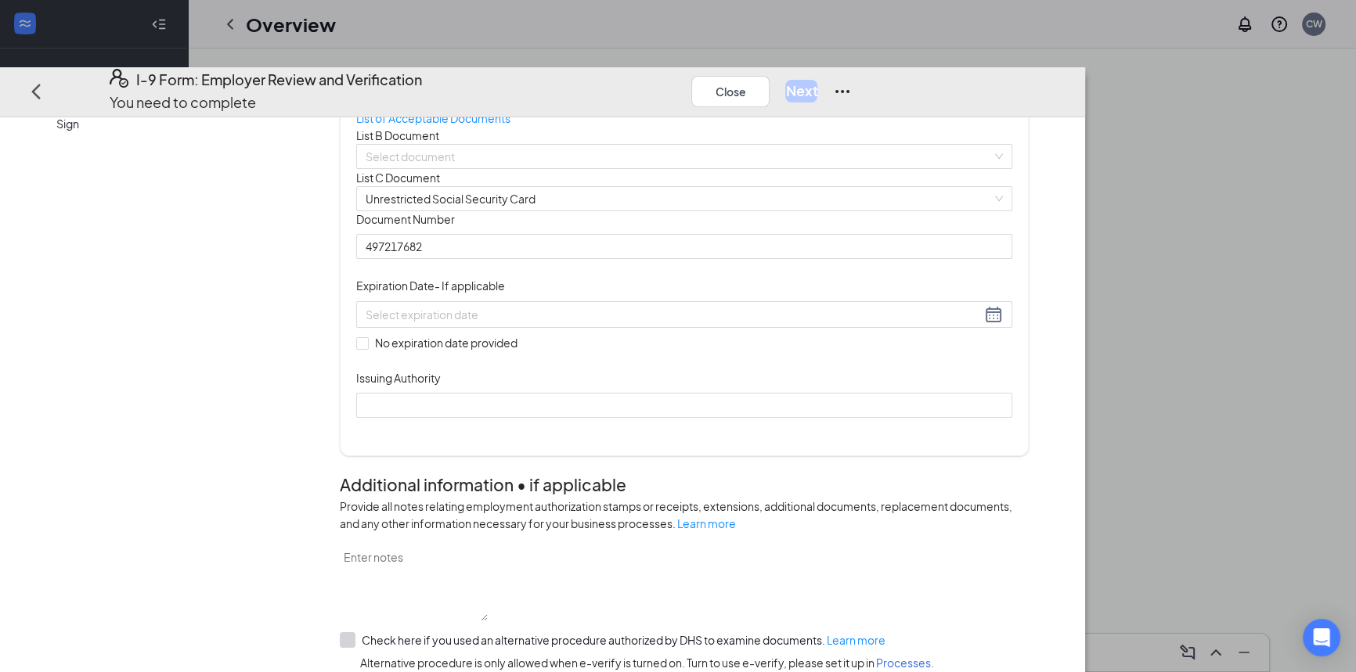
click at [455, 418] on div "Document Title Unrestricted Social Security Card Document Number 497217682 Expi…" at bounding box center [683, 314] width 655 height 207
click at [525, 418] on input "Issuing Authority" at bounding box center [683, 405] width 655 height 25
click at [460, 352] on label "No expiration date provided" at bounding box center [440, 342] width 168 height 17
click at [367, 348] on input "No expiration date provided" at bounding box center [361, 342] width 11 height 11
checkbox input "true"
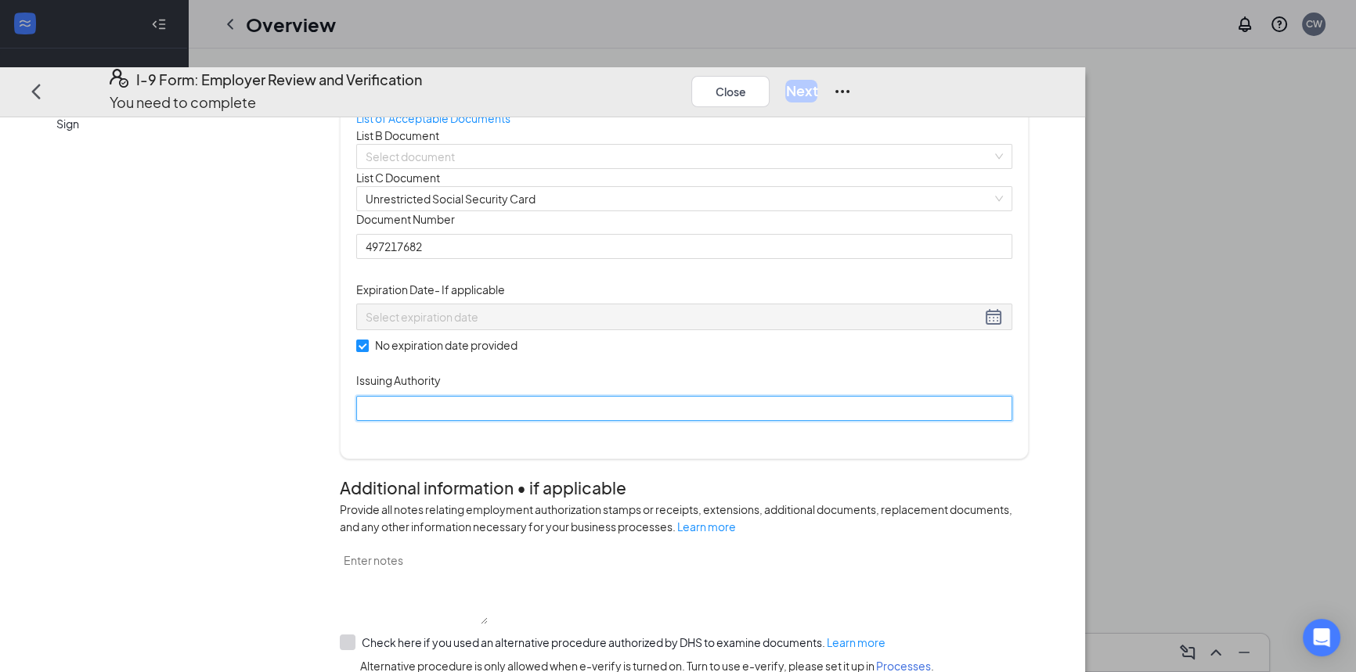
click at [528, 421] on input "Issuing Authority" at bounding box center [683, 408] width 655 height 25
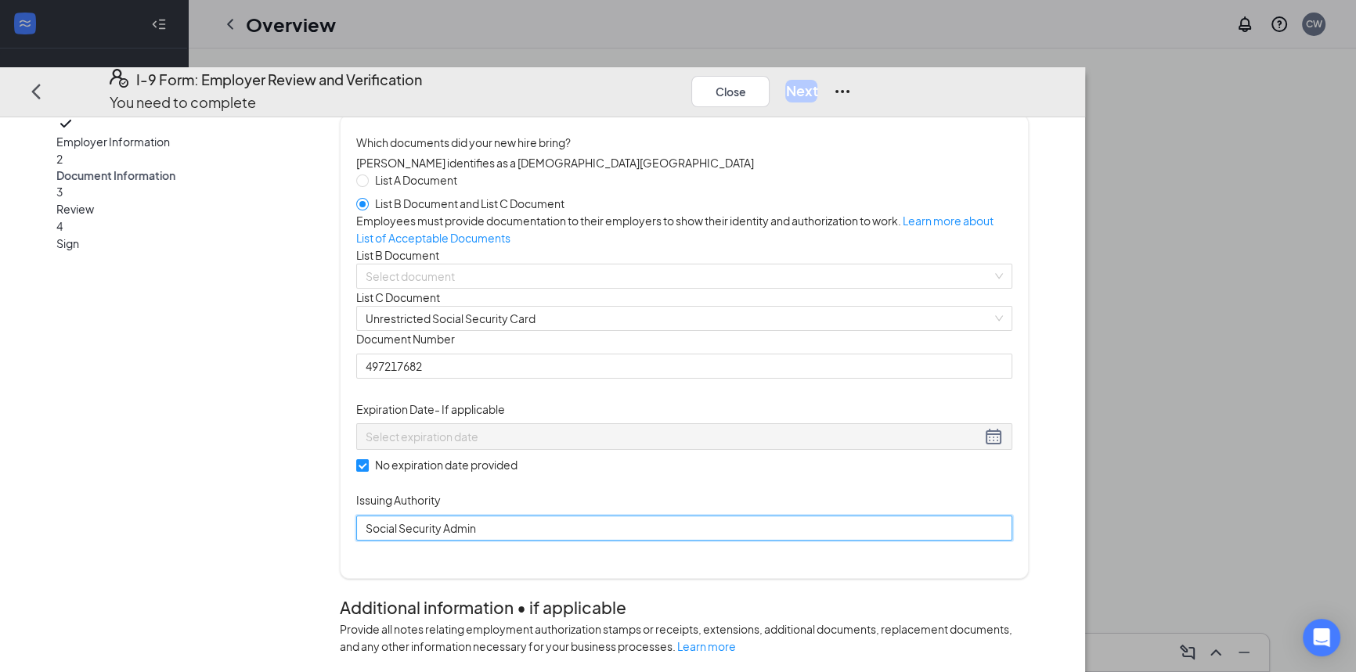
scroll to position [0, 0]
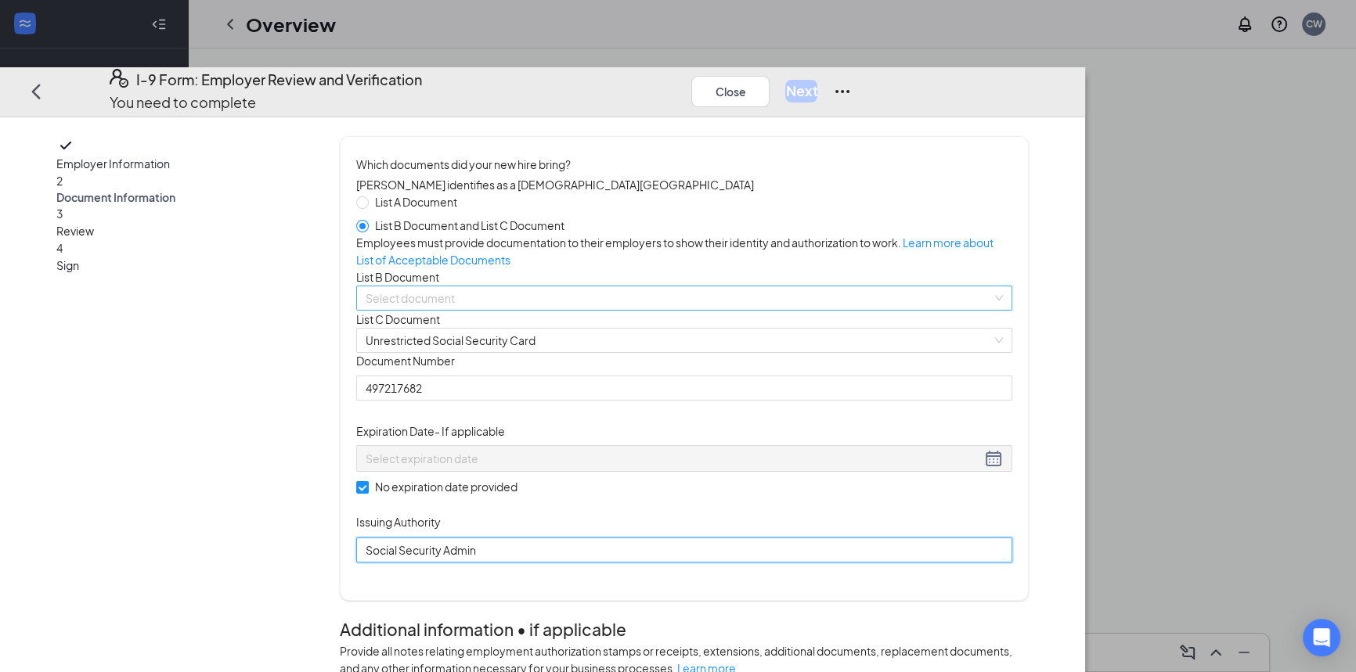
type input "Social Security Admin"
click at [587, 311] on div "Select document List B Documents Driver’s License issued by U.S State or outlyi…" at bounding box center [683, 298] width 655 height 25
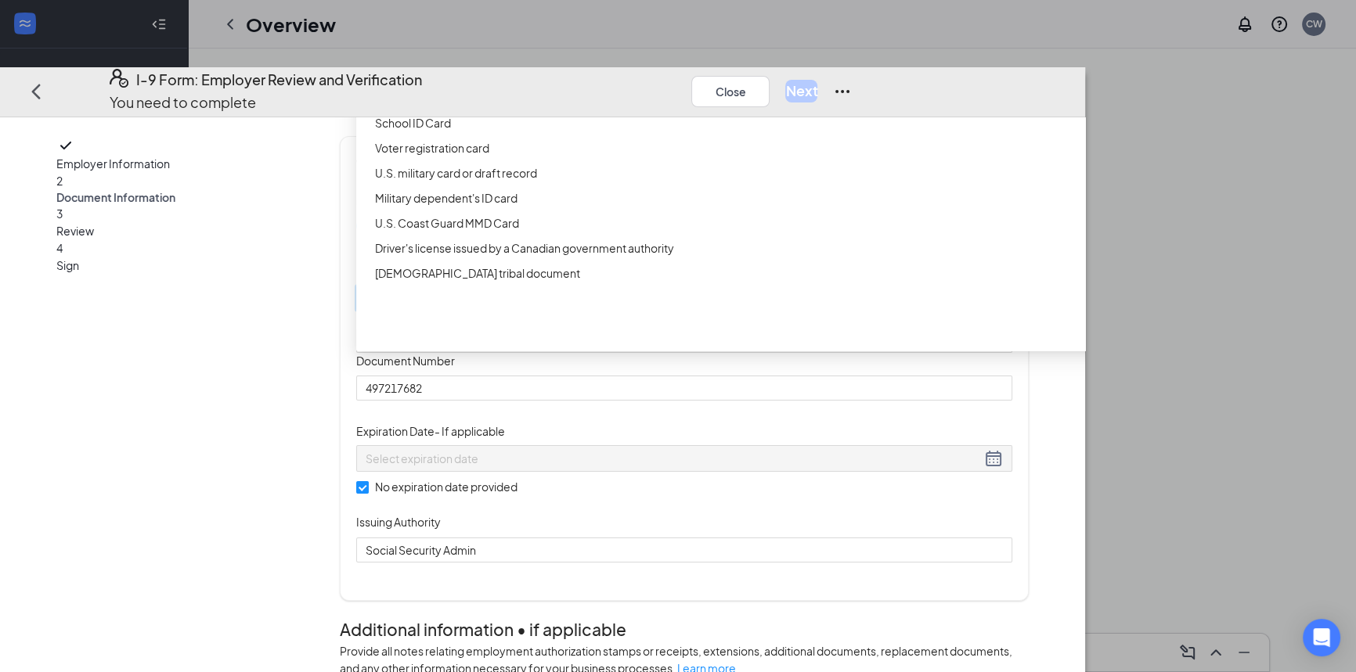
click at [540, 81] on div "Driver’s License issued by U.S State or outlying US possession" at bounding box center [748, 72] width 747 height 17
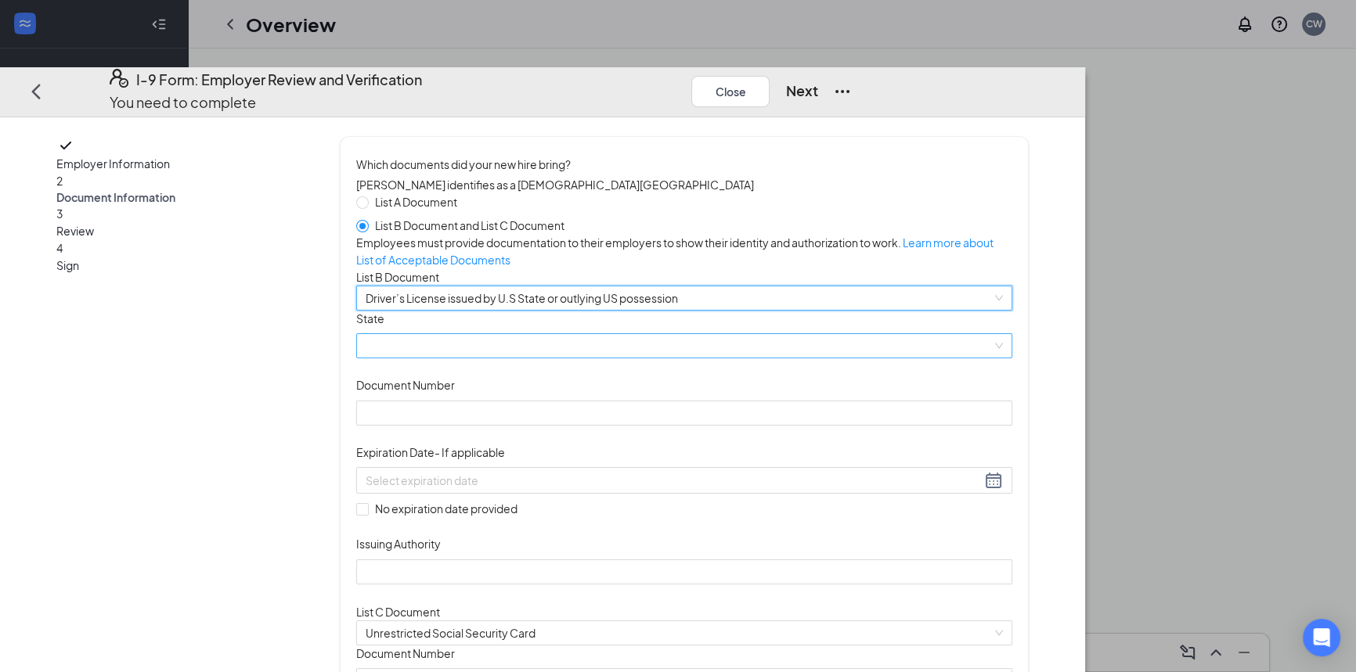
click at [507, 358] on span at bounding box center [684, 345] width 636 height 23
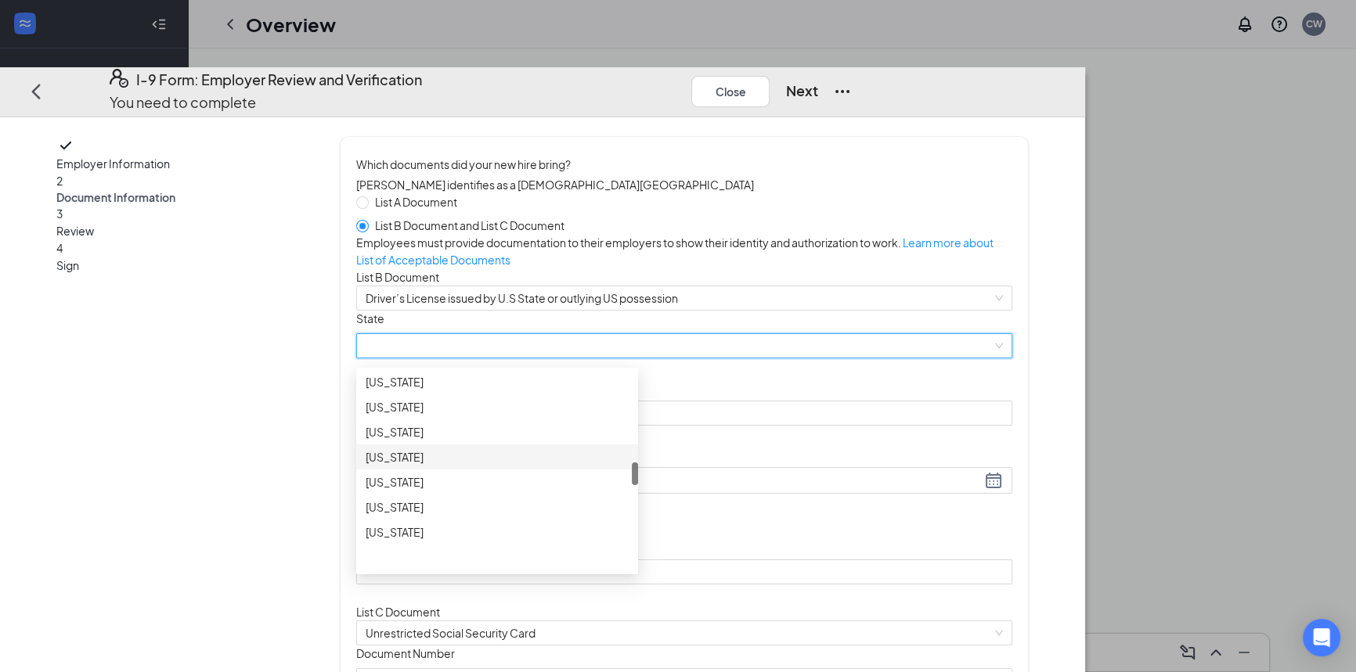
scroll to position [853, 0]
click at [517, 467] on div "[US_STATE]" at bounding box center [497, 458] width 263 height 17
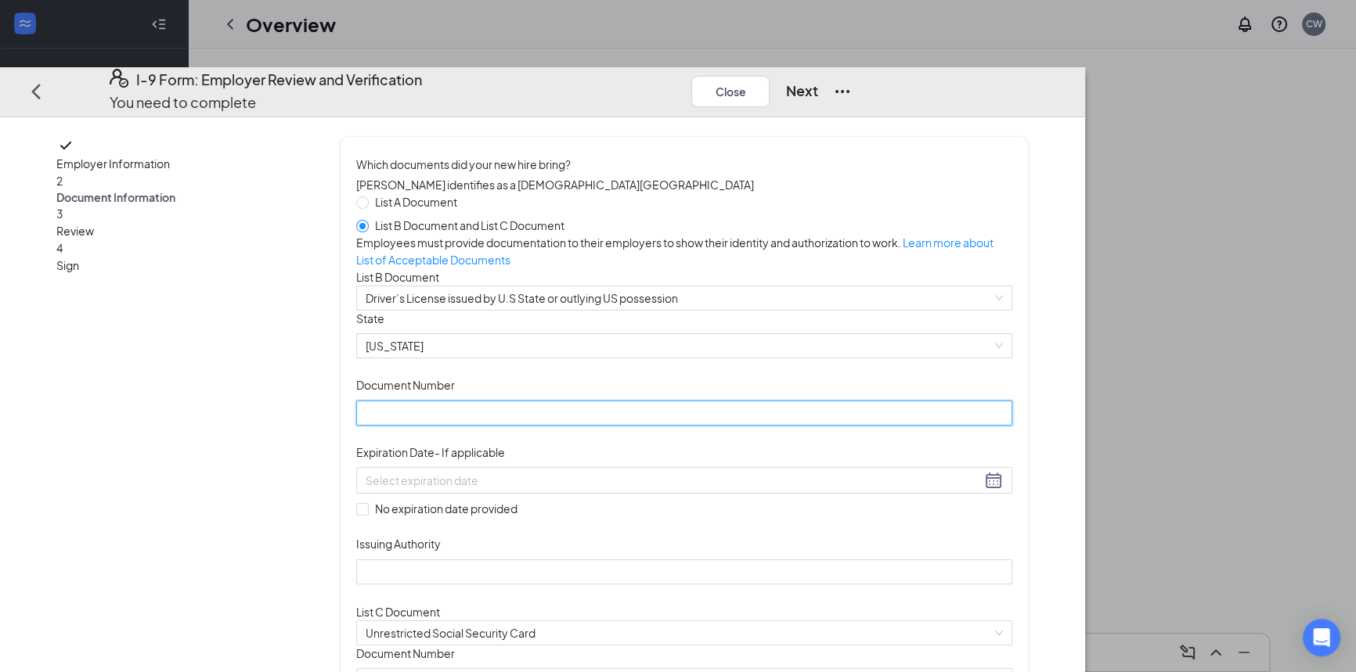
click at [607, 426] on input "Document Number" at bounding box center [683, 413] width 655 height 25
type input "137C069004"
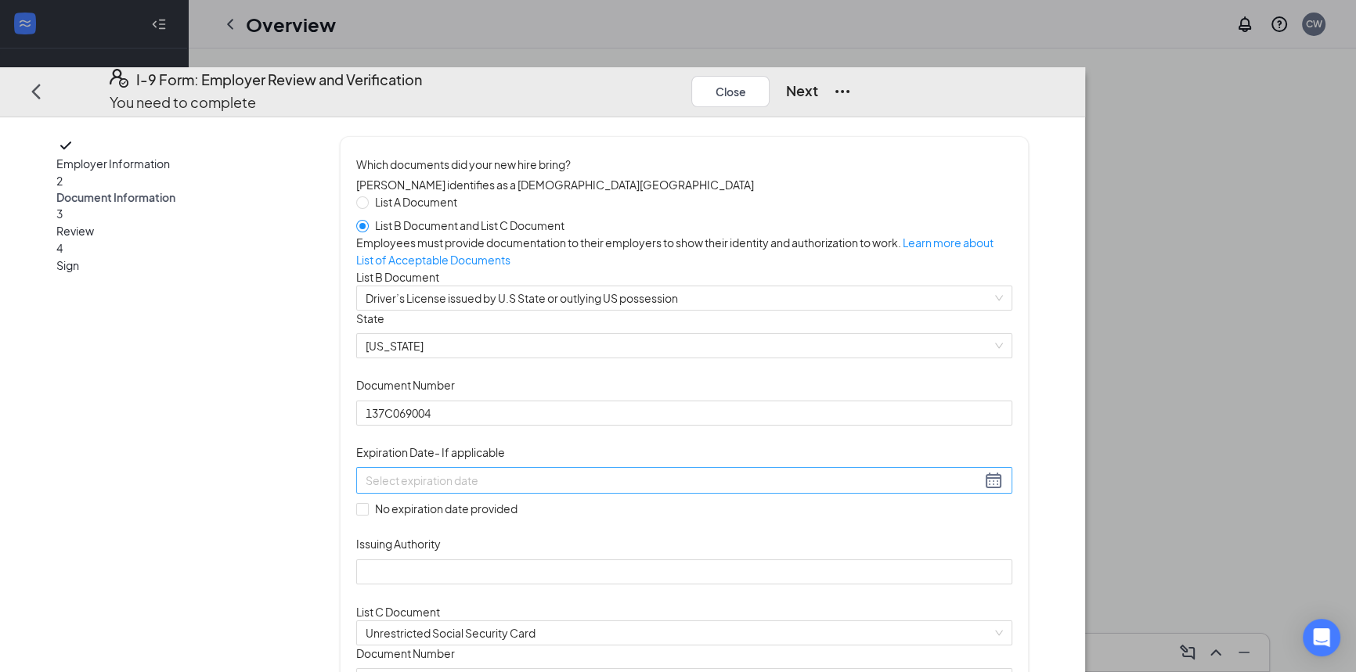
click at [526, 489] on input at bounding box center [673, 480] width 615 height 17
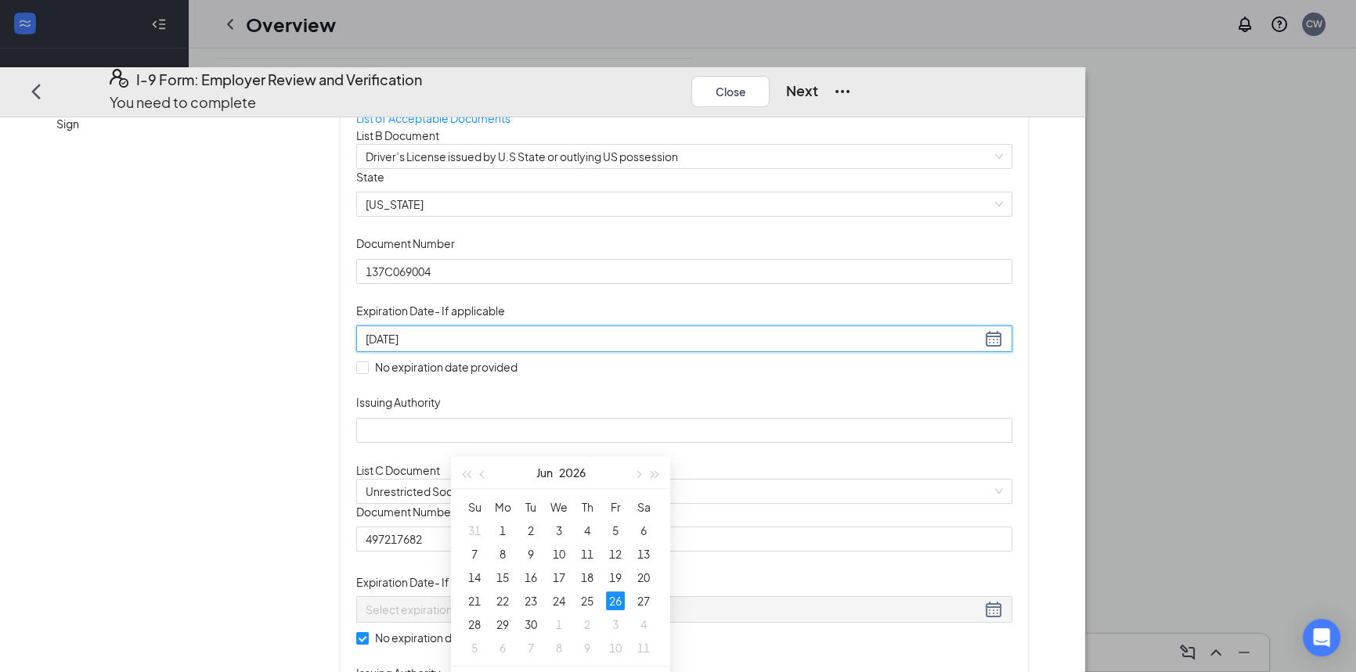
scroll to position [142, 0]
click at [615, 585] on div "26" at bounding box center [615, 582] width 19 height 19
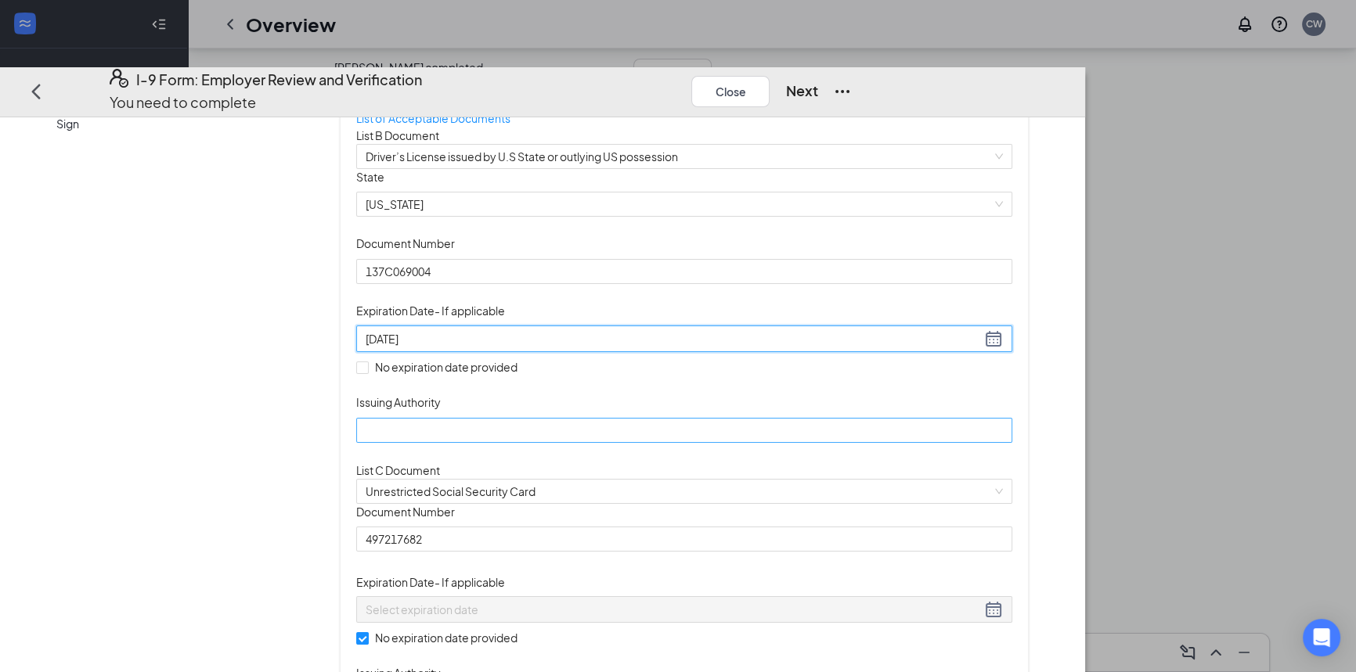
type input "[DATE]"
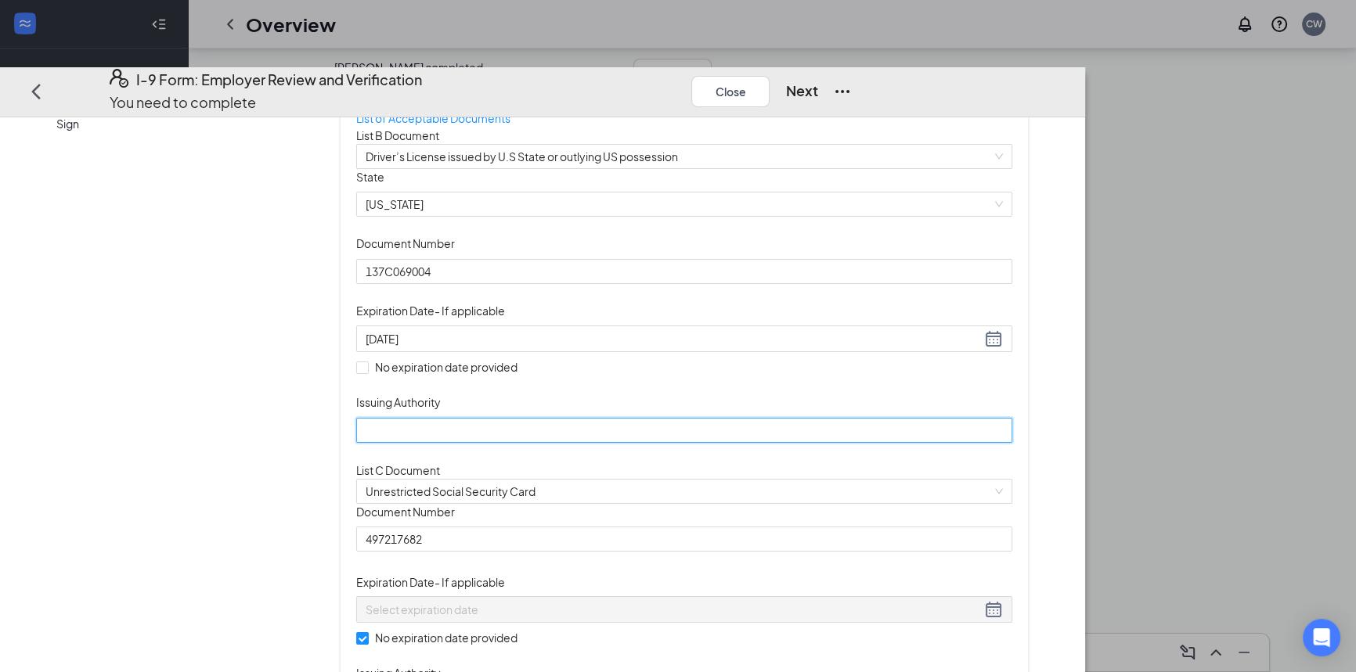
click at [475, 443] on input "Issuing Authority" at bounding box center [683, 430] width 655 height 25
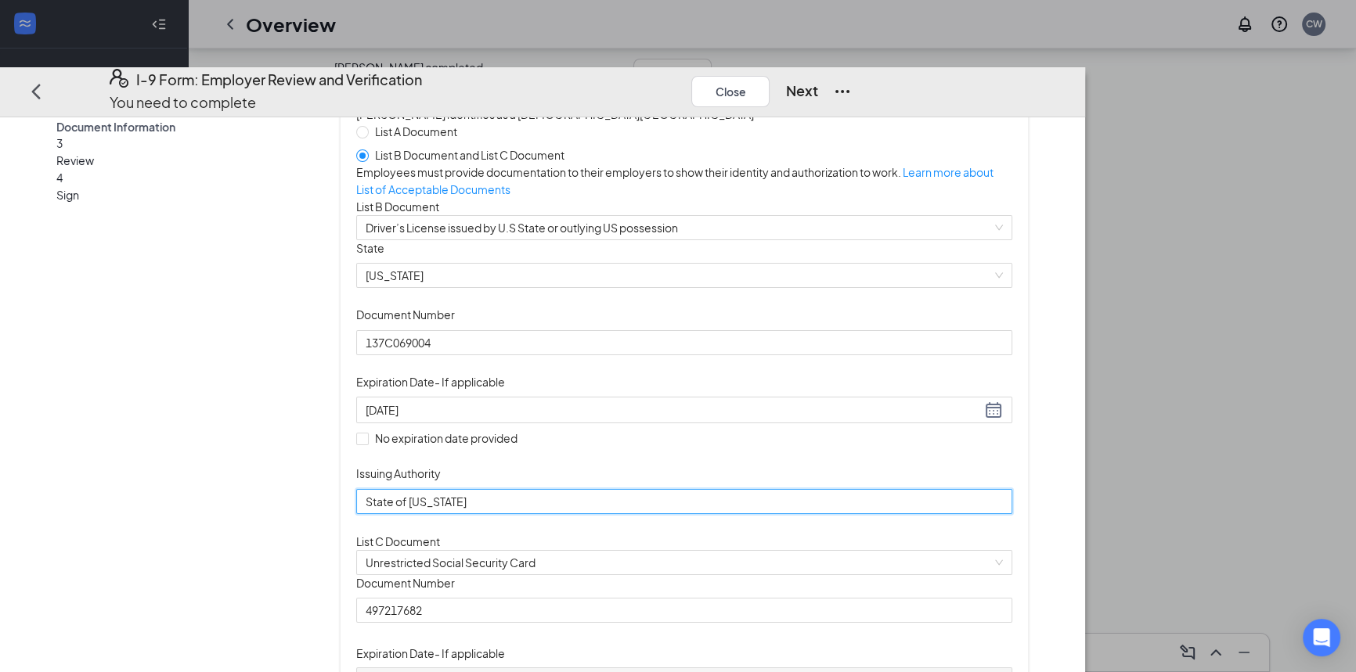
scroll to position [0, 0]
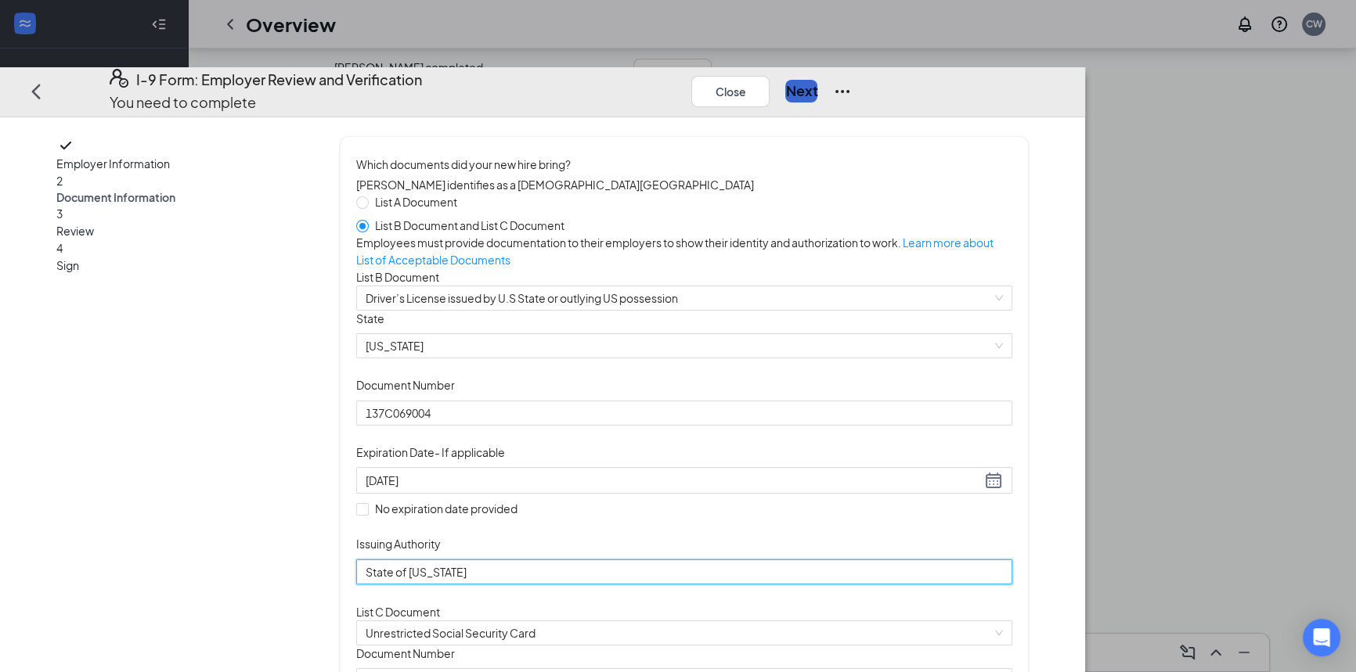
type input "State of [US_STATE]"
click at [817, 80] on button "Next" at bounding box center [801, 91] width 32 height 22
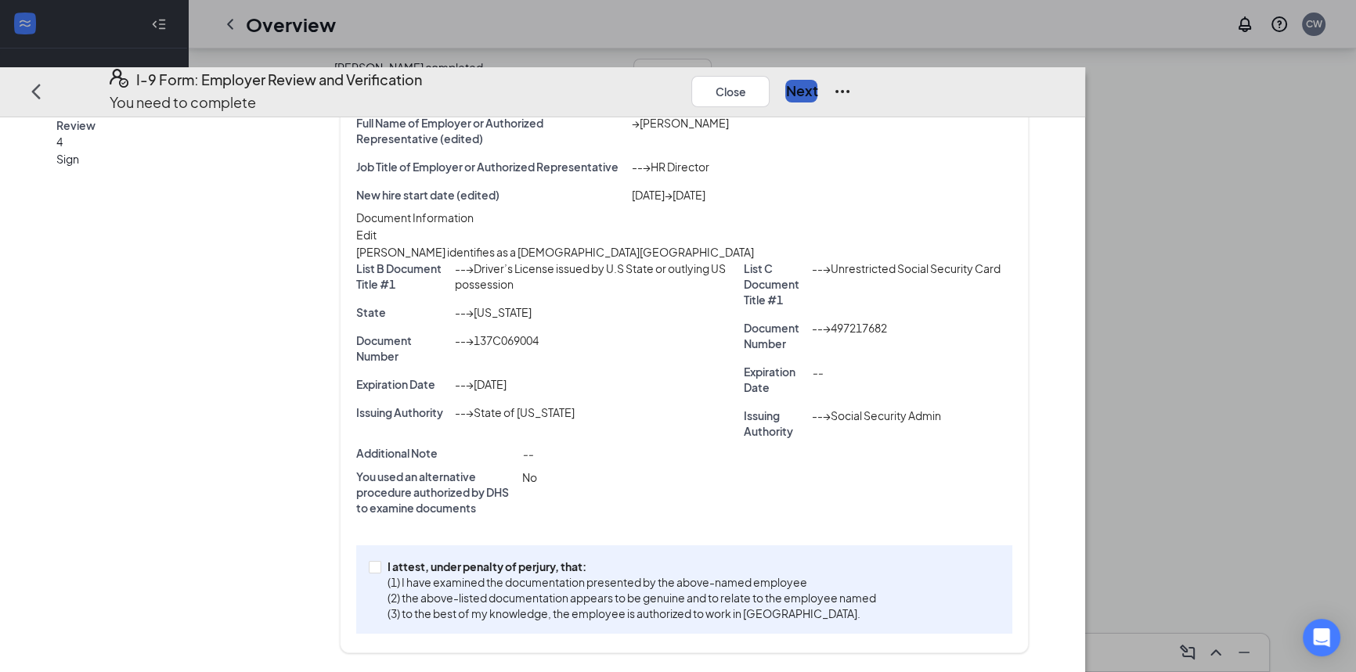
scroll to position [175, 0]
drag, startPoint x: 468, startPoint y: 569, endPoint x: 667, endPoint y: 546, distance: 200.1
click at [380, 569] on input "I attest, under penalty of [PERSON_NAME], that: (1) I have examined the documen…" at bounding box center [374, 566] width 11 height 11
checkbox input "true"
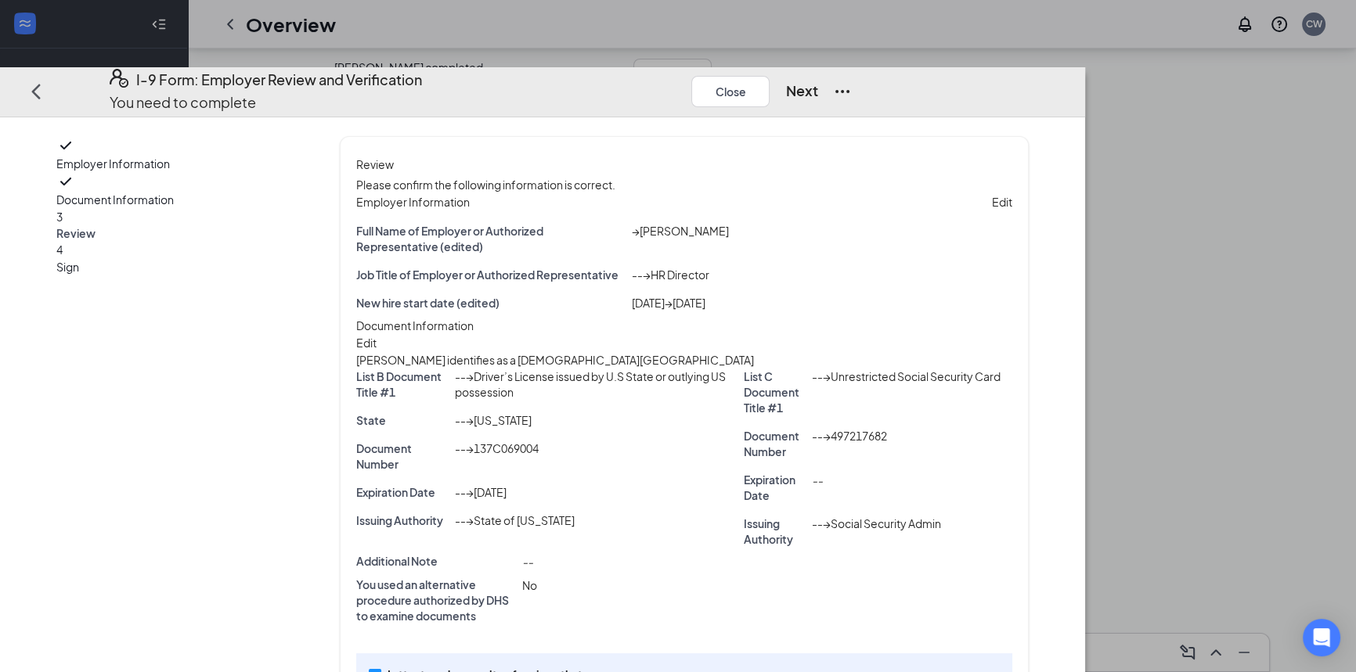
scroll to position [0, 0]
click at [817, 80] on button "Next" at bounding box center [801, 91] width 32 height 22
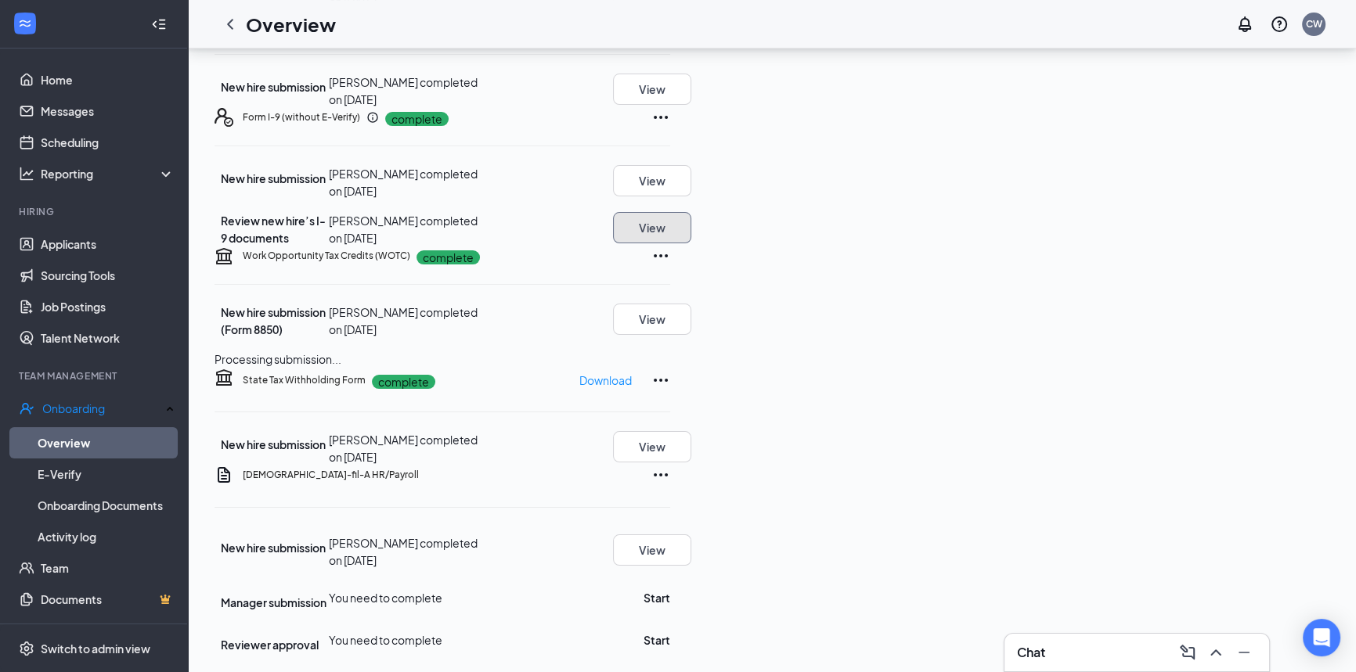
scroll to position [537, 0]
click at [670, 590] on button "Start" at bounding box center [657, 598] width 27 height 17
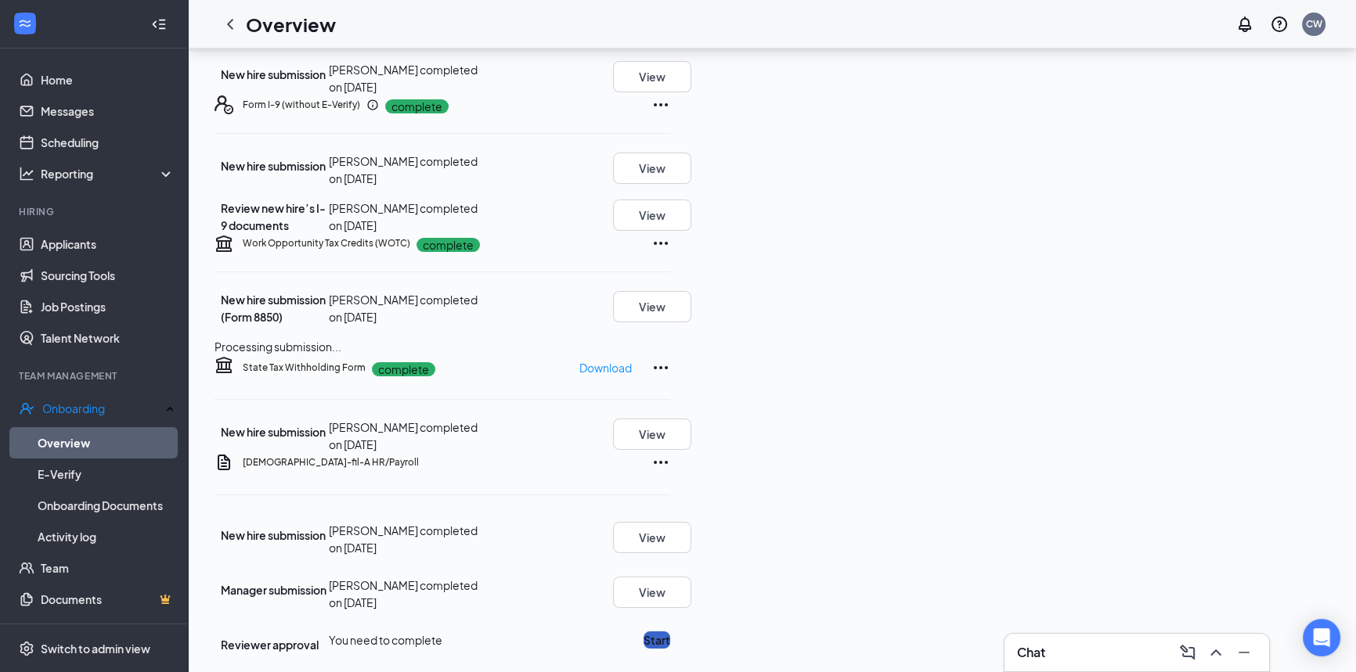
click at [670, 632] on button "Start" at bounding box center [657, 640] width 27 height 17
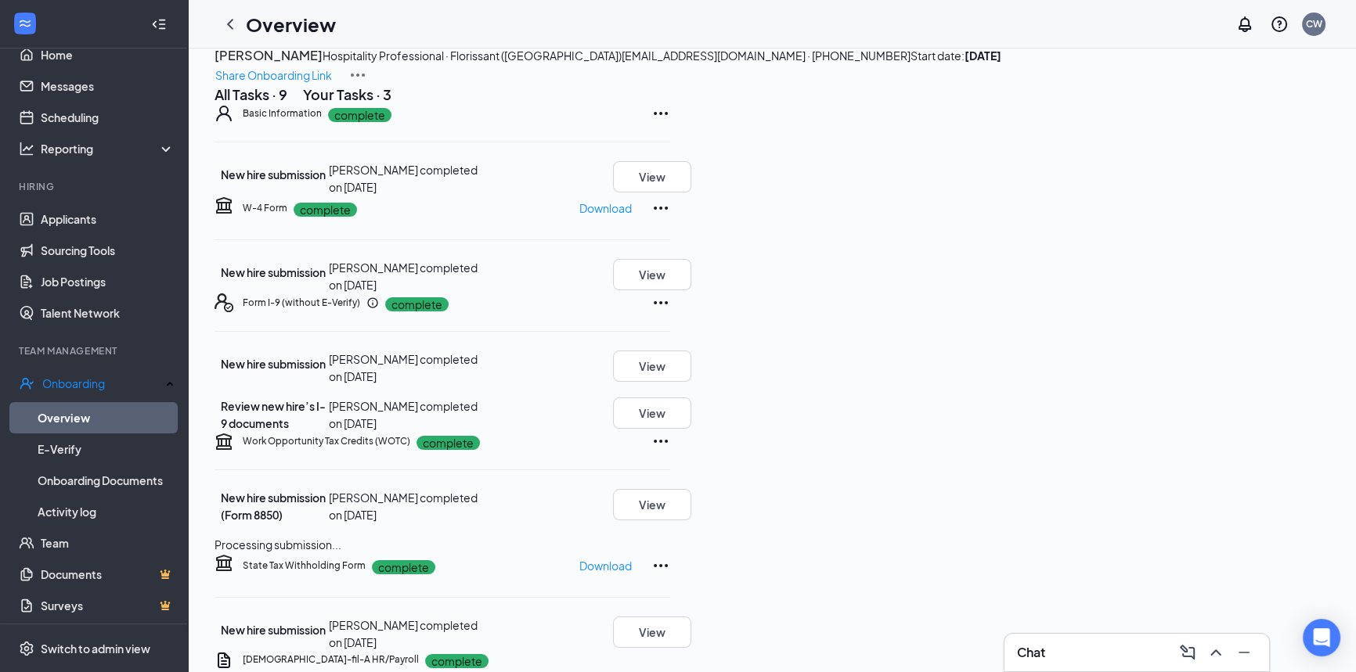
scroll to position [0, 0]
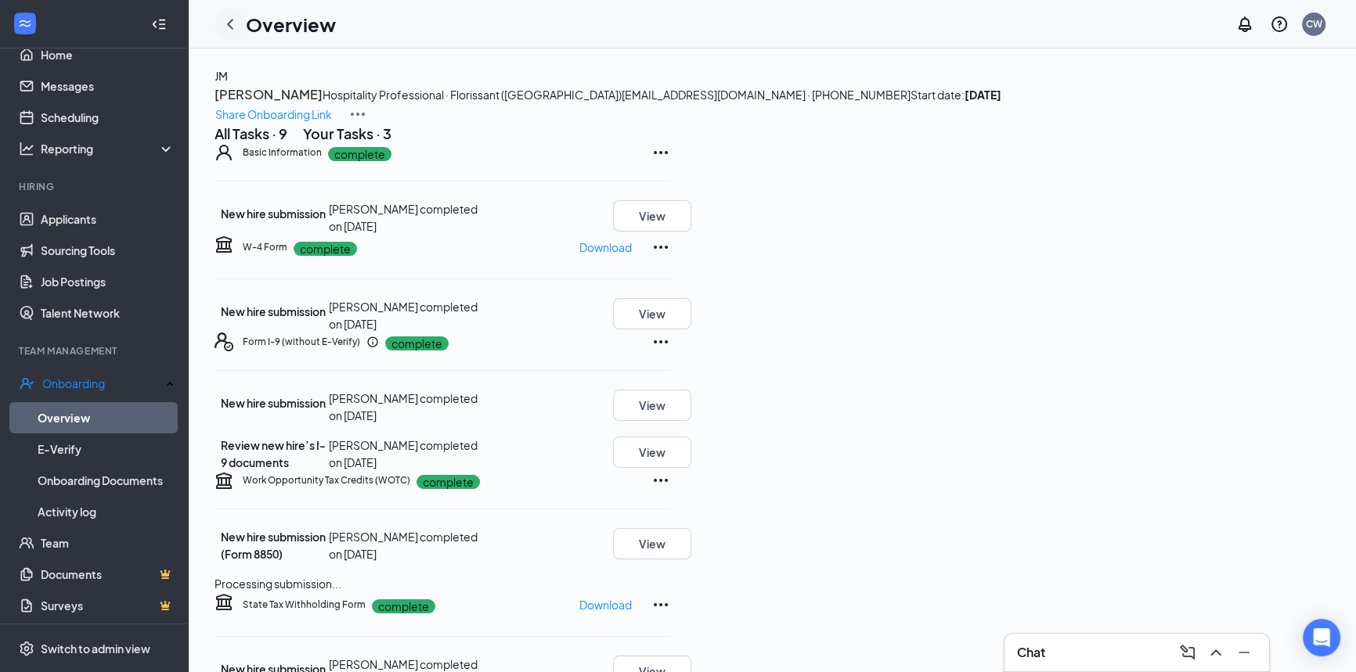
click at [227, 23] on icon "ChevronLeft" at bounding box center [230, 24] width 19 height 19
